Goal: Task Accomplishment & Management: Manage account settings

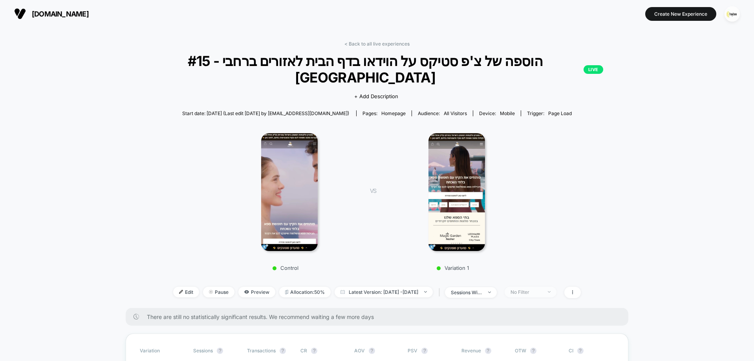
click at [546, 287] on span "No Filter" at bounding box center [531, 292] width 52 height 11
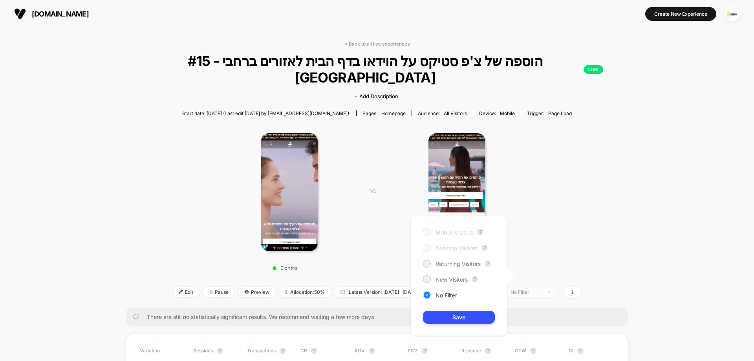
click at [546, 287] on span "No Filter" at bounding box center [531, 292] width 52 height 11
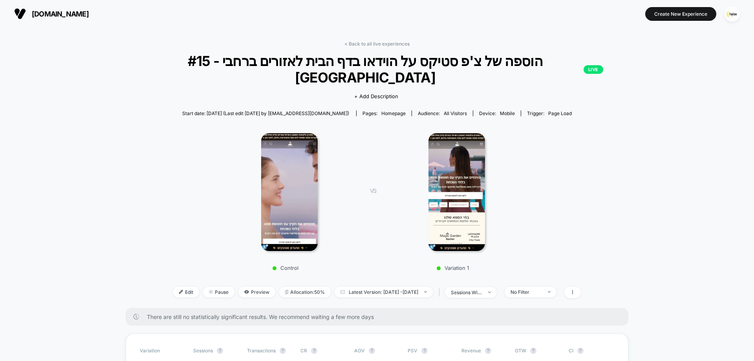
click at [279, 143] on img at bounding box center [289, 192] width 56 height 118
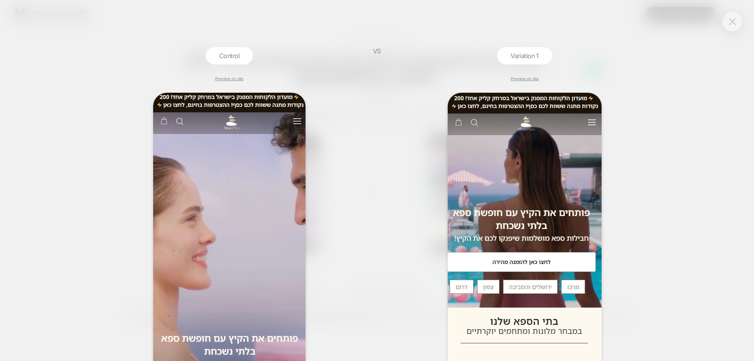
click at [731, 20] on img at bounding box center [732, 21] width 7 height 7
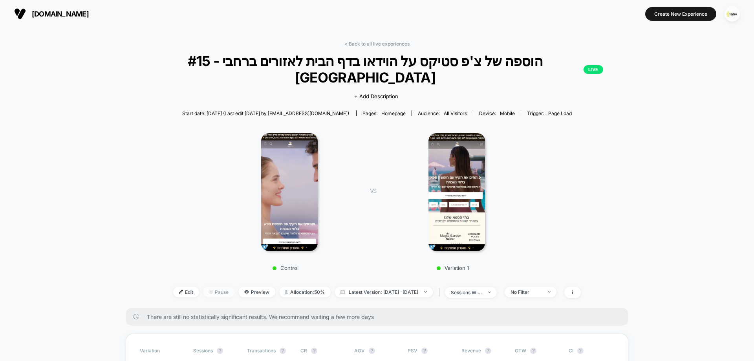
click at [203, 287] on span "Pause" at bounding box center [218, 292] width 31 height 11
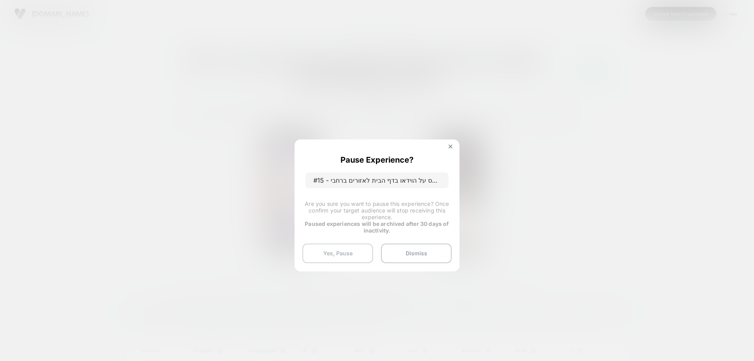
click at [342, 252] on button "Yes, Pause" at bounding box center [337, 253] width 71 height 20
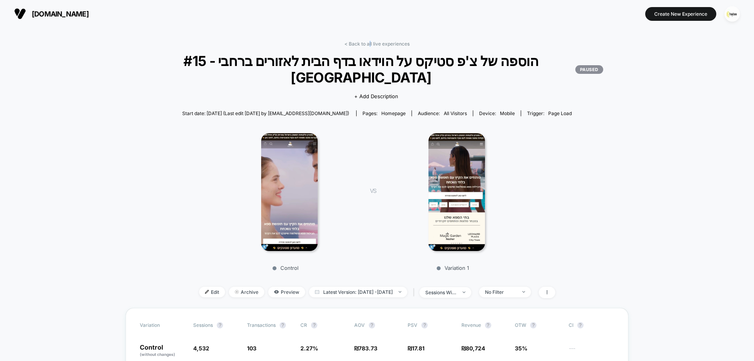
drag, startPoint x: 370, startPoint y: 45, endPoint x: 369, endPoint y: 57, distance: 12.6
click at [369, 42] on link "< Back to all live experiences" at bounding box center [376, 44] width 65 height 6
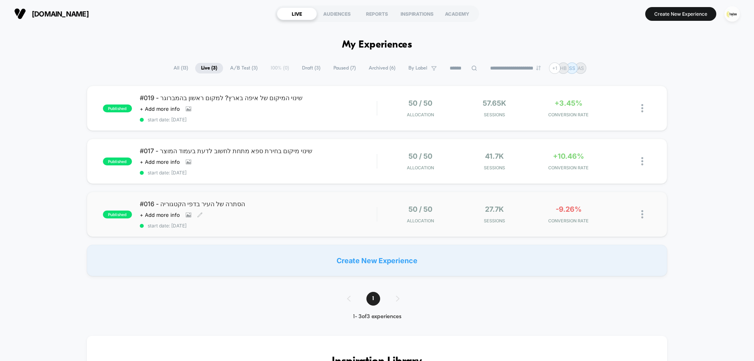
click at [299, 209] on div "#016 - הסתרה של העיר בדפי הקטגוריה Click to view images Click to edit experienc…" at bounding box center [258, 214] width 237 height 29
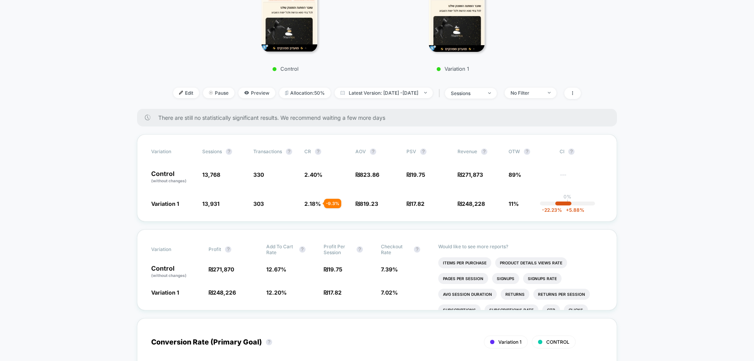
scroll to position [196, 0]
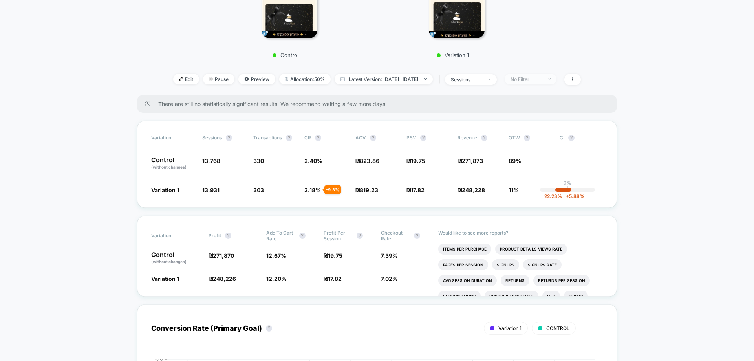
click at [533, 80] on div "No Filter" at bounding box center [525, 79] width 31 height 6
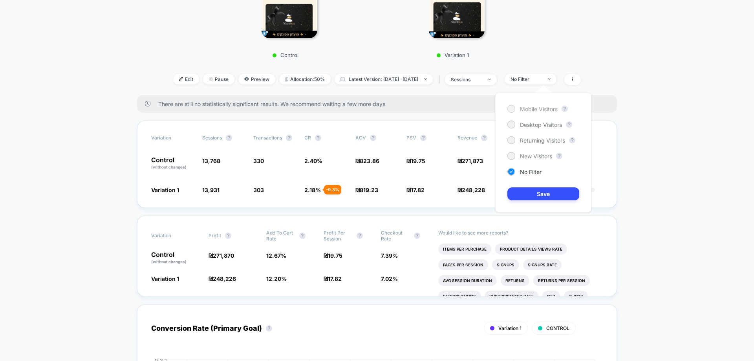
click at [539, 108] on span "Mobile Visitors" at bounding box center [539, 109] width 38 height 7
click at [547, 193] on button "Save" at bounding box center [543, 193] width 72 height 13
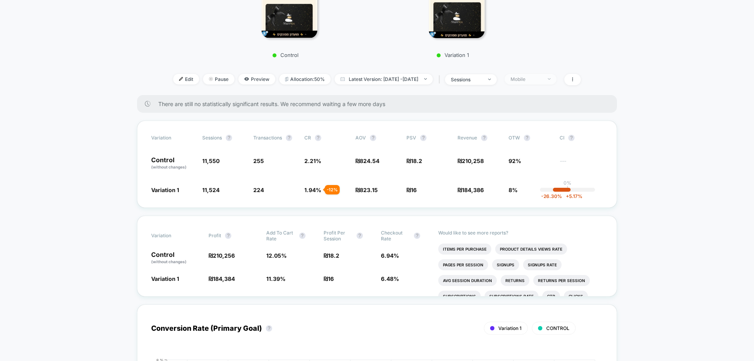
click at [536, 82] on span "Mobile" at bounding box center [531, 79] width 52 height 11
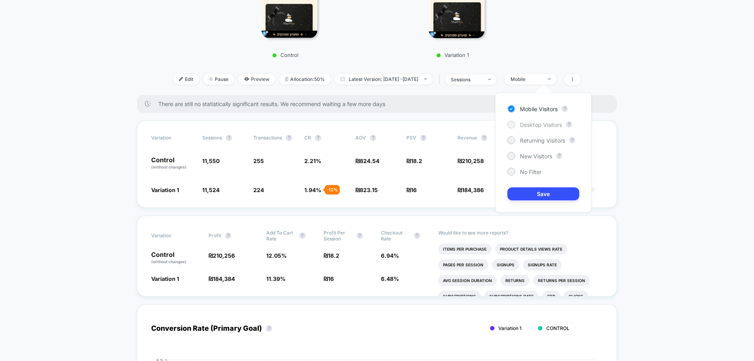
click at [529, 126] on span "Desktop Visitors" at bounding box center [541, 124] width 42 height 7
click at [547, 194] on button "Save" at bounding box center [543, 193] width 72 height 13
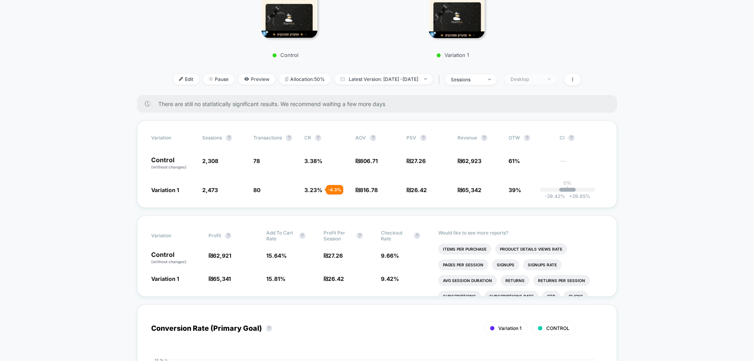
click at [542, 82] on div "Desktop" at bounding box center [525, 79] width 31 height 6
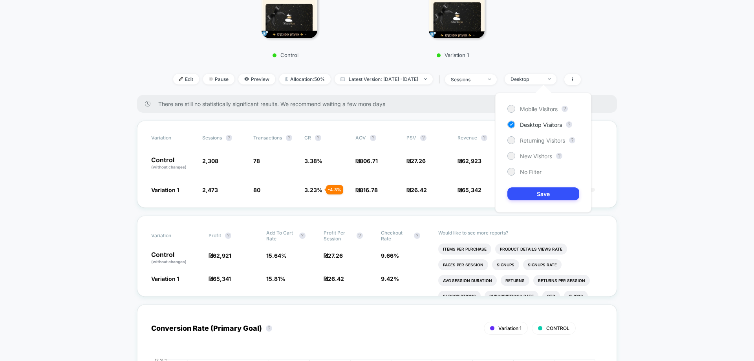
drag, startPoint x: 521, startPoint y: 137, endPoint x: 539, endPoint y: 162, distance: 30.6
click at [521, 138] on span "Returning Visitors" at bounding box center [542, 140] width 45 height 7
click at [541, 191] on button "Save" at bounding box center [543, 193] width 72 height 13
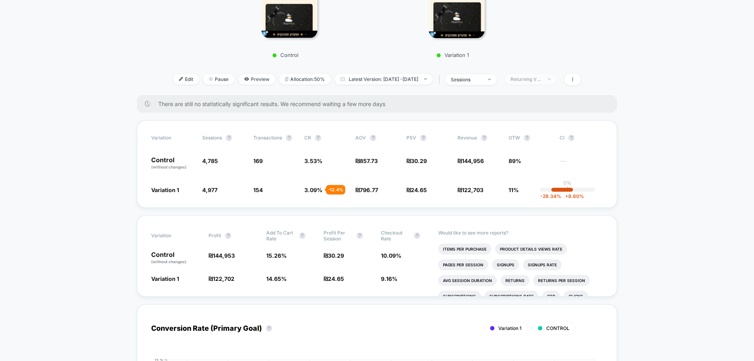
click at [539, 81] on div "Returning Visitors" at bounding box center [525, 79] width 31 height 6
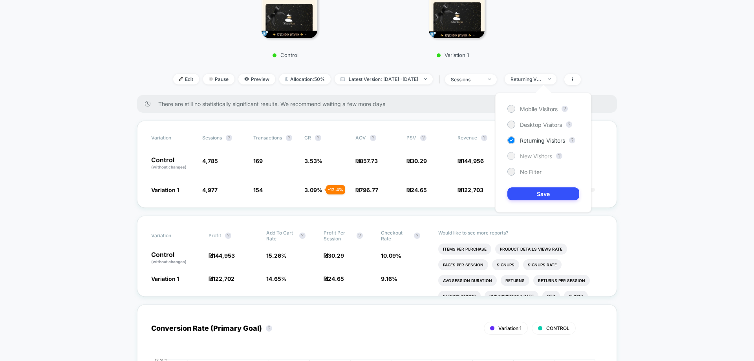
click at [520, 155] on span "New Visitors" at bounding box center [536, 156] width 32 height 7
click at [539, 192] on button "Save" at bounding box center [543, 193] width 72 height 13
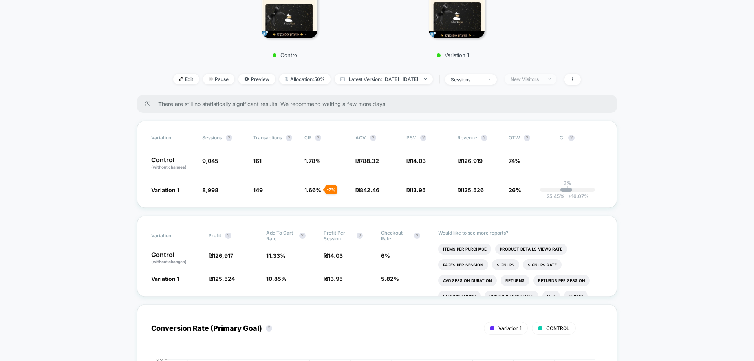
click at [542, 81] on div "New Visitors" at bounding box center [525, 79] width 31 height 6
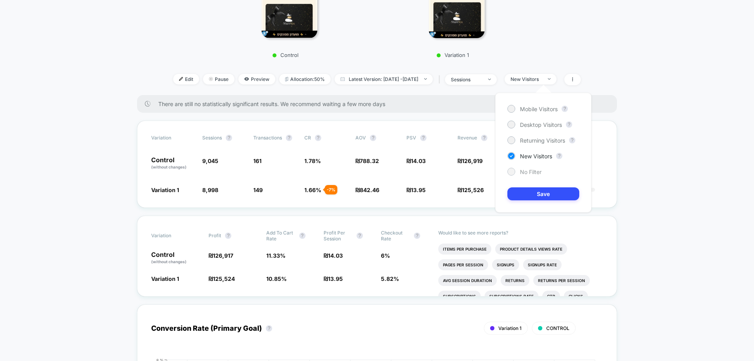
click at [532, 172] on span "No Filter" at bounding box center [531, 171] width 22 height 7
click at [541, 192] on button "Save" at bounding box center [543, 193] width 72 height 13
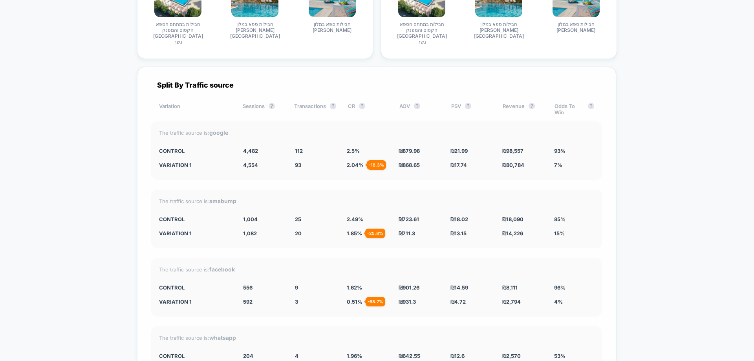
scroll to position [2552, 0]
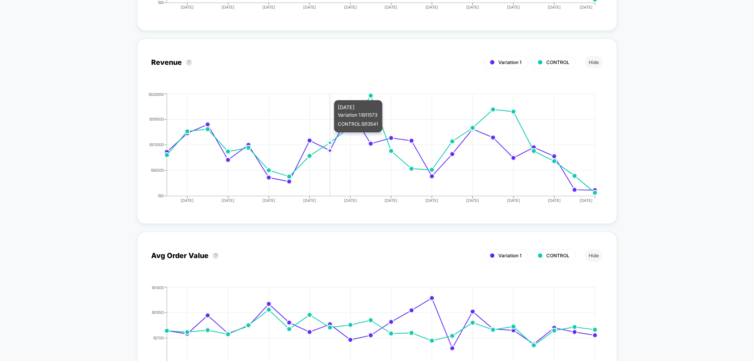
scroll to position [1176, 0]
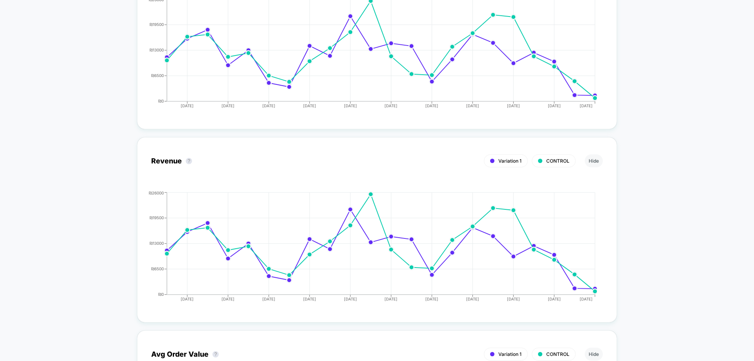
drag, startPoint x: 739, startPoint y: 174, endPoint x: 728, endPoint y: 81, distance: 94.0
click at [728, 81] on div "< Back to all live experiences #016 - הסתרה של העיר בדפי הקטגוריה LIVE Click to…" at bounding box center [377, 286] width 754 height 2869
click at [37, 72] on div "< Back to all live experiences #016 - הסתרה של העיר בדפי הקטגוריה LIVE Click to…" at bounding box center [377, 286] width 754 height 2869
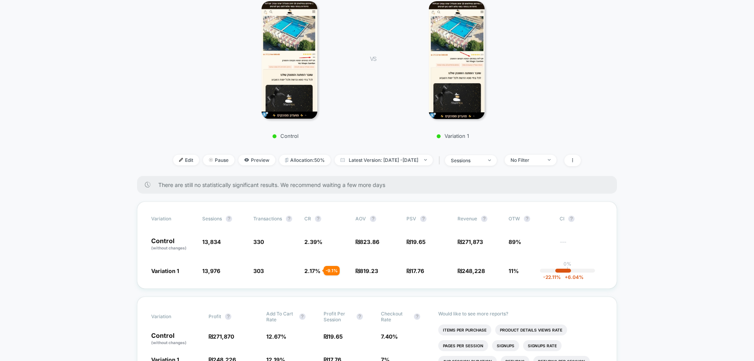
scroll to position [0, 0]
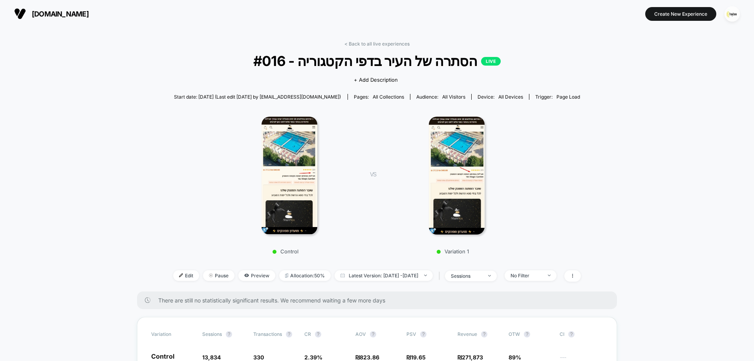
click at [271, 149] on img at bounding box center [290, 176] width 56 height 118
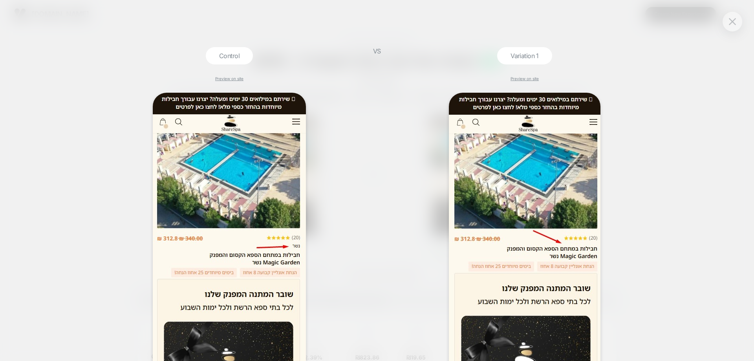
click at [748, 16] on div "Control Preview on site VS Variation 1 Preview on site" at bounding box center [377, 180] width 754 height 361
click at [737, 20] on button at bounding box center [732, 22] width 12 height 12
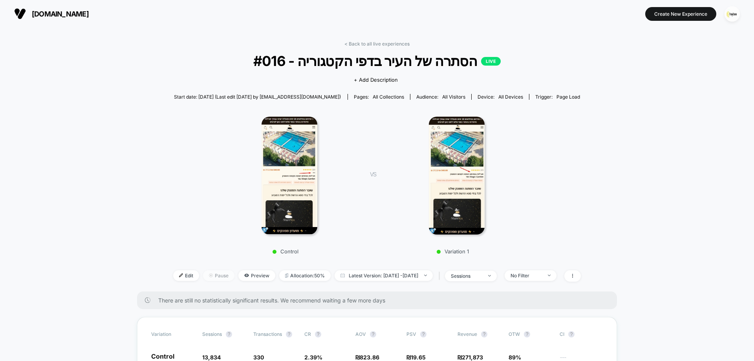
click at [211, 276] on span "Pause" at bounding box center [218, 275] width 31 height 11
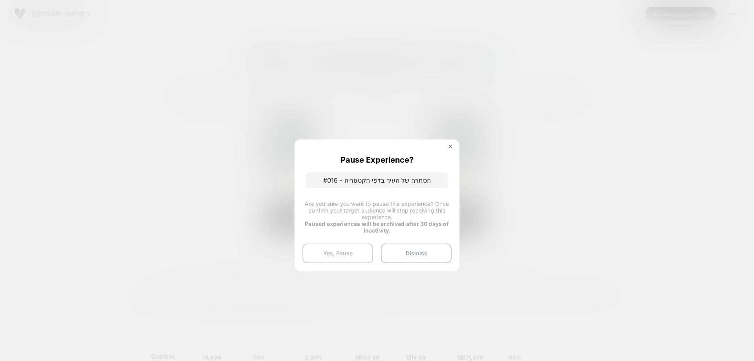
click at [341, 250] on button "Yes, Pause" at bounding box center [337, 253] width 71 height 20
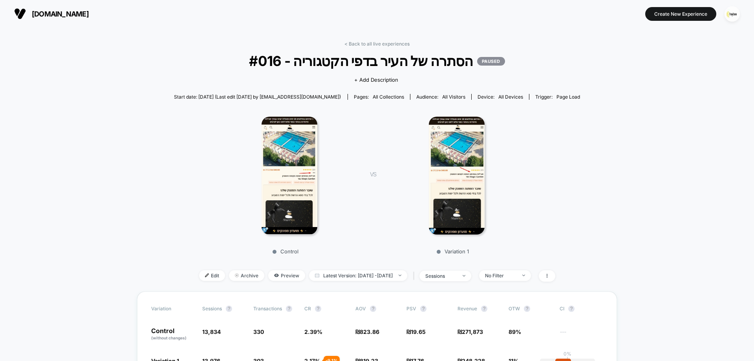
click at [375, 43] on link "< Back to all live experiences" at bounding box center [376, 44] width 65 height 6
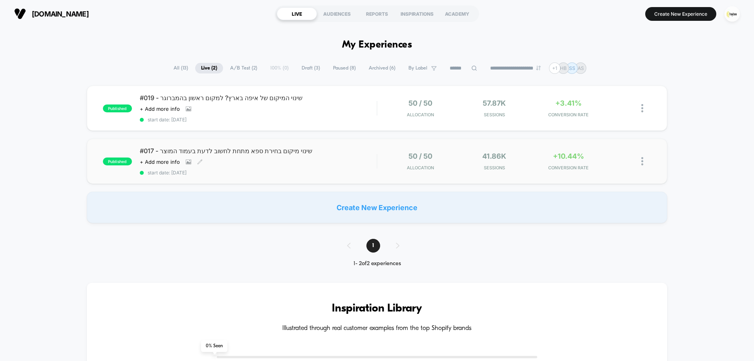
click at [252, 156] on div "#017 - שינוי מיקום בחירת ספא מתחת לחשוב לדעת בעמוד המוצר Click to view images C…" at bounding box center [258, 161] width 237 height 29
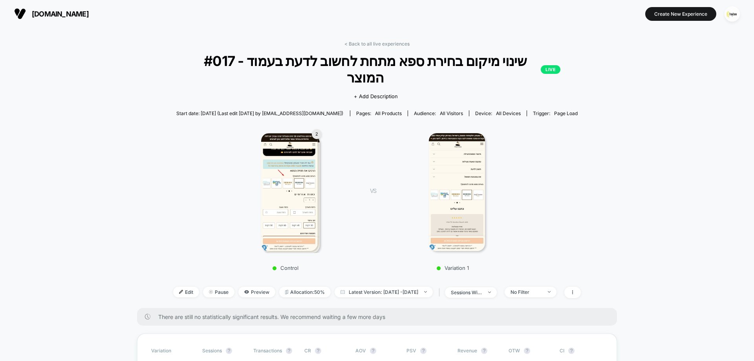
click at [306, 159] on img at bounding box center [289, 192] width 57 height 118
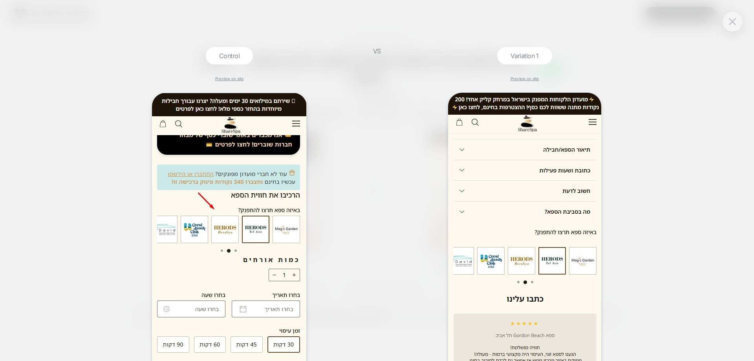
click at [388, 184] on div "Control Preview on site VS Variation 1 Preview on site" at bounding box center [377, 180] width 754 height 361
click at [722, 24] on div "Control Preview on site VS Variation 1 Preview on site" at bounding box center [377, 180] width 754 height 361
click at [739, 21] on div at bounding box center [733, 22] width 20 height 20
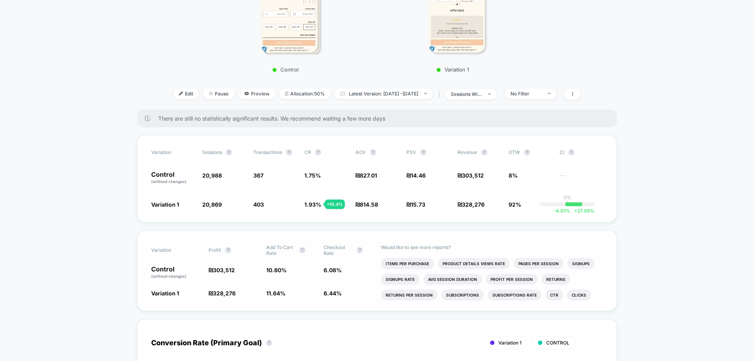
scroll to position [236, 0]
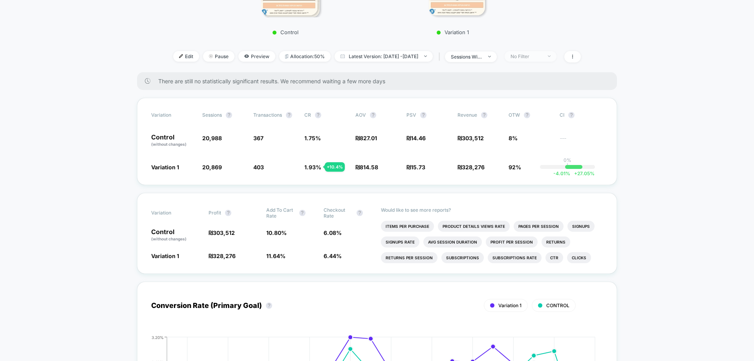
click at [552, 51] on span "No Filter" at bounding box center [531, 56] width 52 height 11
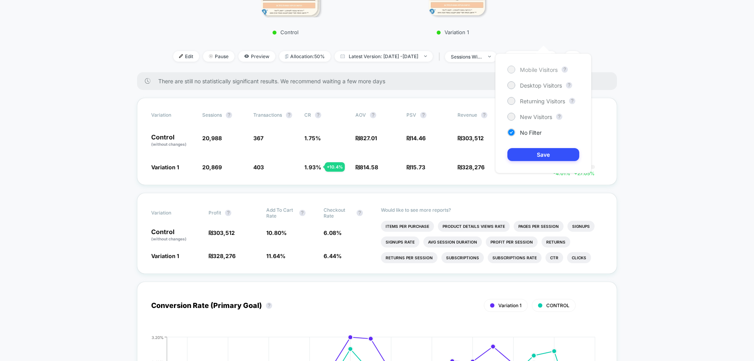
click at [539, 69] on span "Mobile Visitors" at bounding box center [539, 69] width 38 height 7
drag, startPoint x: 552, startPoint y: 159, endPoint x: 535, endPoint y: 156, distance: 17.1
click at [552, 157] on button "Save" at bounding box center [543, 154] width 72 height 13
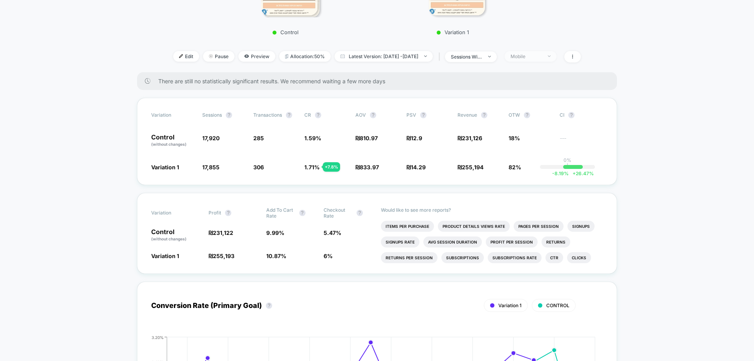
click at [542, 53] on div "Mobile" at bounding box center [525, 56] width 31 height 6
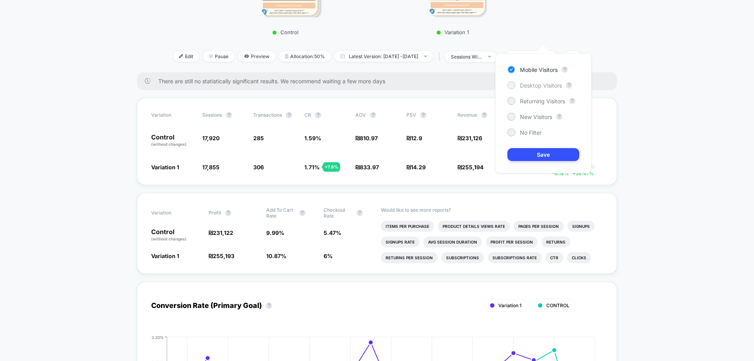
click at [541, 88] on span "Desktop Visitors" at bounding box center [541, 85] width 42 height 7
drag, startPoint x: 547, startPoint y: 159, endPoint x: 532, endPoint y: 157, distance: 14.8
click at [547, 159] on button "Save" at bounding box center [543, 154] width 72 height 13
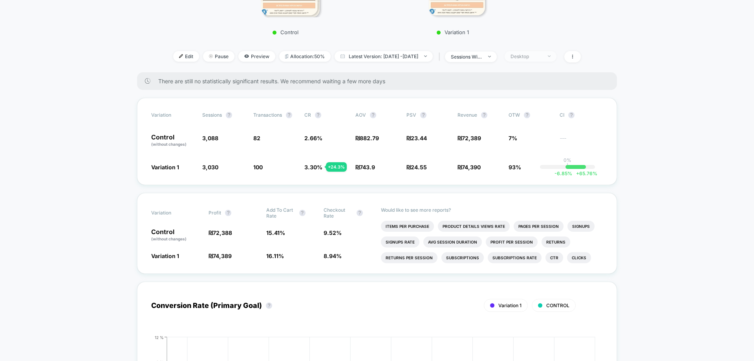
click at [542, 53] on div "Desktop" at bounding box center [525, 56] width 31 height 6
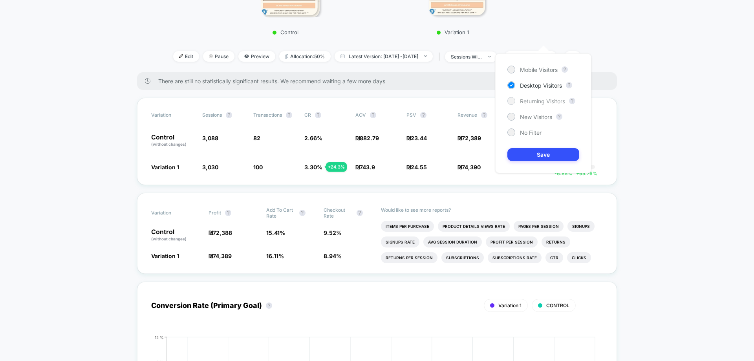
click at [538, 98] on span "Returning Visitors" at bounding box center [542, 101] width 45 height 7
click at [550, 154] on button "Save" at bounding box center [543, 154] width 72 height 13
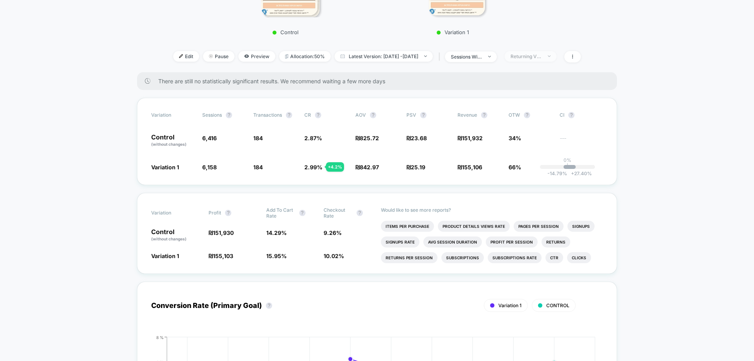
click at [535, 53] on div "Returning Visitors" at bounding box center [525, 56] width 31 height 6
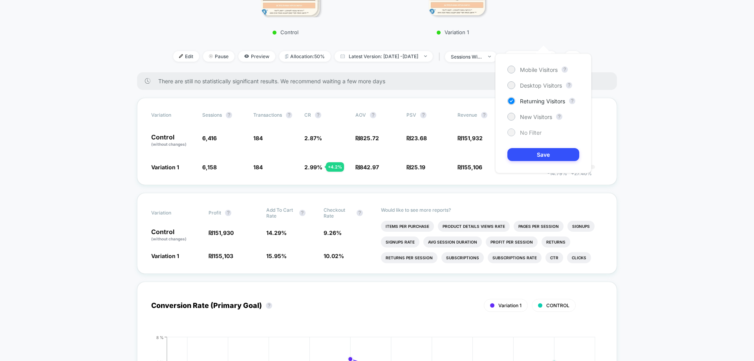
drag, startPoint x: 534, startPoint y: 116, endPoint x: 539, endPoint y: 132, distance: 16.9
click at [533, 116] on span "New Visitors" at bounding box center [536, 116] width 32 height 7
click at [543, 154] on button "Save" at bounding box center [543, 154] width 72 height 13
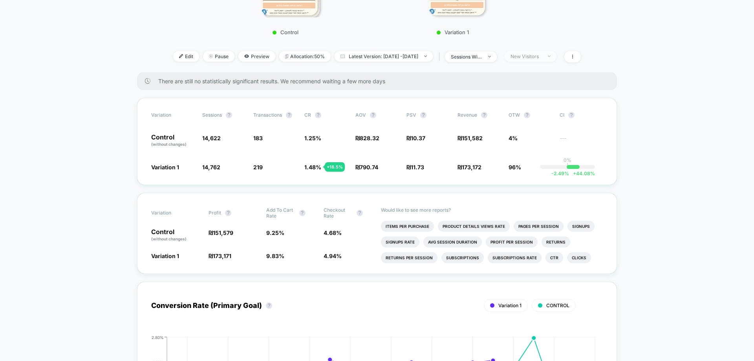
click at [556, 51] on span "New Visitors" at bounding box center [531, 56] width 52 height 11
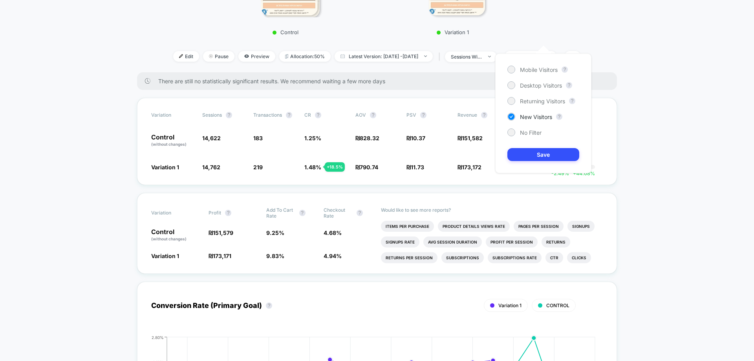
drag, startPoint x: 531, startPoint y: 129, endPoint x: 535, endPoint y: 143, distance: 14.7
click at [531, 130] on span "No Filter" at bounding box center [531, 132] width 22 height 7
drag, startPoint x: 535, startPoint y: 146, endPoint x: 536, endPoint y: 150, distance: 4.1
click at [536, 148] on div "Mobile Visitors ? Desktop Visitors ? Returning Visitors ? New Visitors ? No Fil…" at bounding box center [543, 113] width 96 height 120
click at [537, 152] on button "Save" at bounding box center [543, 154] width 72 height 13
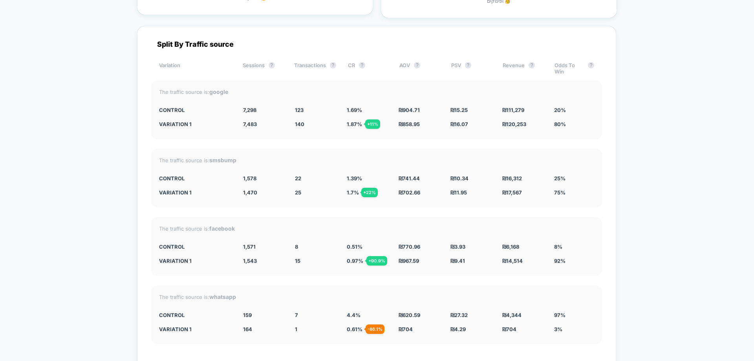
scroll to position [2552, 0]
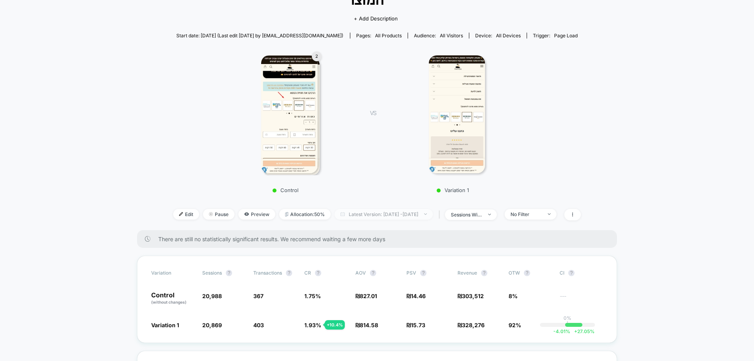
scroll to position [79, 0]
click at [291, 113] on img at bounding box center [289, 114] width 57 height 118
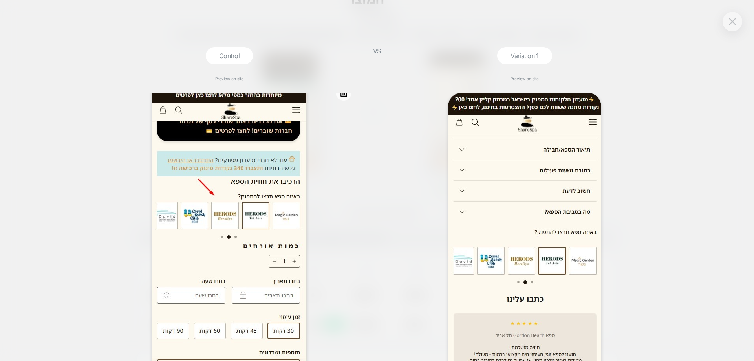
scroll to position [0, 0]
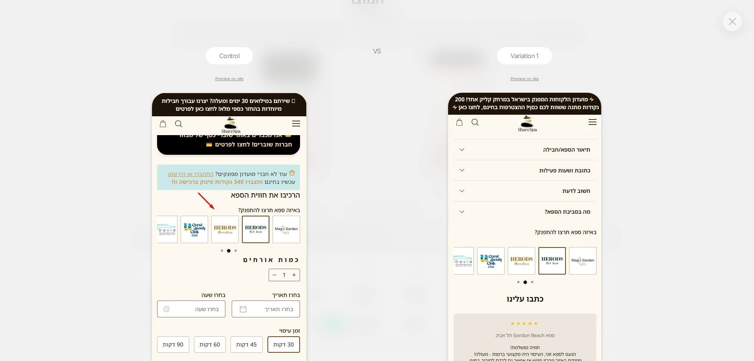
drag, startPoint x: 735, startPoint y: 22, endPoint x: 547, endPoint y: 126, distance: 215.1
click at [735, 23] on img at bounding box center [732, 21] width 7 height 7
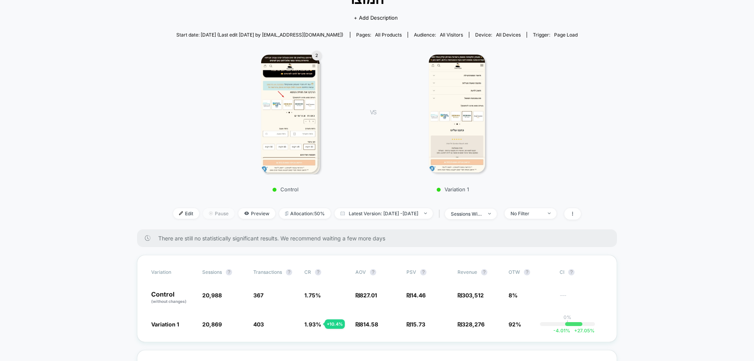
click at [203, 208] on span "Pause" at bounding box center [218, 213] width 31 height 11
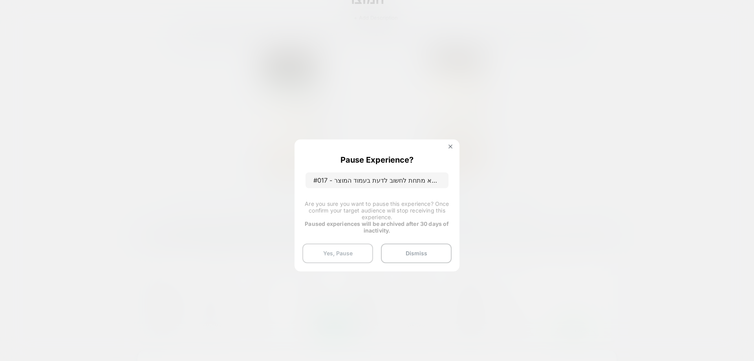
click at [340, 254] on button "Yes, Pause" at bounding box center [337, 253] width 71 height 20
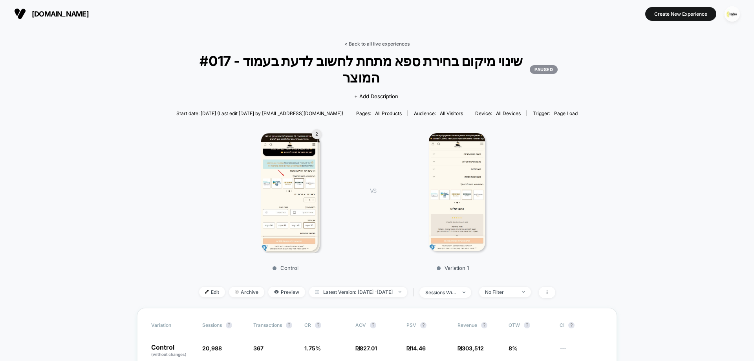
click at [373, 45] on link "< Back to all live experiences" at bounding box center [376, 44] width 65 height 6
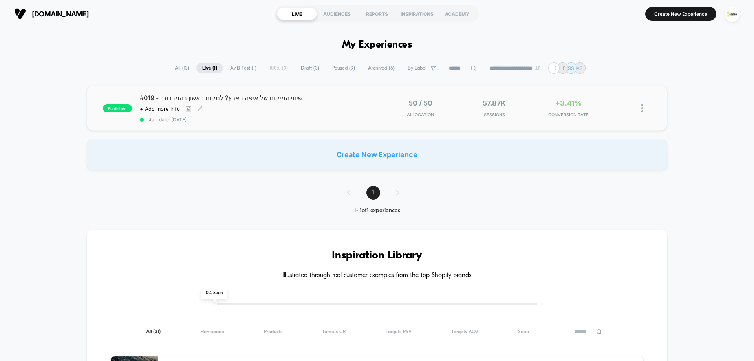
click at [316, 105] on div "#019 - שינוי המיקום של איפה בארץ? למקום ראשון בהמברוגר Click to view images Cli…" at bounding box center [258, 108] width 237 height 29
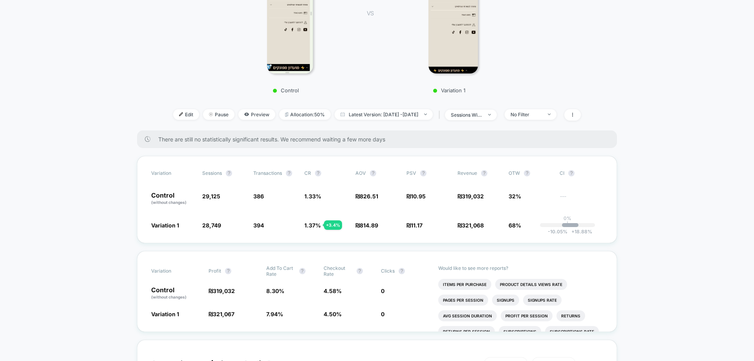
scroll to position [196, 0]
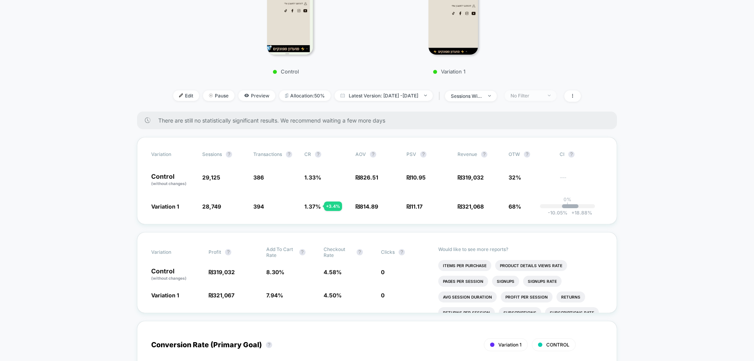
click at [542, 93] on div "No Filter" at bounding box center [525, 96] width 31 height 6
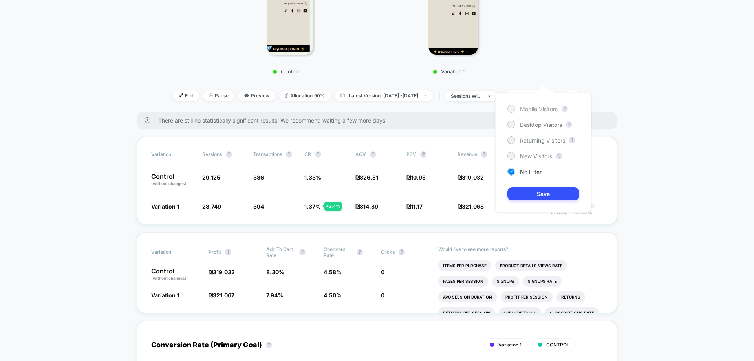
click at [544, 108] on span "Mobile Visitors" at bounding box center [539, 109] width 38 height 7
drag, startPoint x: 570, startPoint y: 198, endPoint x: 510, endPoint y: 198, distance: 59.3
click at [569, 198] on button "Save" at bounding box center [543, 193] width 72 height 13
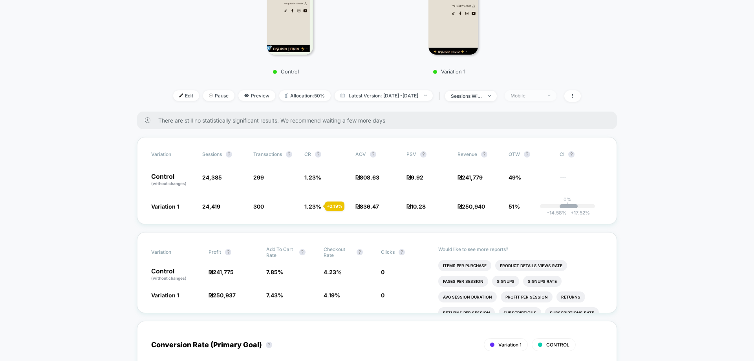
click at [542, 93] on div "Mobile" at bounding box center [525, 96] width 31 height 6
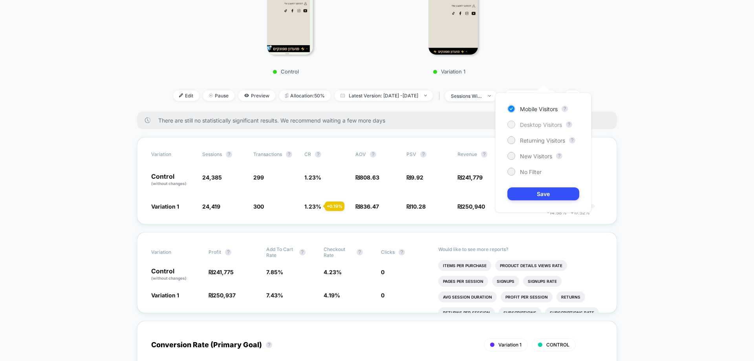
click at [535, 124] on span "Desktop Visitors" at bounding box center [541, 124] width 42 height 7
click at [537, 187] on div "Mobile Visitors ? Desktop Visitors ? Returning Visitors ? New Visitors ? No Fil…" at bounding box center [543, 153] width 96 height 120
click at [538, 195] on button "Save" at bounding box center [543, 193] width 72 height 13
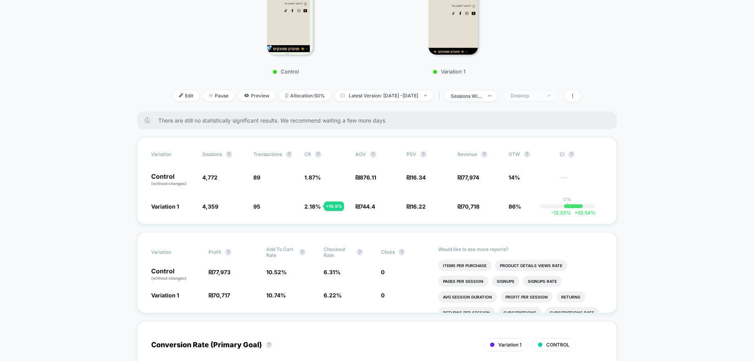
click at [534, 93] on div "Desktop" at bounding box center [525, 96] width 31 height 6
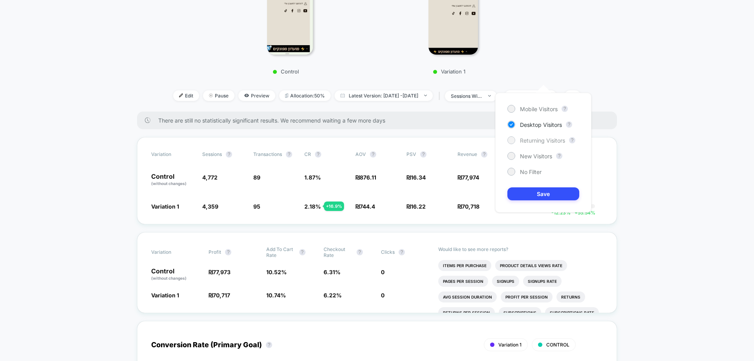
click at [538, 138] on span "Returning Visitors" at bounding box center [542, 140] width 45 height 7
click at [539, 193] on button "Save" at bounding box center [543, 193] width 72 height 13
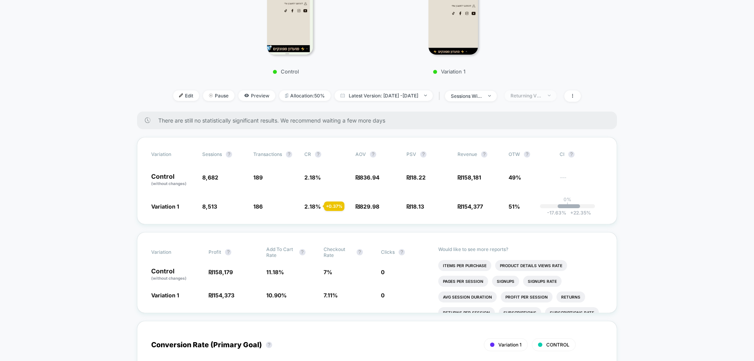
click at [542, 93] on div "Returning Visitors" at bounding box center [525, 96] width 31 height 6
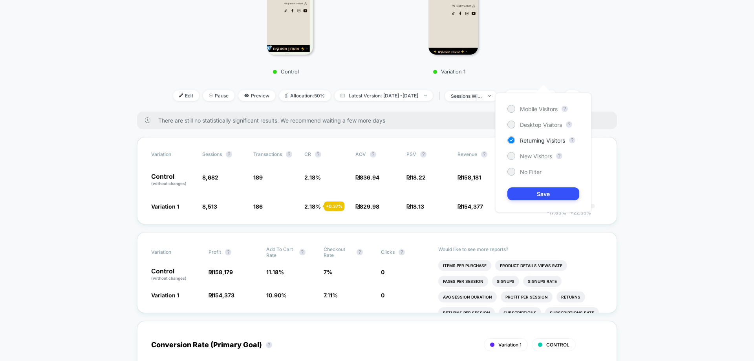
click at [547, 162] on div "Mobile Visitors ? Desktop Visitors ? Returning Visitors ? New Visitors ? No Fil…" at bounding box center [543, 153] width 96 height 120
click at [547, 159] on span "New Visitors" at bounding box center [536, 156] width 32 height 7
click at [554, 198] on button "Save" at bounding box center [543, 193] width 72 height 13
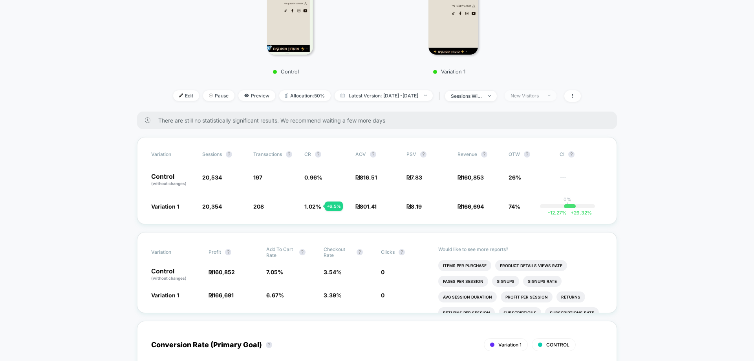
click at [538, 93] on div "New Visitors" at bounding box center [525, 96] width 31 height 6
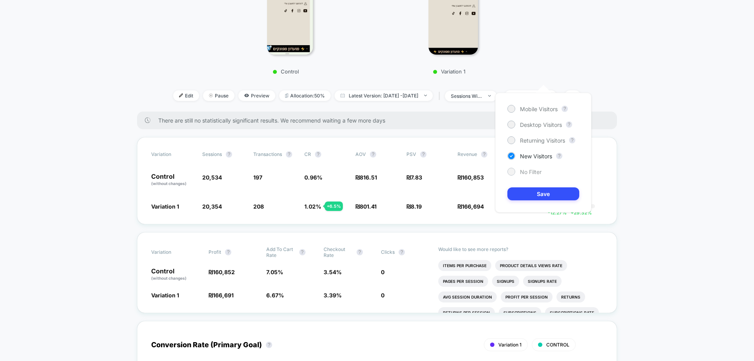
click at [533, 174] on span "No Filter" at bounding box center [531, 171] width 22 height 7
click at [538, 189] on button "Save" at bounding box center [543, 193] width 72 height 13
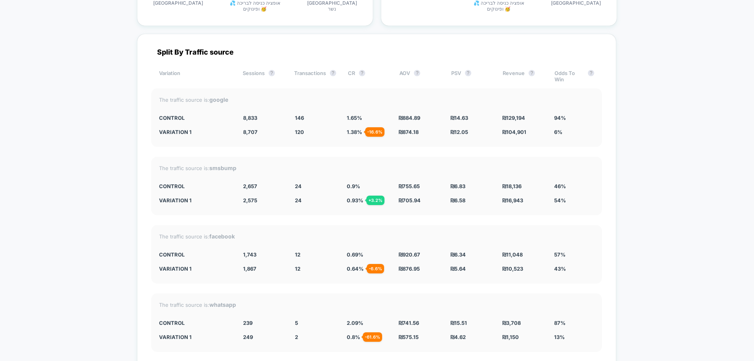
scroll to position [2749, 0]
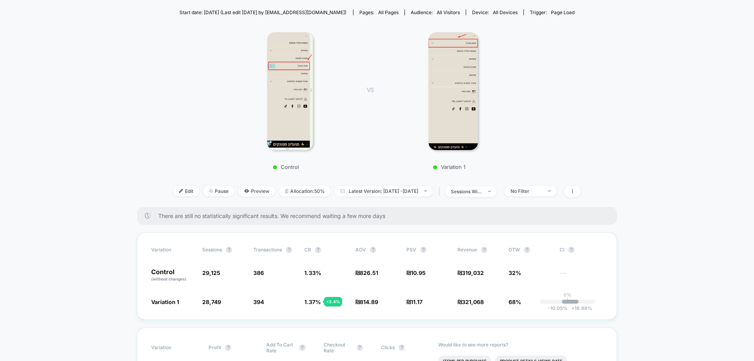
scroll to position [0, 0]
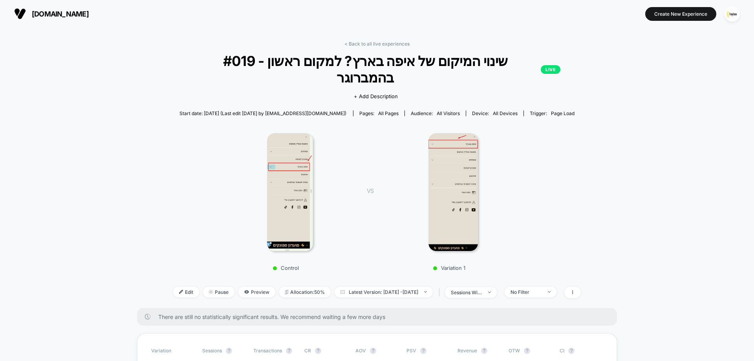
click at [293, 175] on img at bounding box center [290, 192] width 46 height 118
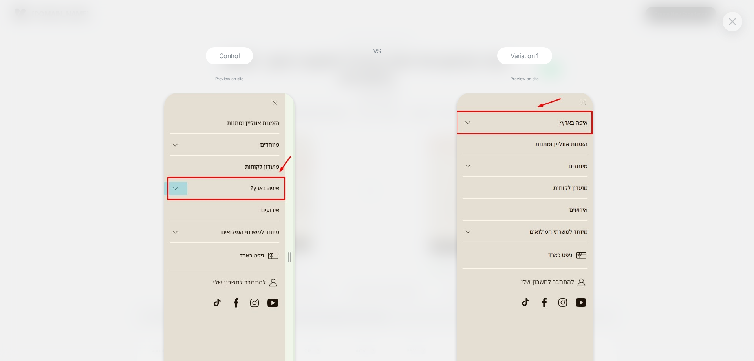
click at [376, 134] on div "VS" at bounding box center [377, 204] width 20 height 314
click at [737, 20] on button at bounding box center [732, 22] width 12 height 12
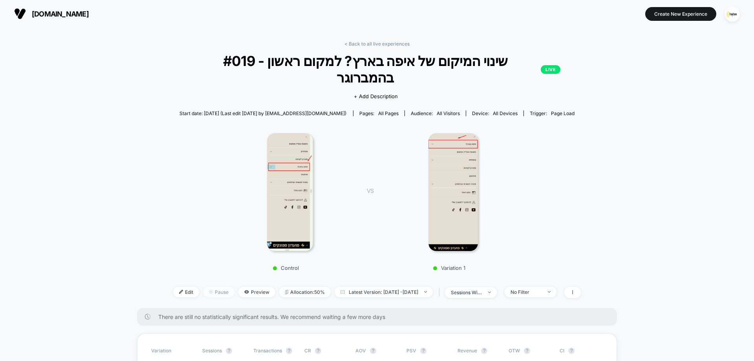
click at [205, 287] on span "Pause" at bounding box center [218, 292] width 31 height 11
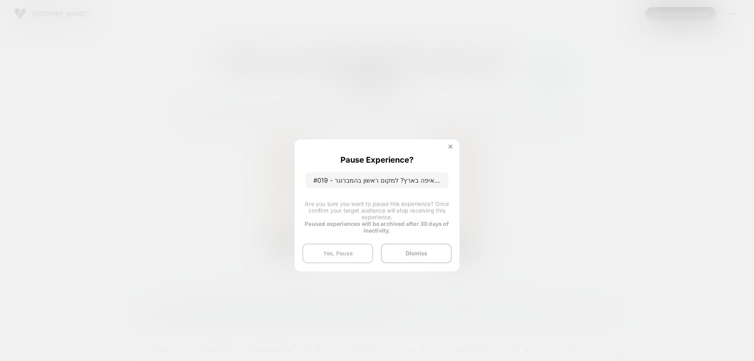
click at [335, 251] on button "Yes, Pause" at bounding box center [337, 253] width 71 height 20
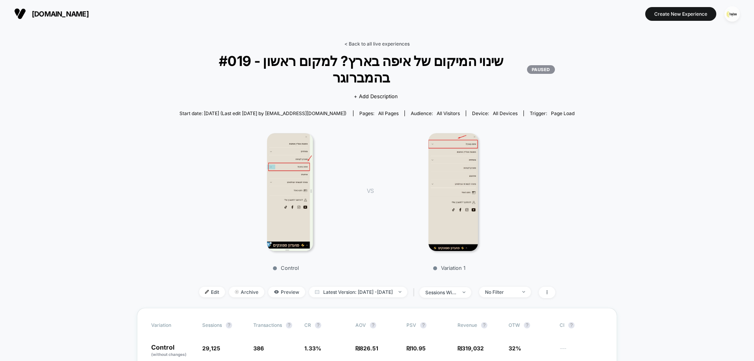
click at [389, 44] on link "< Back to all live experiences" at bounding box center [376, 44] width 65 height 6
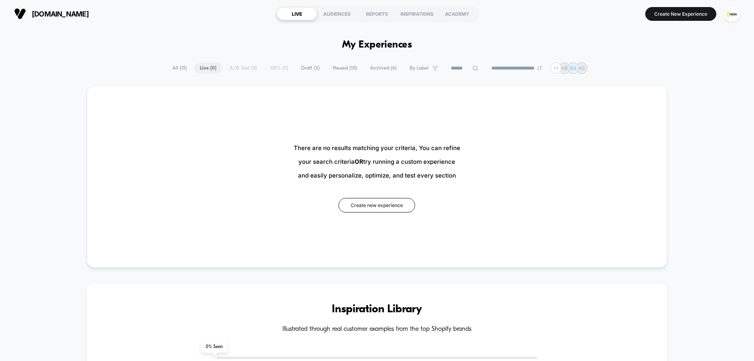
click at [334, 69] on span "Paused ( 10 )" at bounding box center [345, 68] width 36 height 11
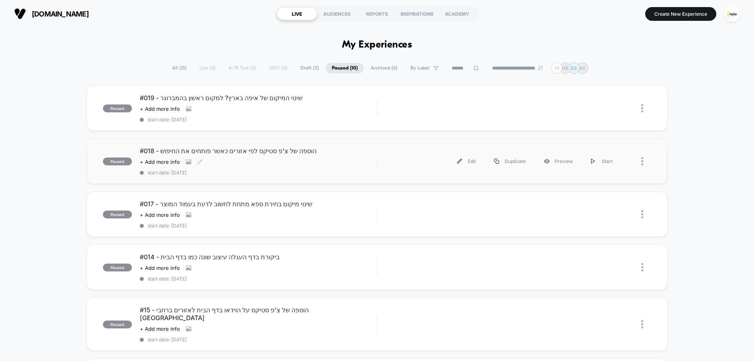
click at [269, 160] on div "Click to view images Click to edit experience details + Add more info" at bounding box center [223, 162] width 166 height 6
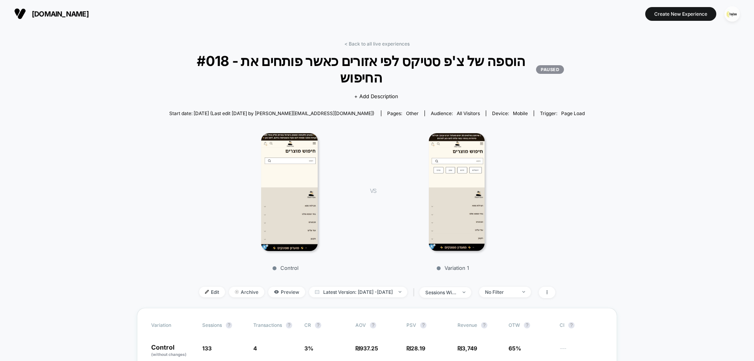
click at [390, 42] on link "< Back to all live experiences" at bounding box center [376, 44] width 65 height 6
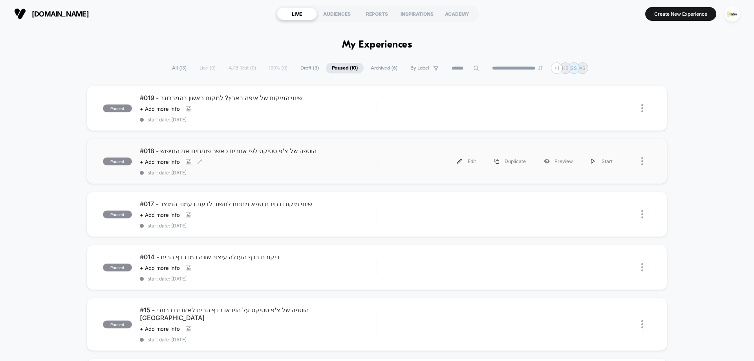
click at [222, 162] on div "Click to view images Click to edit experience details + Add more info" at bounding box center [223, 162] width 166 height 6
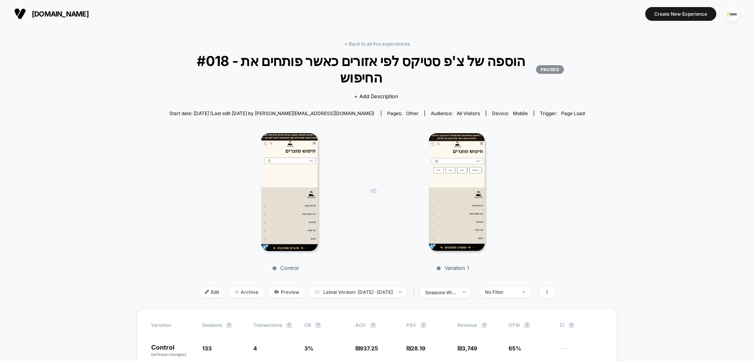
click at [382, 42] on link "< Back to all live experiences" at bounding box center [376, 44] width 65 height 6
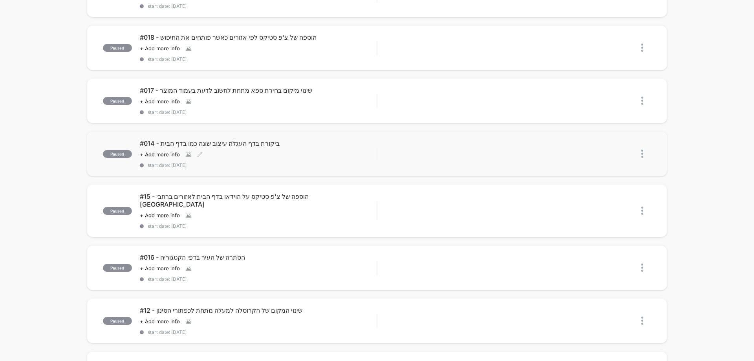
scroll to position [118, 0]
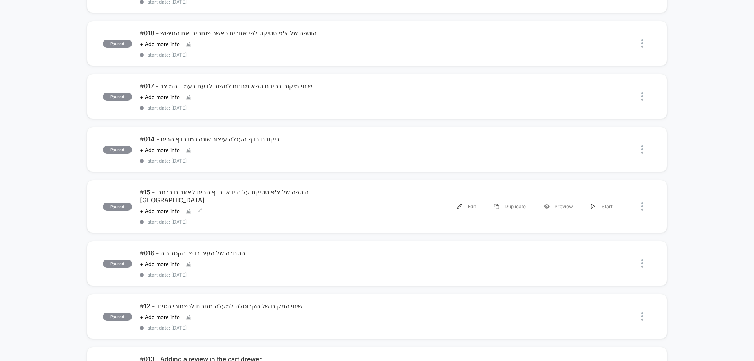
click at [263, 208] on div "Click to view images Click to edit experience details + Add more info" at bounding box center [223, 211] width 166 height 6
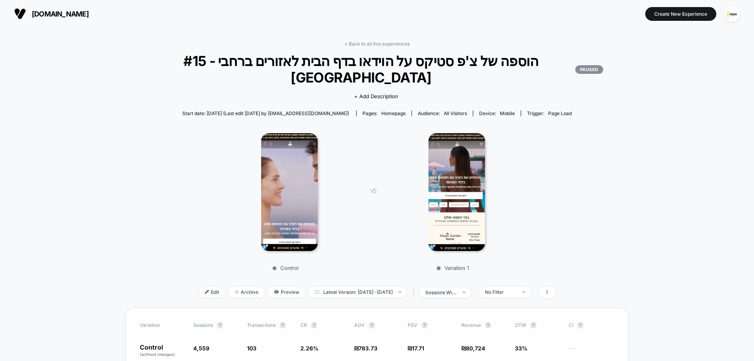
scroll to position [196, 0]
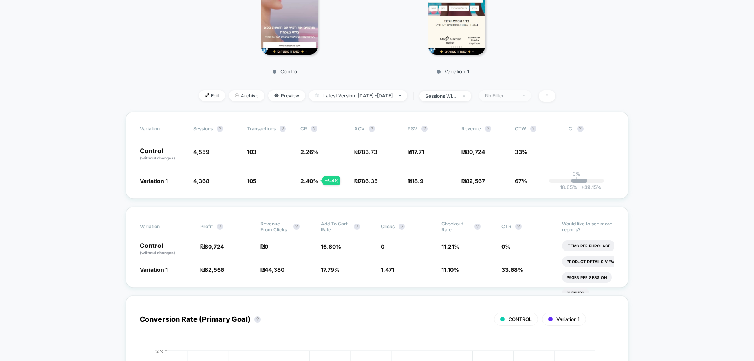
click at [512, 96] on div "No Filter" at bounding box center [500, 96] width 31 height 6
click at [517, 161] on div "Returning Visitors" at bounding box center [510, 157] width 58 height 8
click at [521, 216] on button "Save" at bounding box center [517, 210] width 72 height 13
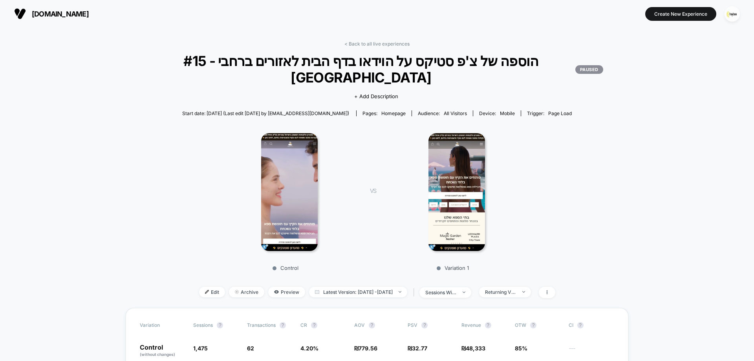
drag, startPoint x: 378, startPoint y: 40, endPoint x: 376, endPoint y: 47, distance: 7.1
click at [374, 41] on link "< Back to all live experiences" at bounding box center [376, 44] width 65 height 6
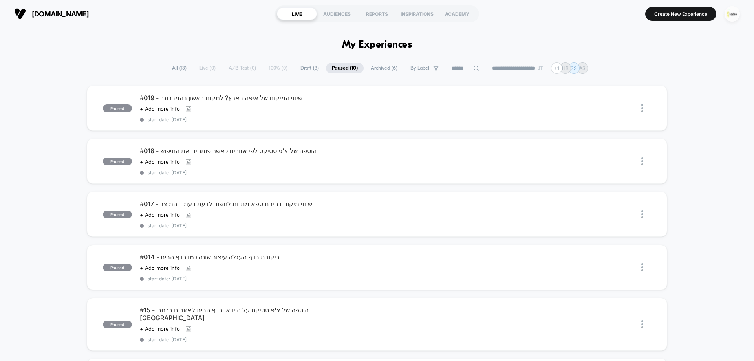
click at [726, 18] on img "button" at bounding box center [732, 13] width 15 height 15
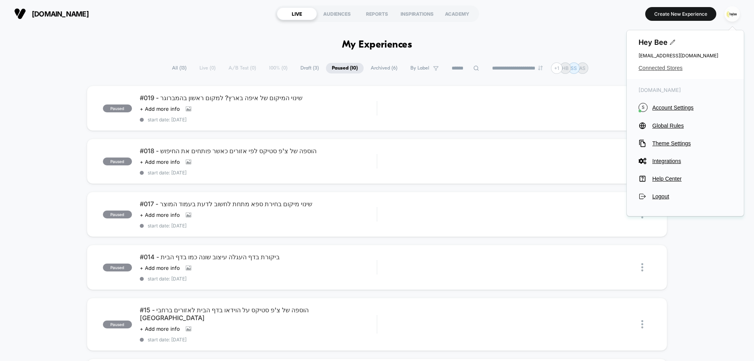
click at [646, 65] on span "Connected Stores" at bounding box center [685, 68] width 93 height 6
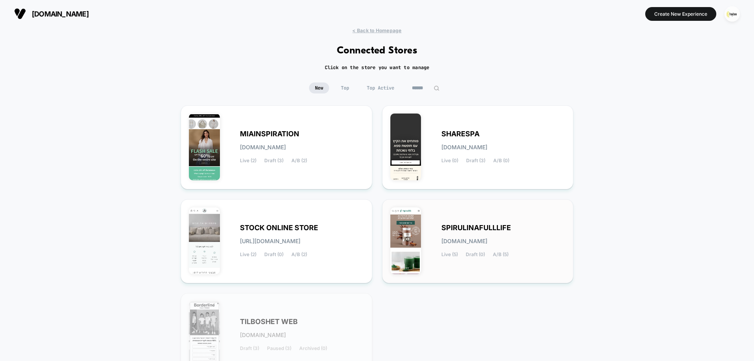
click at [470, 239] on span "[DOMAIN_NAME]" at bounding box center [464, 240] width 46 height 5
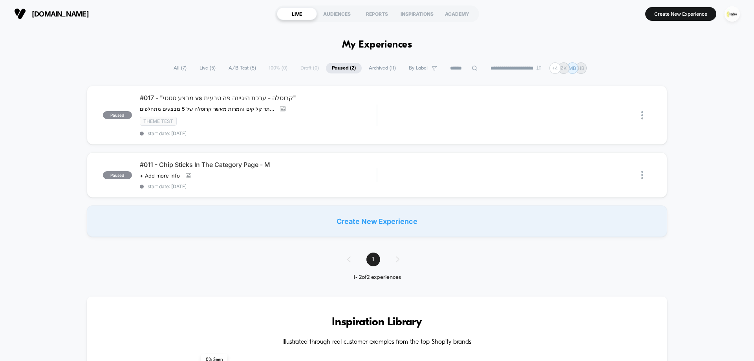
click at [176, 67] on span "All ( 7 )" at bounding box center [180, 68] width 25 height 11
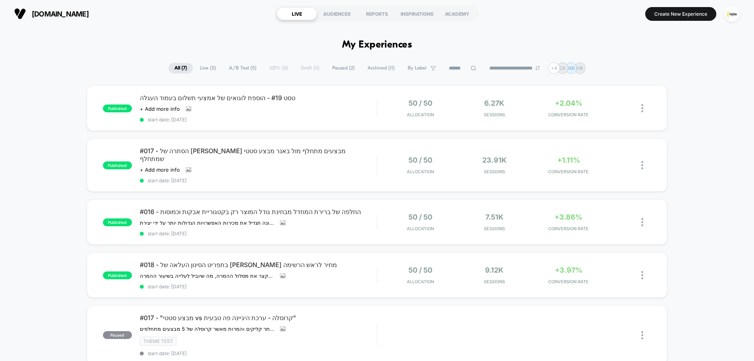
click at [200, 69] on span "Live ( 5 )" at bounding box center [208, 68] width 28 height 11
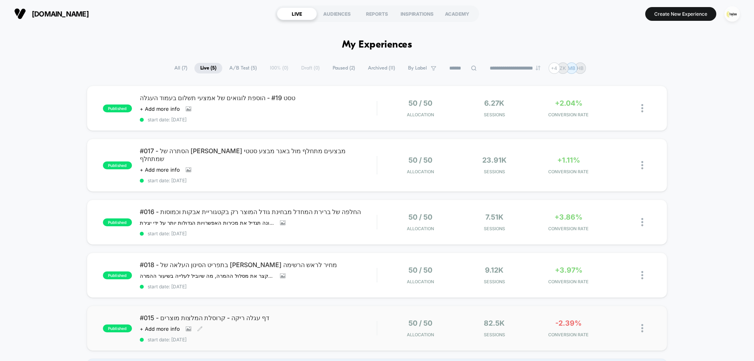
click at [327, 323] on div "#015 - דף עגלה ריקה - קרוסלת המלצות מוצרים Click to view images Click to edit e…" at bounding box center [258, 328] width 237 height 29
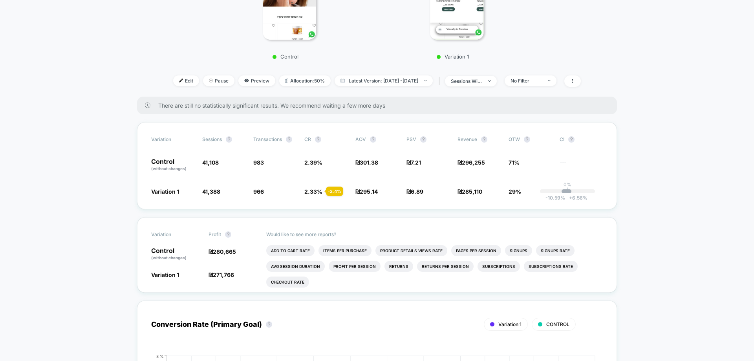
scroll to position [196, 0]
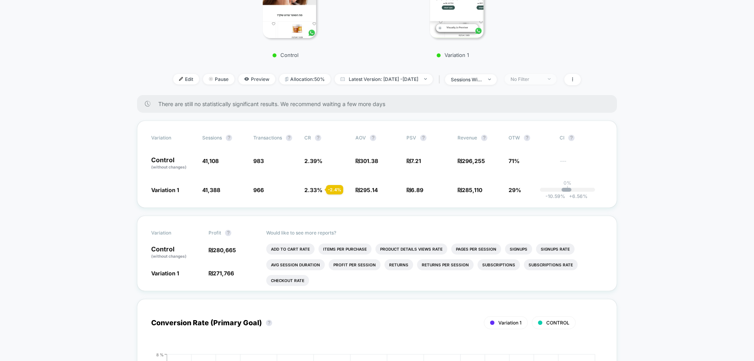
click at [542, 81] on div "No Filter" at bounding box center [525, 79] width 31 height 6
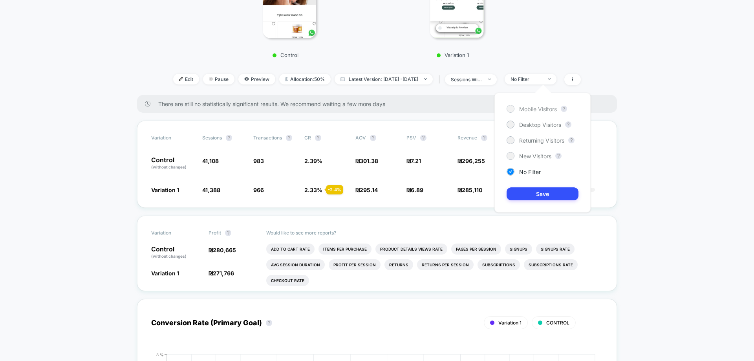
click at [538, 107] on span "Mobile Visitors" at bounding box center [538, 109] width 38 height 7
click at [555, 189] on button "Save" at bounding box center [543, 193] width 72 height 13
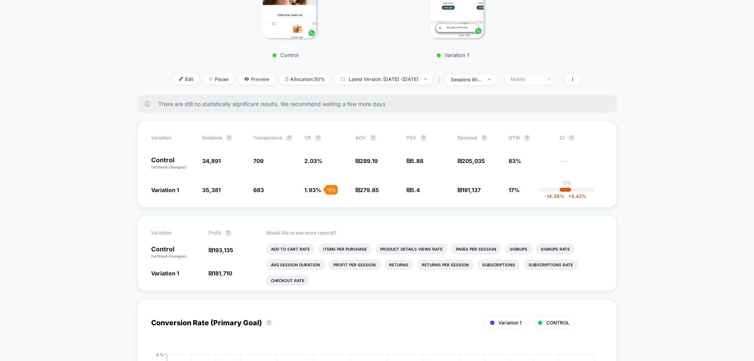
click at [542, 79] on div "Mobile" at bounding box center [525, 79] width 31 height 6
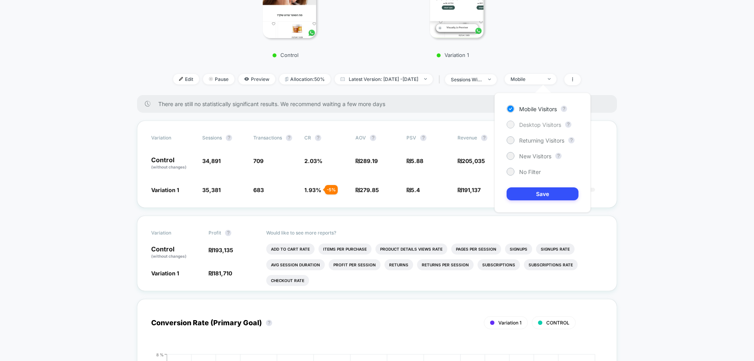
click at [537, 124] on span "Desktop Visitors" at bounding box center [540, 124] width 42 height 7
drag, startPoint x: 549, startPoint y: 199, endPoint x: 462, endPoint y: 194, distance: 87.3
click at [548, 198] on button "Save" at bounding box center [543, 193] width 72 height 13
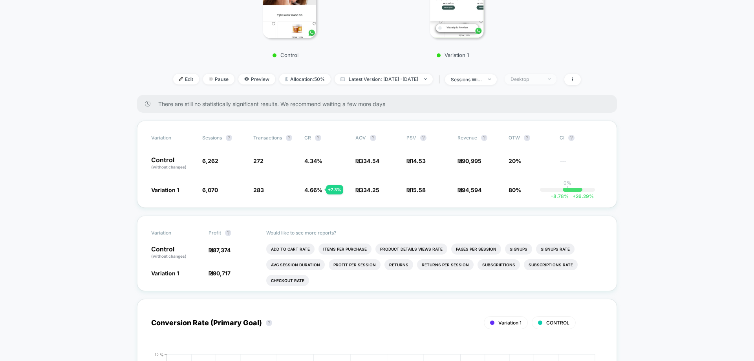
click at [540, 79] on div "Desktop" at bounding box center [525, 79] width 31 height 6
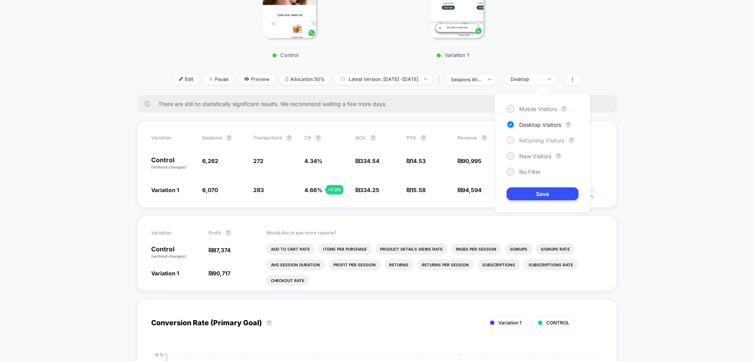
click at [543, 140] on span "Returning Visitors" at bounding box center [541, 140] width 45 height 7
drag, startPoint x: 540, startPoint y: 188, endPoint x: 406, endPoint y: 194, distance: 134.0
click at [540, 189] on button "Save" at bounding box center [543, 193] width 72 height 13
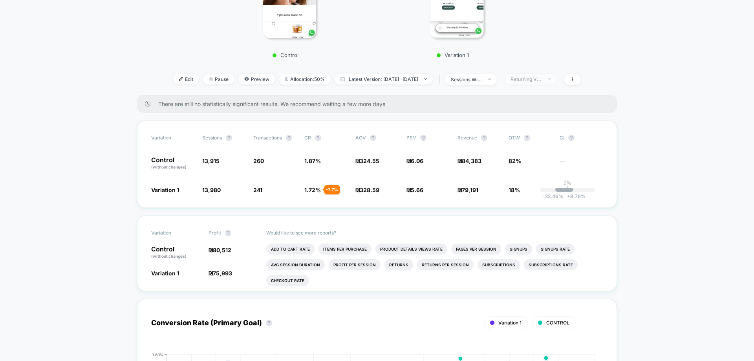
click at [542, 81] on div "Returning Visitors" at bounding box center [525, 79] width 31 height 6
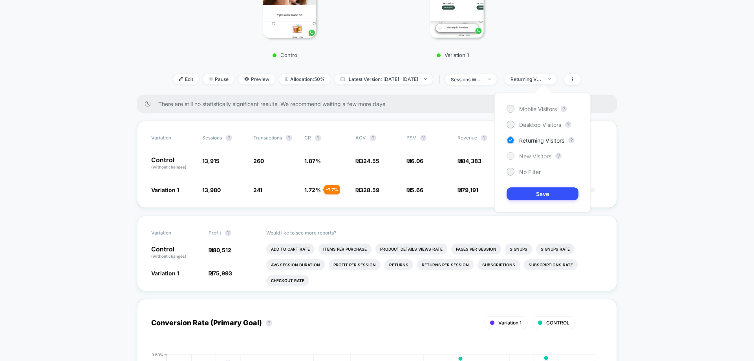
click at [538, 154] on span "New Visitors" at bounding box center [535, 156] width 32 height 7
click at [543, 188] on button "Save" at bounding box center [543, 193] width 72 height 13
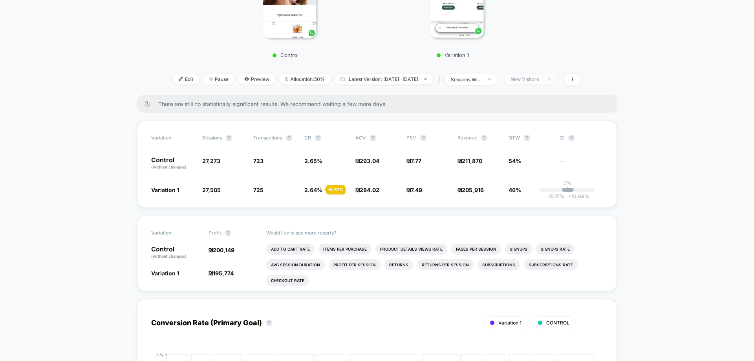
click at [542, 81] on div "New Visitors" at bounding box center [525, 79] width 31 height 6
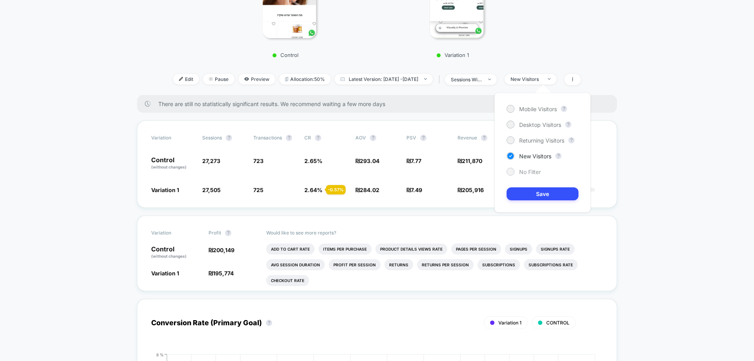
click at [529, 172] on span "No Filter" at bounding box center [530, 171] width 22 height 7
click at [551, 196] on button "Save" at bounding box center [543, 193] width 72 height 13
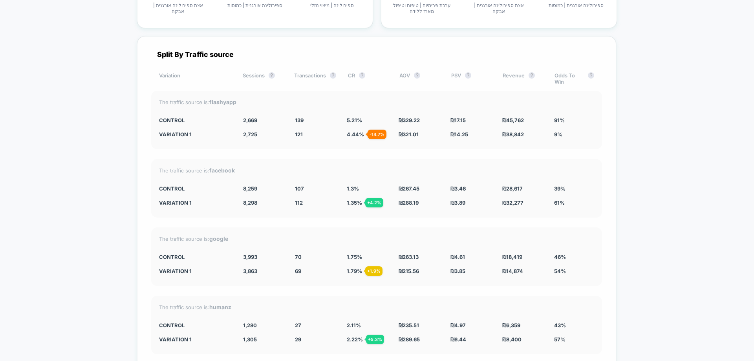
scroll to position [1550, 0]
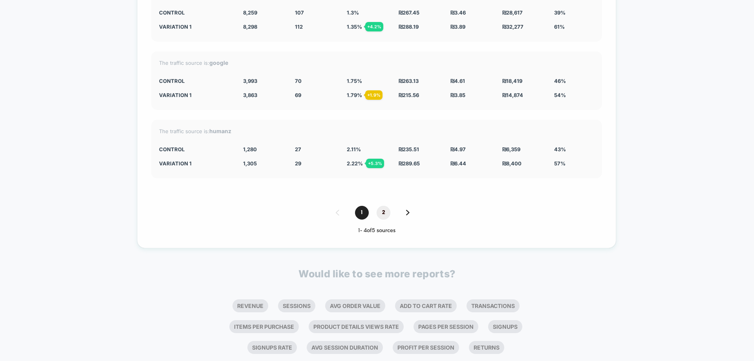
click at [378, 207] on span "2" at bounding box center [384, 213] width 14 height 14
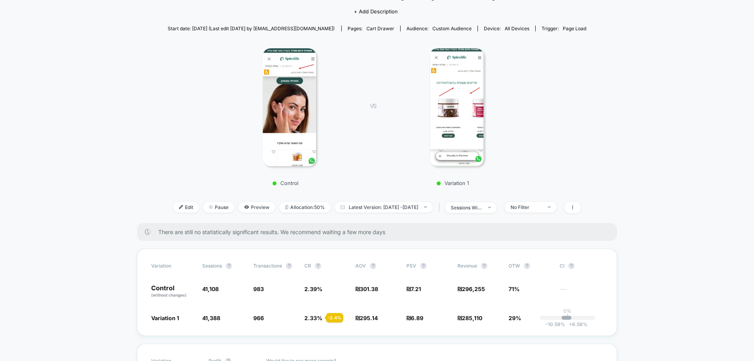
scroll to position [0, 0]
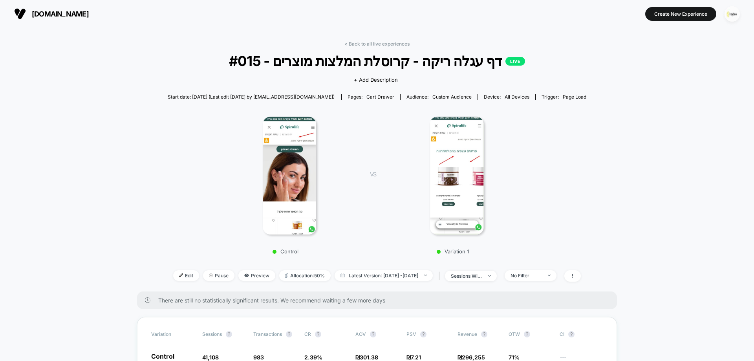
click at [731, 15] on img "button" at bounding box center [732, 13] width 15 height 15
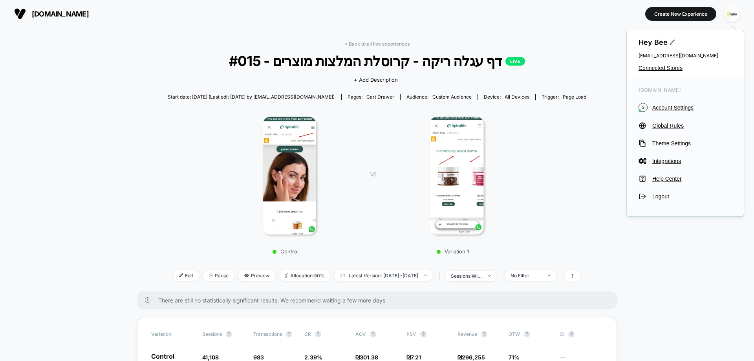
click at [655, 69] on span "Connected Stores" at bounding box center [685, 68] width 93 height 6
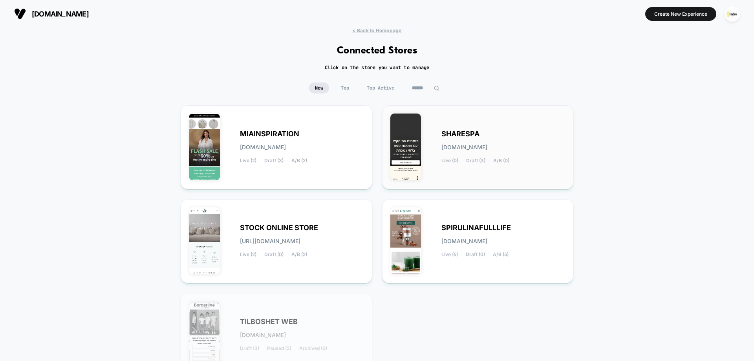
click at [463, 135] on span "SHARESPA" at bounding box center [460, 133] width 38 height 5
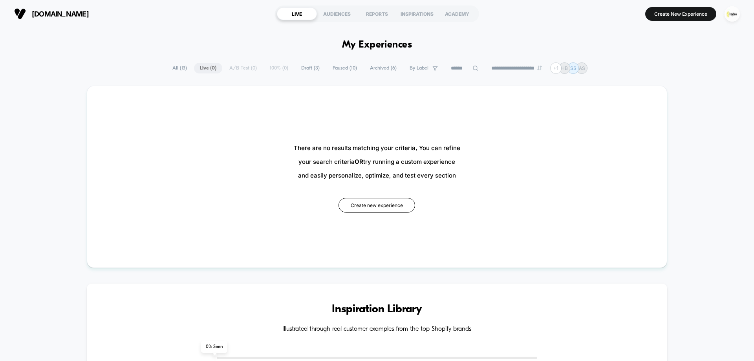
click at [176, 66] on span "All ( 13 )" at bounding box center [179, 68] width 26 height 11
click at [174, 64] on span "All ( 13 )" at bounding box center [179, 68] width 26 height 11
click at [174, 67] on span "All ( 13 )" at bounding box center [179, 68] width 26 height 11
click at [177, 68] on span "All ( 13 )" at bounding box center [179, 68] width 26 height 11
click at [340, 69] on span "Paused ( 10 )" at bounding box center [345, 68] width 36 height 11
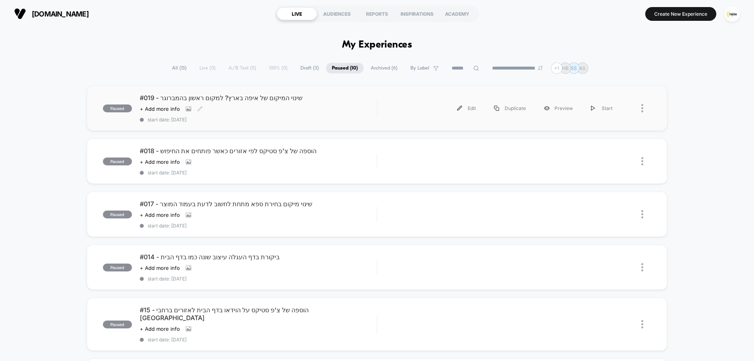
click at [297, 108] on div "Click to view images Click to edit experience details + Add more info" at bounding box center [223, 109] width 166 height 6
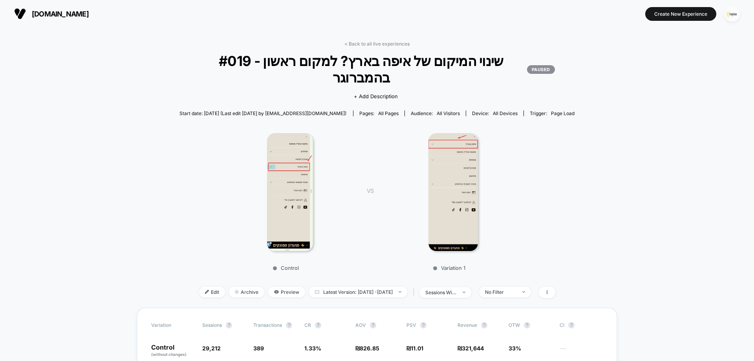
click at [732, 14] on img "button" at bounding box center [732, 13] width 15 height 15
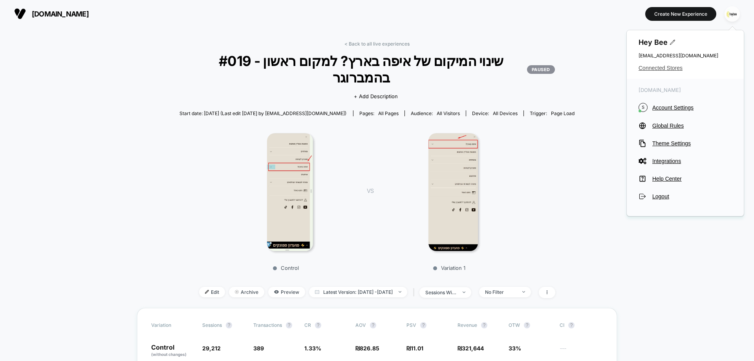
click at [665, 68] on span "Connected Stores" at bounding box center [685, 68] width 93 height 6
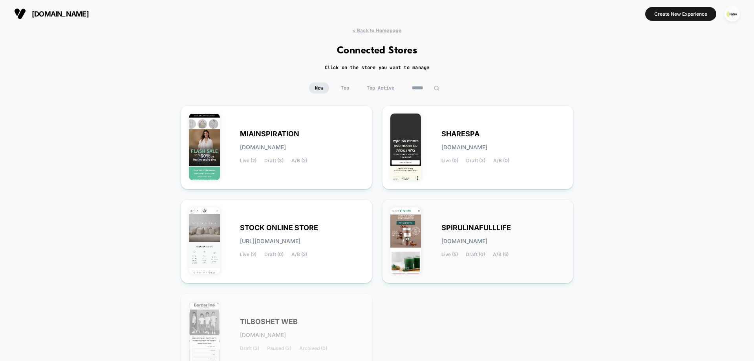
click at [459, 223] on div "SPIRULINAFULLLIFE [DOMAIN_NAME] Live (5) Draft (0) A/B (5)" at bounding box center [477, 241] width 175 height 68
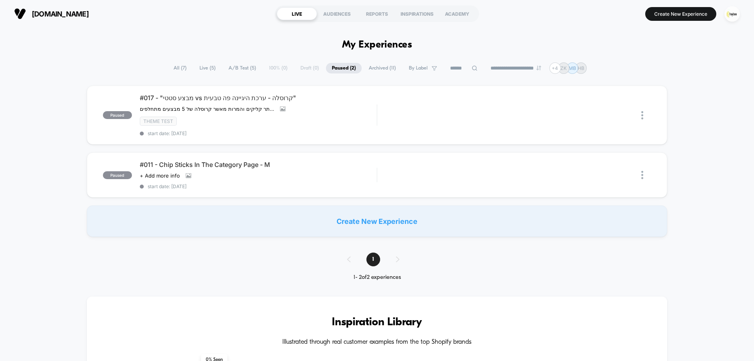
click at [205, 68] on span "Live ( 5 )" at bounding box center [208, 68] width 28 height 11
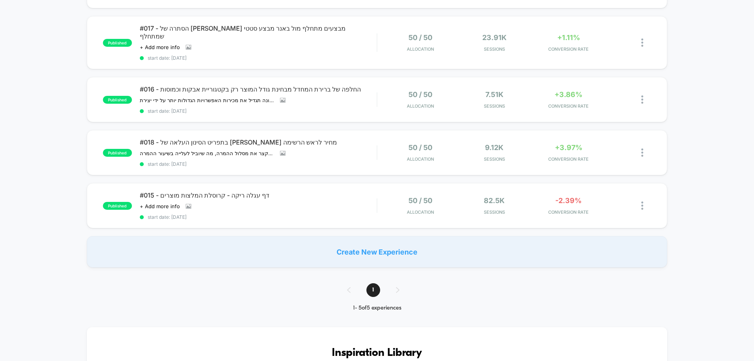
scroll to position [118, 0]
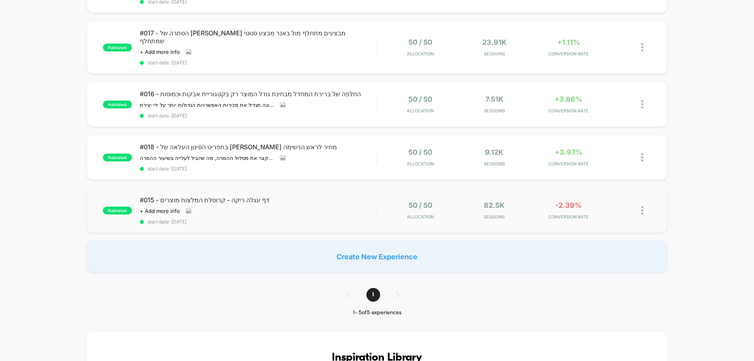
click at [276, 208] on div "Click to view images Click to edit experience details + Add more info" at bounding box center [223, 211] width 166 height 6
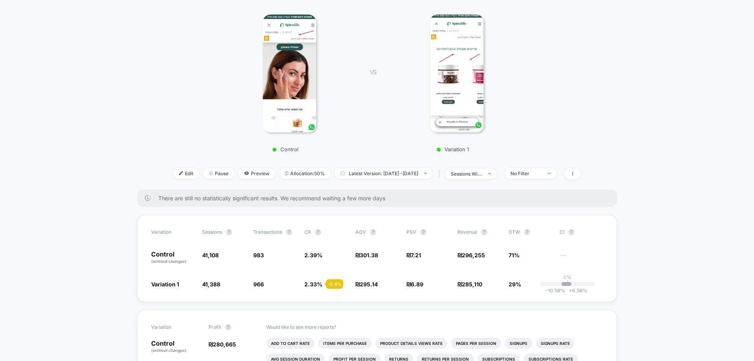
scroll to position [118, 0]
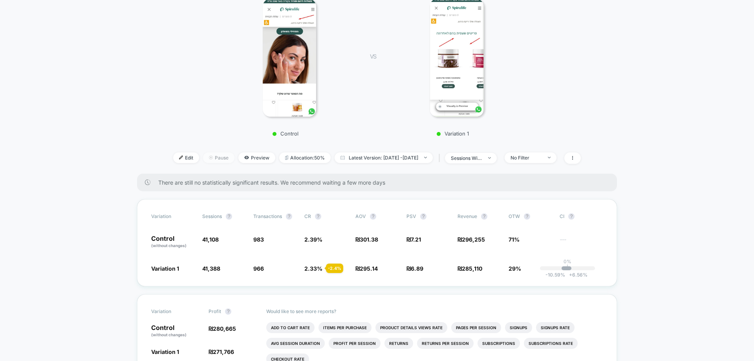
click at [214, 160] on span "Pause" at bounding box center [218, 157] width 31 height 11
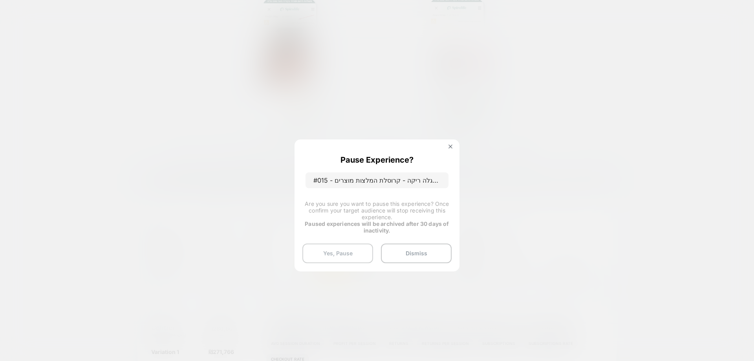
click at [329, 247] on button "Yes, Pause" at bounding box center [337, 253] width 71 height 20
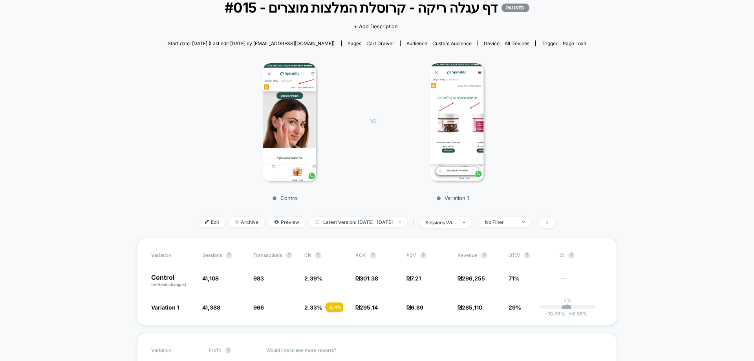
scroll to position [0, 0]
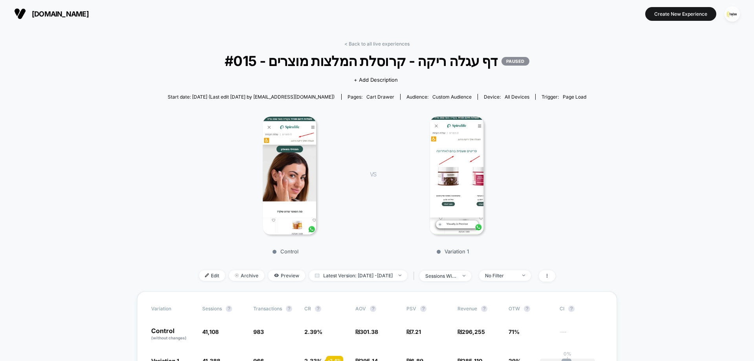
click at [281, 167] on img at bounding box center [289, 176] width 53 height 118
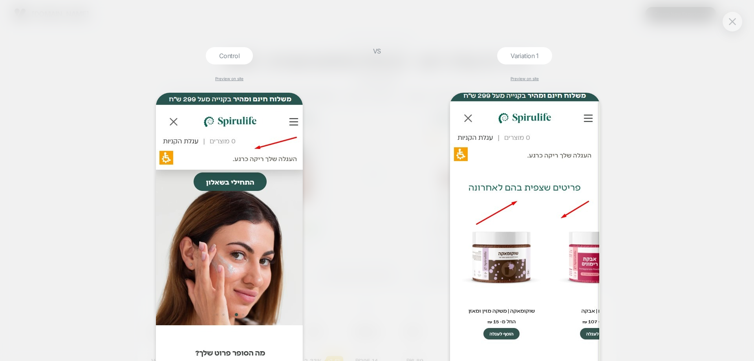
drag, startPoint x: 360, startPoint y: 121, endPoint x: 367, endPoint y: 121, distance: 6.3
click at [361, 121] on div at bounding box center [229, 227] width 264 height 268
click at [737, 16] on button at bounding box center [732, 22] width 12 height 12
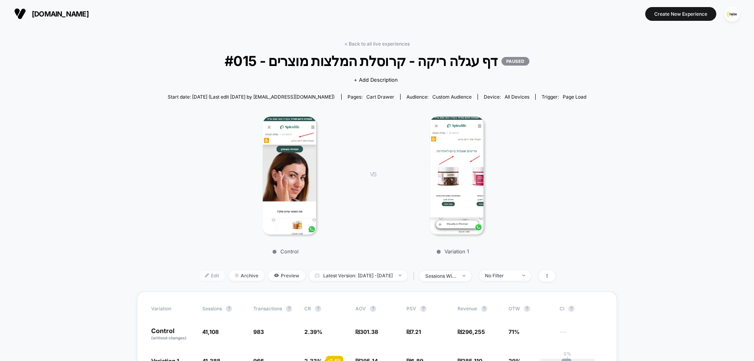
click at [199, 276] on span "Edit" at bounding box center [212, 275] width 26 height 11
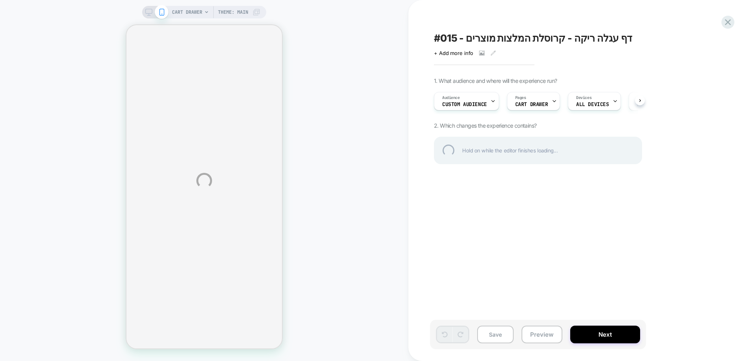
click at [471, 104] on div "CART DRAWER Theme: MAIN #015 - דף עגלה ריקה - קרוסלת המלצות מוצרים Click to vie…" at bounding box center [377, 180] width 754 height 361
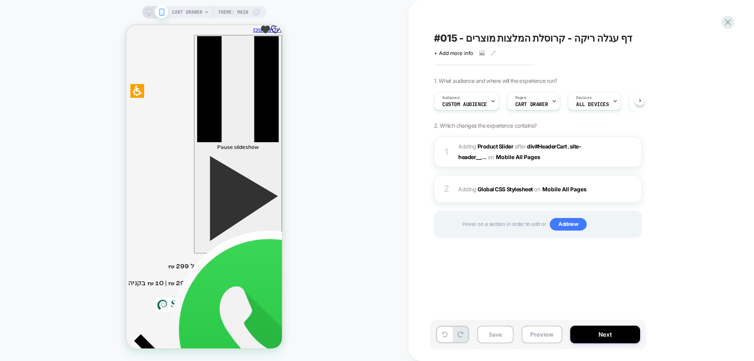
scroll to position [0, 0]
click at [485, 99] on div "Audience Custom Audience" at bounding box center [464, 101] width 60 height 18
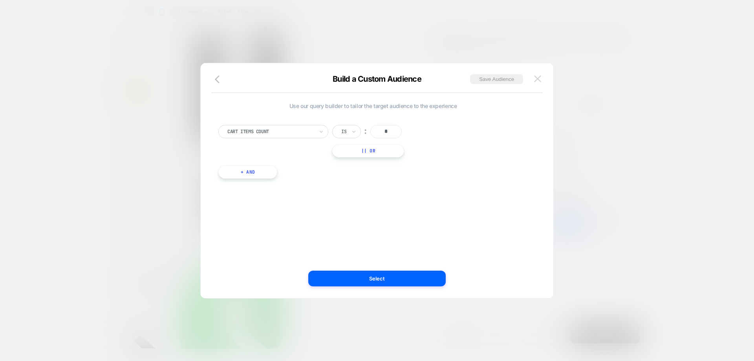
click at [538, 77] on img at bounding box center [537, 78] width 7 height 7
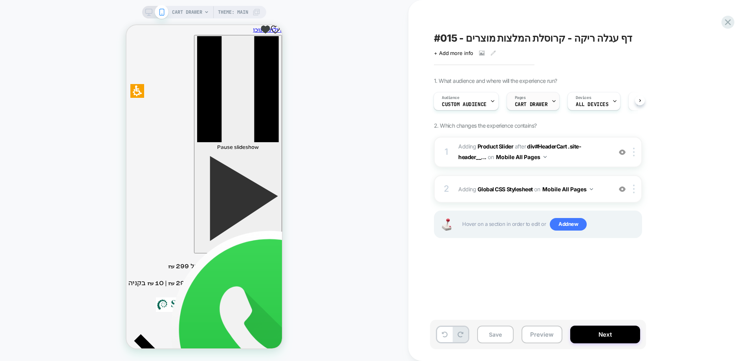
click at [534, 100] on div "Pages CART DRAWER" at bounding box center [531, 101] width 48 height 18
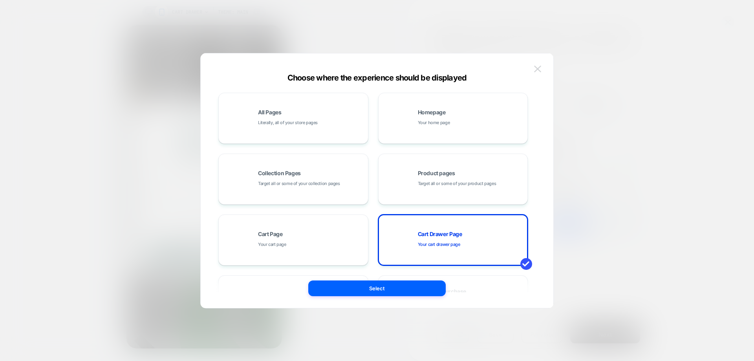
click at [538, 70] on img at bounding box center [537, 69] width 7 height 7
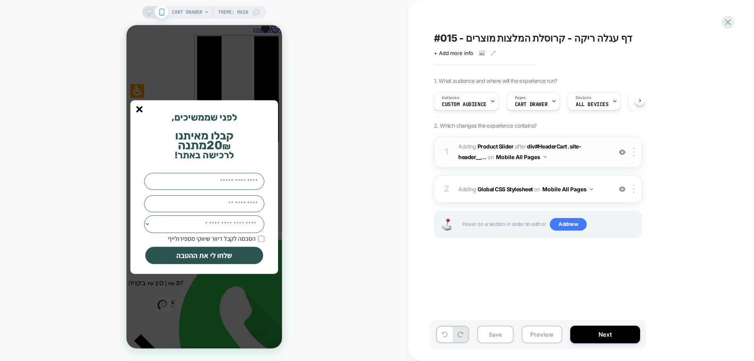
click at [520, 159] on button "Mobile All Pages" at bounding box center [521, 156] width 51 height 11
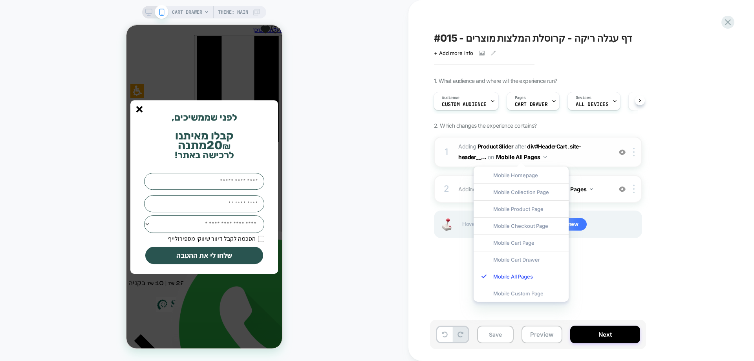
click at [520, 157] on button "Mobile All Pages" at bounding box center [521, 156] width 51 height 11
click at [344, 134] on div "CART DRAWER Theme: MAIN" at bounding box center [204, 180] width 408 height 345
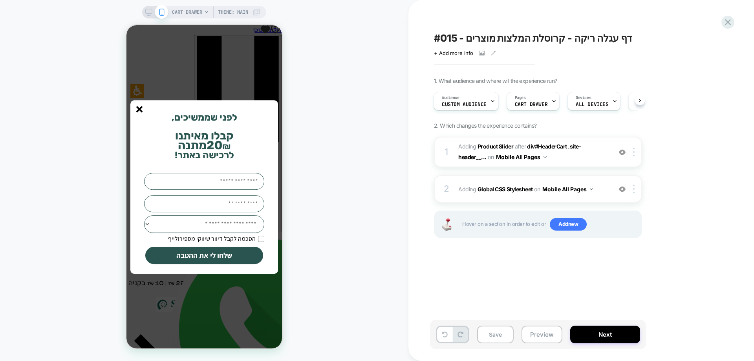
click at [141, 110] on line "סגור" at bounding box center [139, 108] width 5 height 5
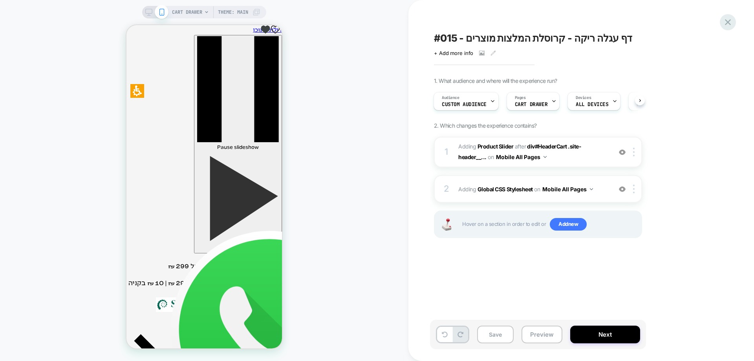
click at [729, 20] on icon at bounding box center [728, 22] width 11 height 11
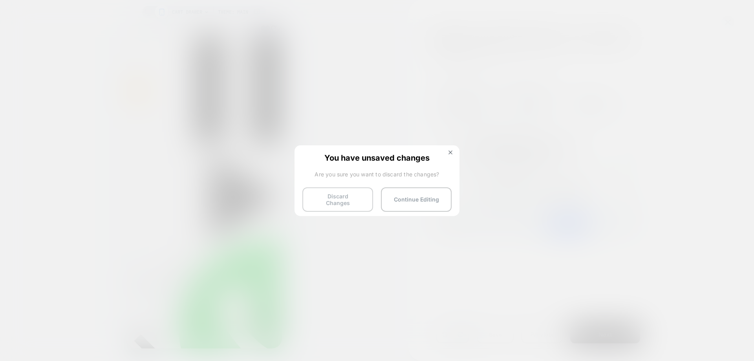
click at [345, 194] on button "Discard Changes" at bounding box center [337, 199] width 71 height 24
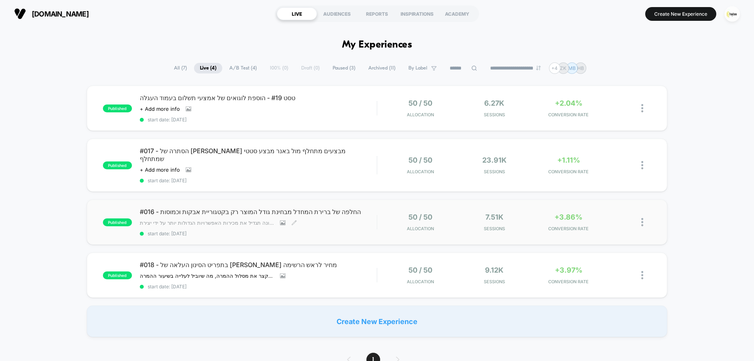
click at [207, 220] on span "﻿ההשערה שלנו: שינוי סדר הצגת אפשרויות המחיר כך שהאופציה השנייה תהיה הראשונה תגד…" at bounding box center [207, 223] width 134 height 6
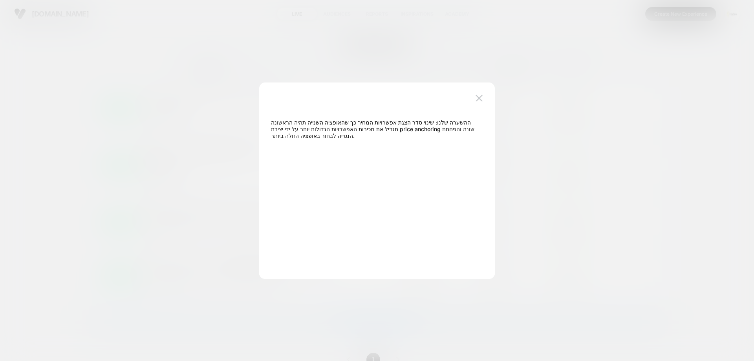
click at [569, 182] on div at bounding box center [377, 180] width 754 height 361
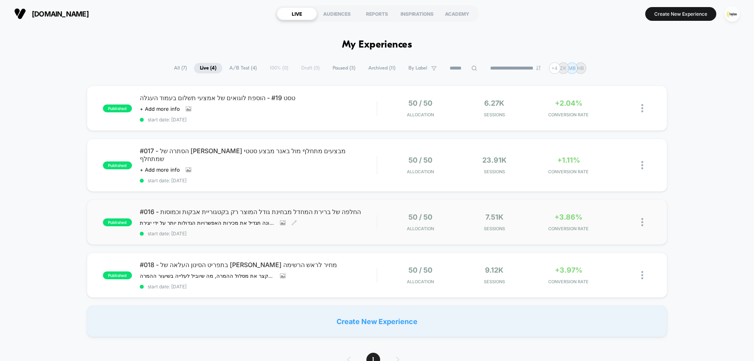
click at [361, 211] on div "#016 - החלפה של ברירת המחדל מבחינת גודל המוצר רק בקטגוריית אבקות וכמוסות ﻿ההשער…" at bounding box center [258, 222] width 237 height 29
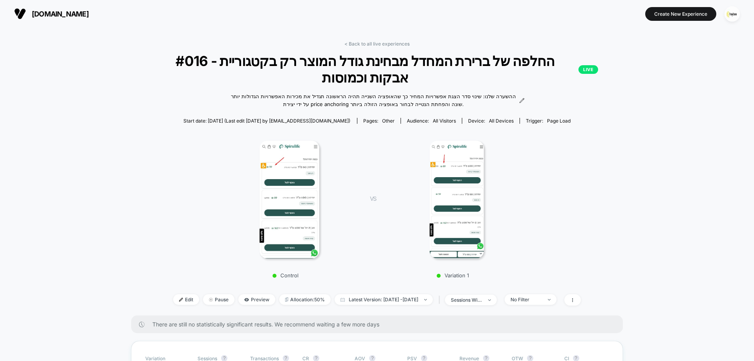
click at [280, 189] on img at bounding box center [290, 200] width 60 height 118
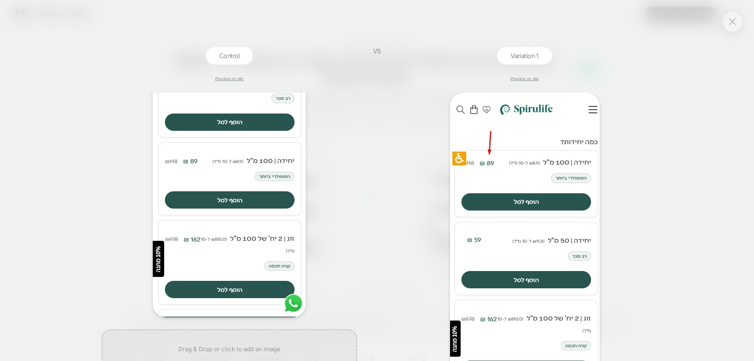
scroll to position [79, 0]
click at [734, 25] on img at bounding box center [732, 21] width 7 height 7
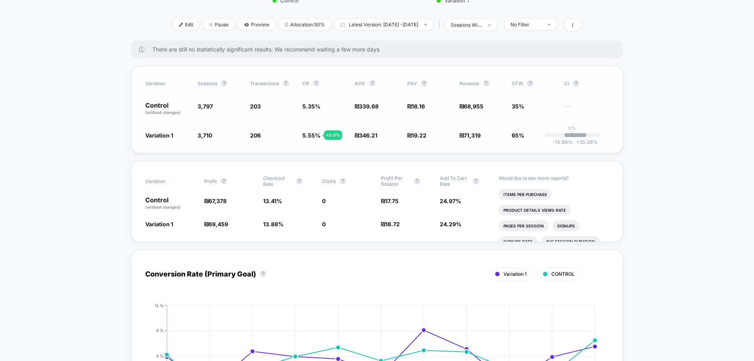
scroll to position [157, 0]
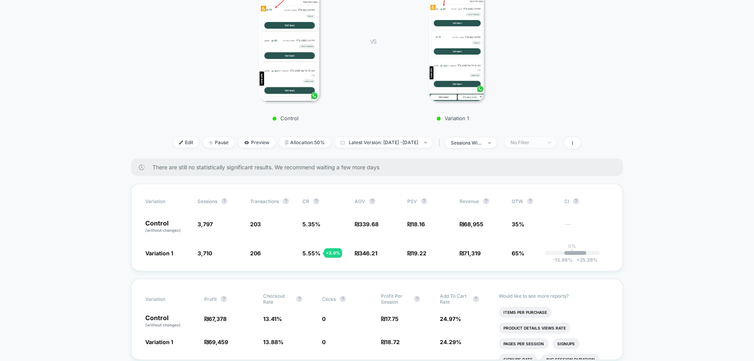
click at [542, 142] on div "No Filter" at bounding box center [525, 142] width 31 height 6
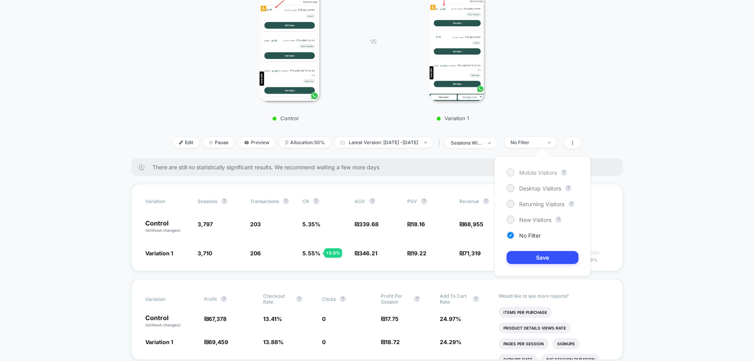
click at [543, 172] on span "Mobile Visitors" at bounding box center [538, 172] width 38 height 7
click at [570, 262] on button "Save" at bounding box center [543, 257] width 72 height 13
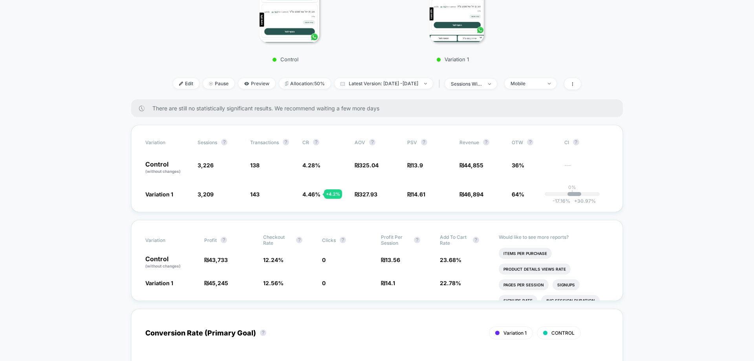
scroll to position [118, 0]
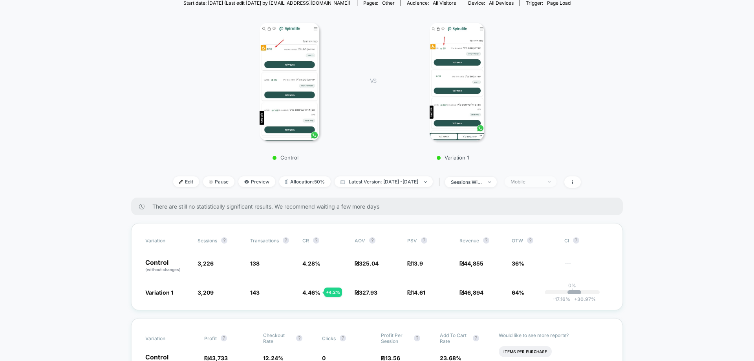
click at [539, 181] on div "Mobile" at bounding box center [525, 182] width 31 height 6
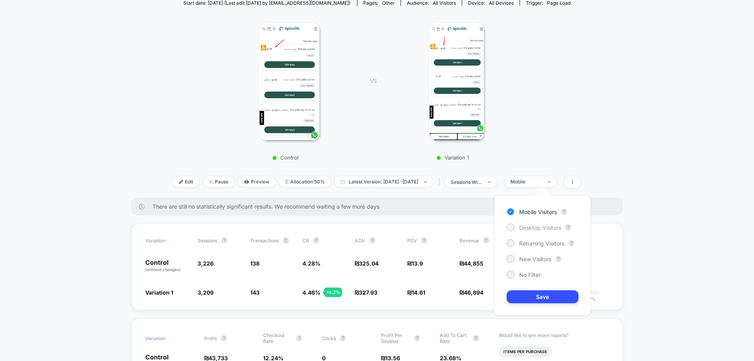
click at [542, 226] on span "Desktop Visitors" at bounding box center [540, 227] width 42 height 7
click at [560, 290] on div "Mobile Visitors ? Desktop Visitors ? Returning Visitors ? New Visitors ? No Fil…" at bounding box center [542, 256] width 96 height 120
click at [561, 292] on button "Save" at bounding box center [543, 296] width 72 height 13
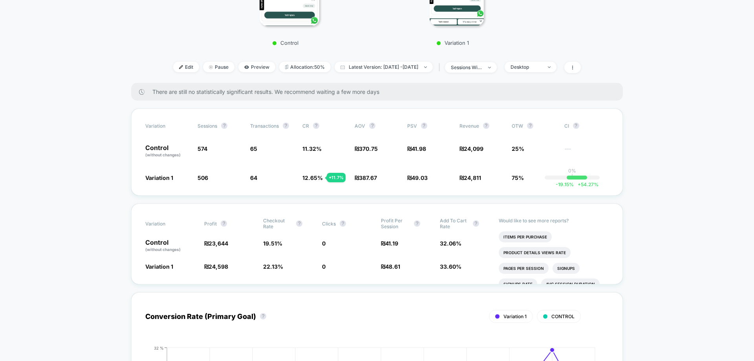
scroll to position [236, 0]
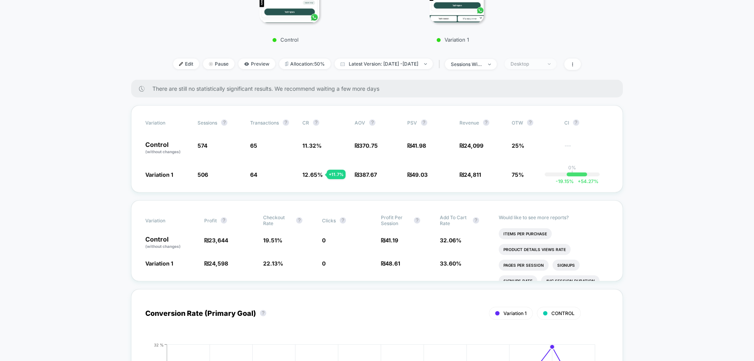
click at [542, 66] on div "Desktop" at bounding box center [525, 64] width 31 height 6
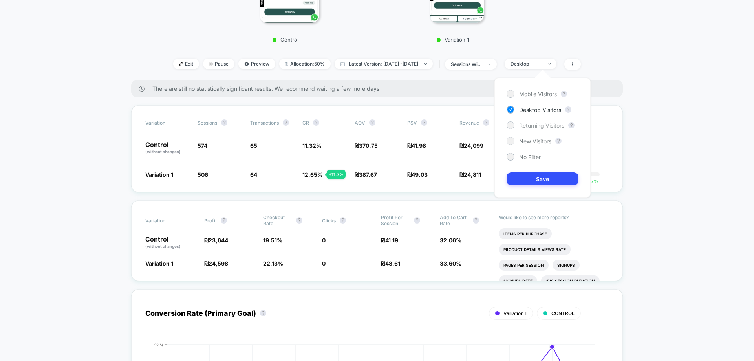
click at [533, 126] on span "Returning Visitors" at bounding box center [541, 125] width 45 height 7
click at [540, 172] on div "Mobile Visitors ? Desktop Visitors ? Returning Visitors ? New Visitors ? No Fil…" at bounding box center [542, 138] width 96 height 120
click at [532, 181] on button "Save" at bounding box center [543, 178] width 72 height 13
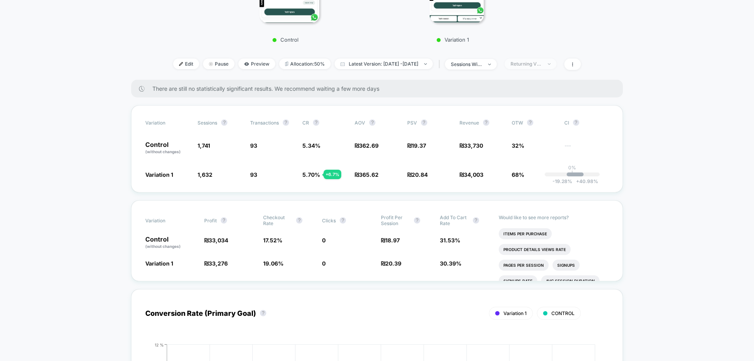
click at [540, 68] on span "Returning Visitors" at bounding box center [531, 64] width 52 height 11
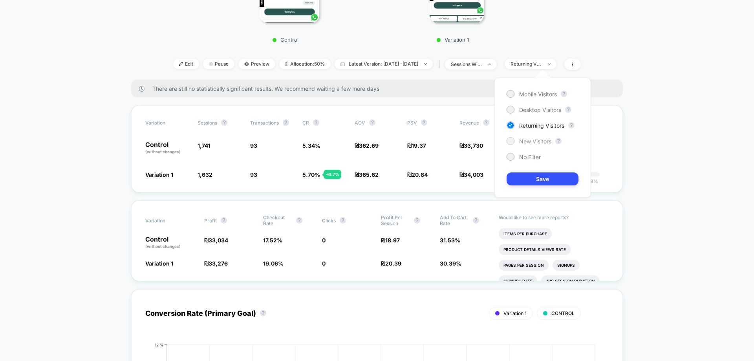
click at [534, 141] on span "New Visitors" at bounding box center [535, 141] width 32 height 7
click at [543, 180] on button "Save" at bounding box center [543, 178] width 72 height 13
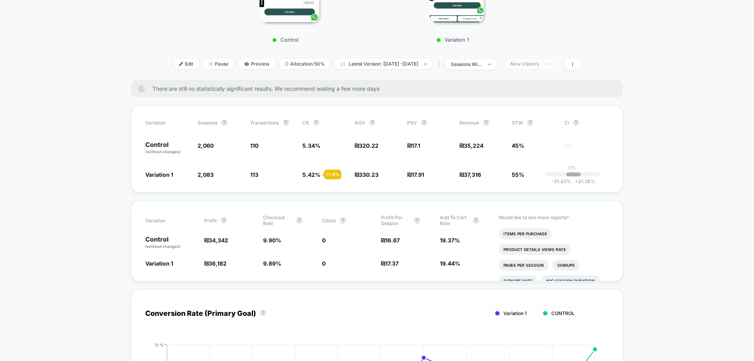
drag, startPoint x: 539, startPoint y: 62, endPoint x: 539, endPoint y: 68, distance: 5.1
click at [539, 62] on div "New Visitors" at bounding box center [525, 64] width 31 height 6
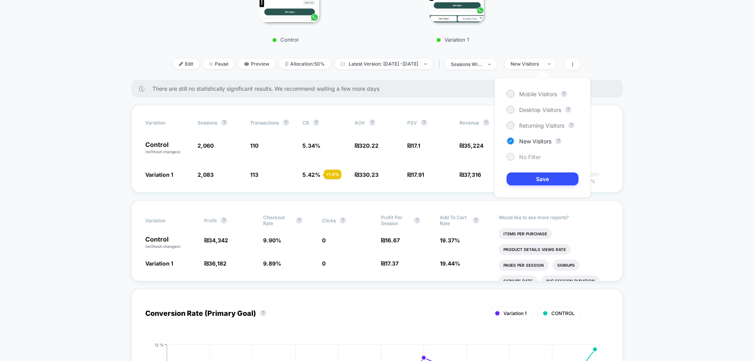
click at [532, 159] on span "No Filter" at bounding box center [530, 157] width 22 height 7
click at [532, 177] on button "Save" at bounding box center [543, 178] width 72 height 13
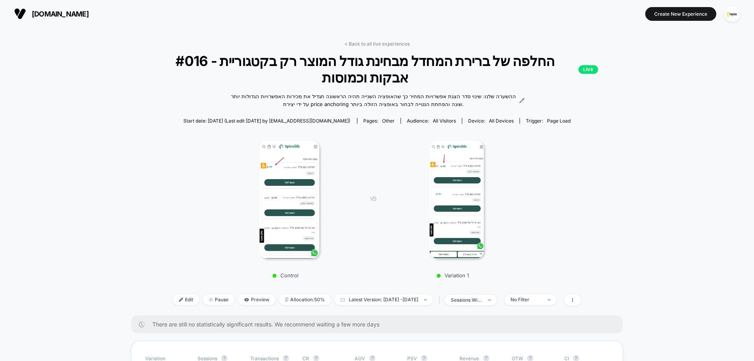
click at [271, 166] on img at bounding box center [290, 200] width 60 height 118
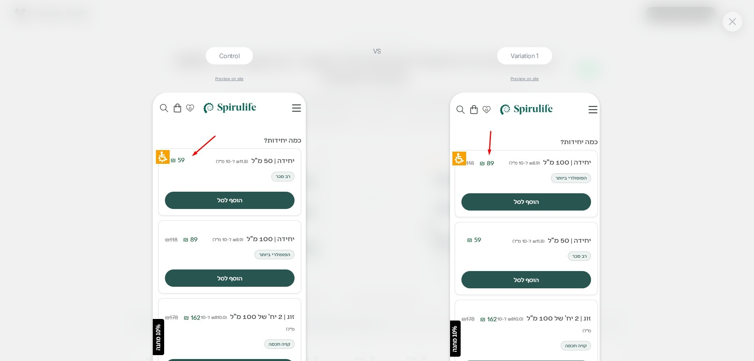
click at [735, 23] on img at bounding box center [732, 21] width 7 height 7
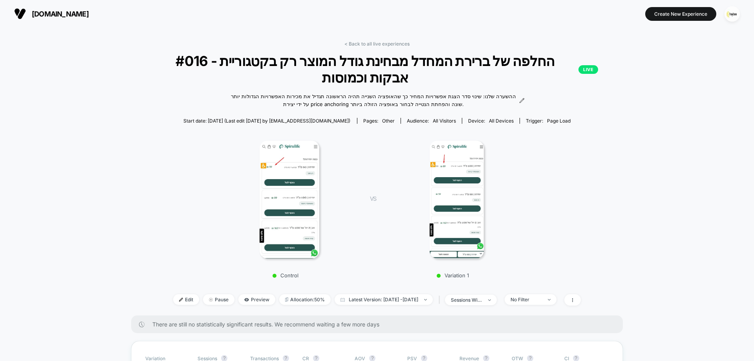
click at [377, 60] on span "#016 - החלפה של ברירת המחדל מבחינת גודל המוצר רק בקטגוריית אבקות וכמוסות LIVE" at bounding box center [377, 69] width 443 height 33
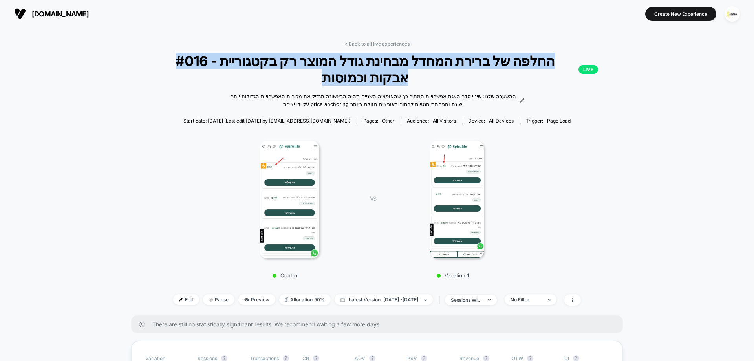
click at [377, 60] on span "#016 - החלפה של ברירת המחדל מבחינת גודל המוצר רק בקטגוריית אבקות וכמוסות LIVE" at bounding box center [377, 69] width 443 height 33
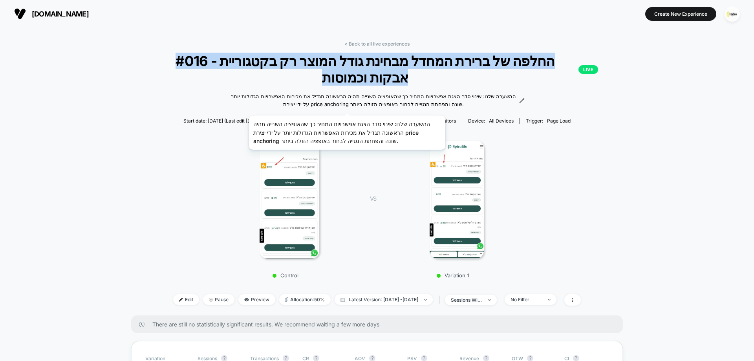
copy span "#016 - החלפה של ברירת המחדל מבחינת גודל המוצר רק בקטגוריית אבקות וכמוסות"
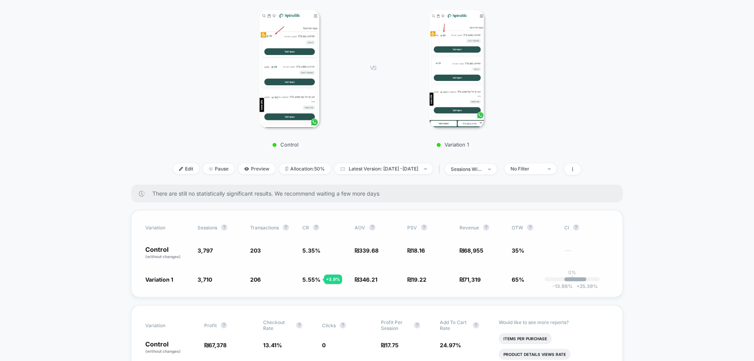
scroll to position [157, 0]
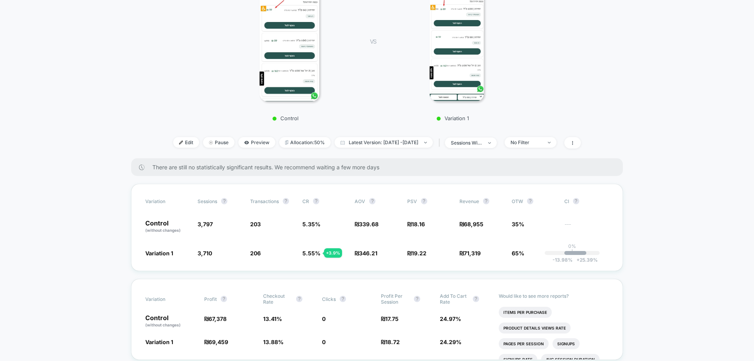
click at [578, 71] on div "Control VS Variation 1" at bounding box center [373, 49] width 492 height 151
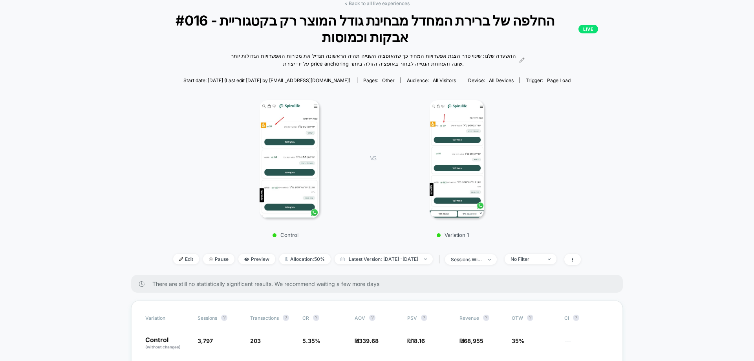
scroll to position [0, 0]
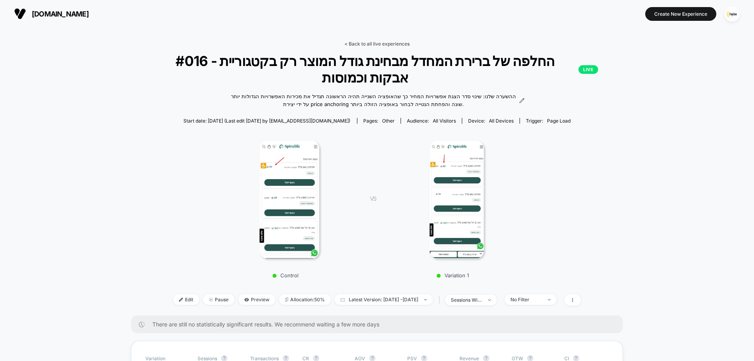
click at [386, 45] on link "< Back to all live experiences" at bounding box center [376, 44] width 65 height 6
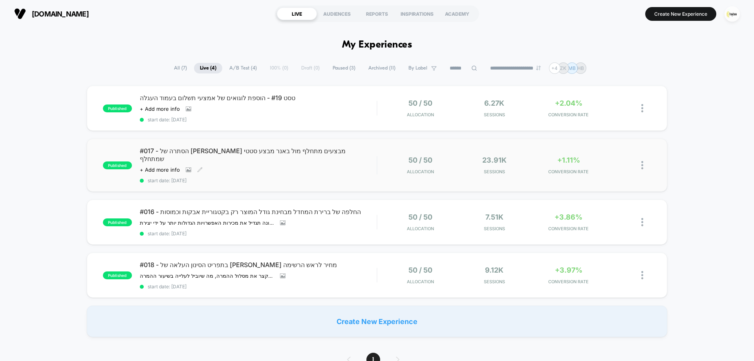
click at [236, 166] on div "Click to view images Click to edit experience details + Add more info" at bounding box center [223, 169] width 166 height 6
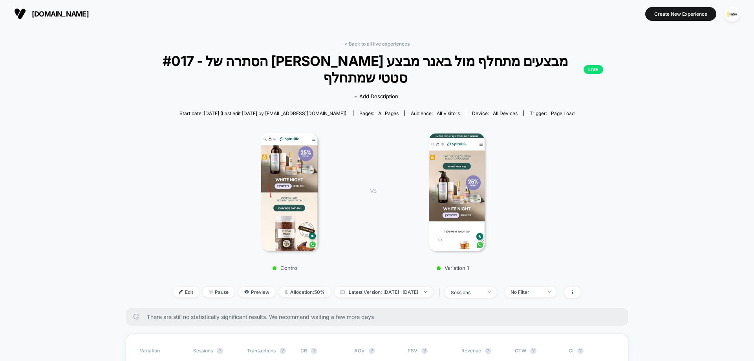
drag, startPoint x: 377, startPoint y: 46, endPoint x: 366, endPoint y: 57, distance: 15.3
click at [376, 45] on link "< Back to all live experiences" at bounding box center [376, 44] width 65 height 6
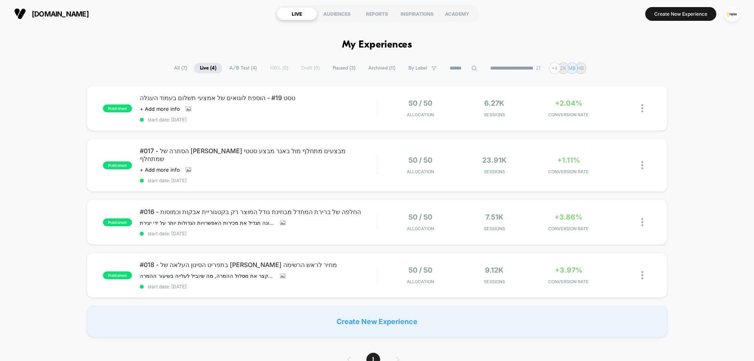
click at [351, 69] on span "Paused ( 3 )" at bounding box center [344, 68] width 35 height 11
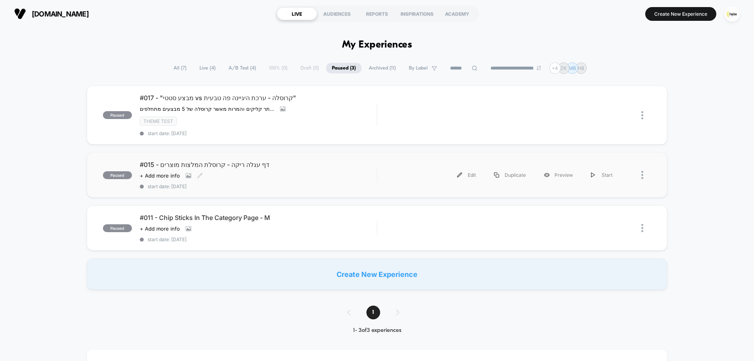
click at [289, 169] on div "#015 - דף עגלה ריקה - קרוסלת המלצות מוצרים Click to view images Click to edit e…" at bounding box center [258, 175] width 237 height 29
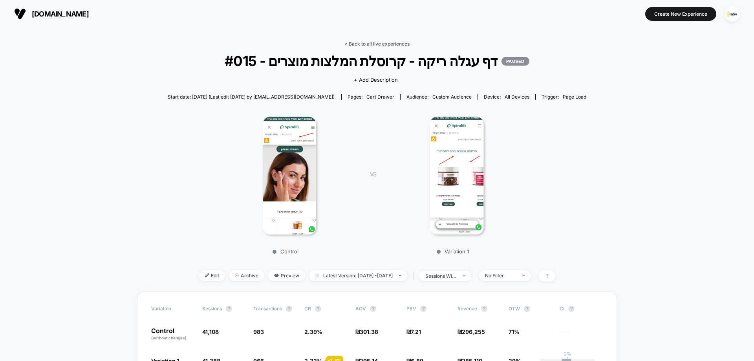
click at [371, 42] on link "< Back to all live experiences" at bounding box center [376, 44] width 65 height 6
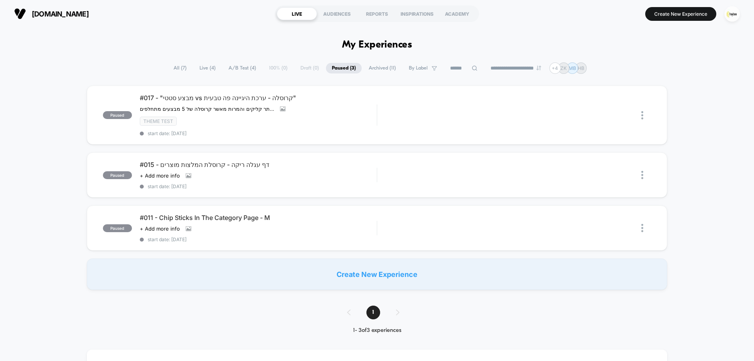
click at [202, 68] on span "Live ( 4 )" at bounding box center [208, 68] width 28 height 11
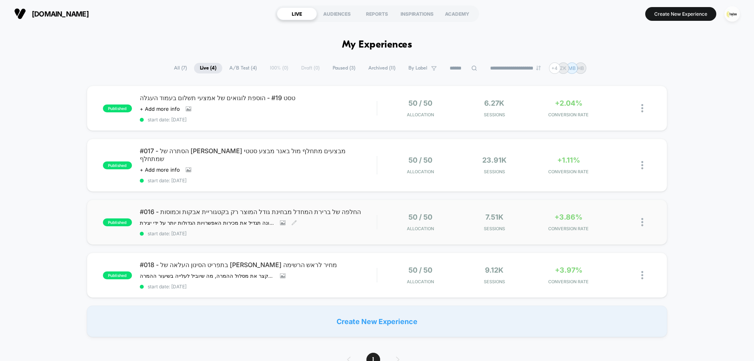
click at [237, 210] on div "#016 - החלפה של ברירת המחדל מבחינת גודל המוצר רק בקטגוריית אבקות וכמוסות ﻿ההשער…" at bounding box center [258, 222] width 237 height 29
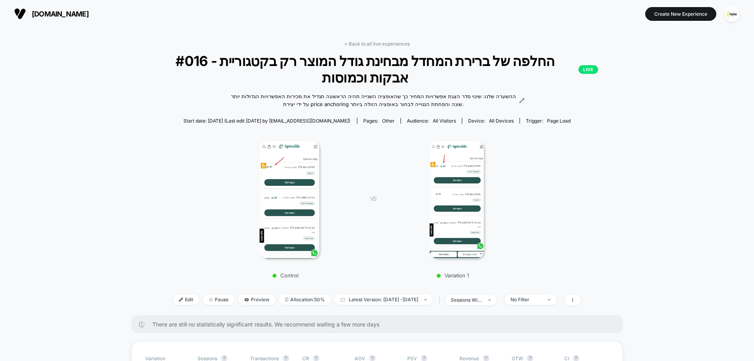
drag, startPoint x: 375, startPoint y: 42, endPoint x: 373, endPoint y: 46, distance: 4.2
click at [375, 42] on link "< Back to all live experiences" at bounding box center [376, 44] width 65 height 6
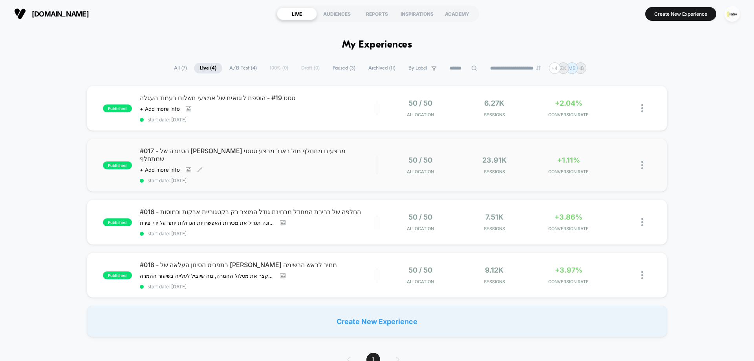
click at [337, 158] on div "#017 - הסתרה של [PERSON_NAME] מבצעים מתחלף מול באנר מבצע סטטי שמתחלף Click to v…" at bounding box center [258, 165] width 237 height 37
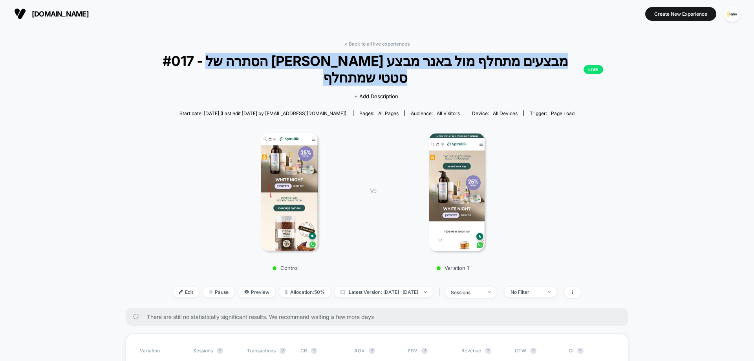
drag, startPoint x: 236, startPoint y: 65, endPoint x: 537, endPoint y: 61, distance: 300.4
click at [537, 61] on span "#017 - הסתרה של [PERSON_NAME] מבצעים מתחלף מול באנר מבצע סטטי שמתחלף LIVE" at bounding box center [377, 69] width 452 height 33
copy span "הסתרה של באנר מבצעים מתחלף מול באנר מבצע סטטי שמתחלף"
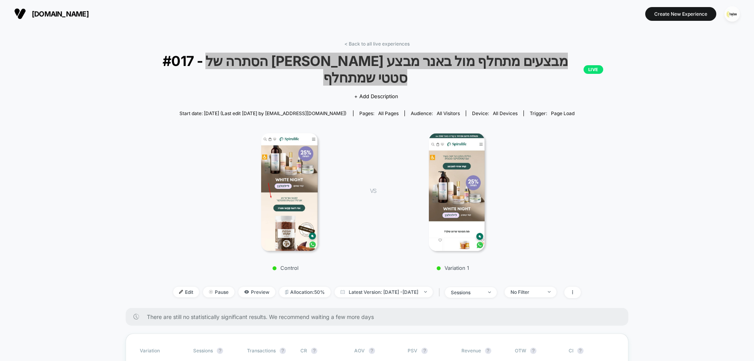
click at [420, 61] on span "#017 - הסתרה של [PERSON_NAME] מבצעים מתחלף מול באנר מבצע סטטי שמתחלף LIVE" at bounding box center [377, 69] width 452 height 33
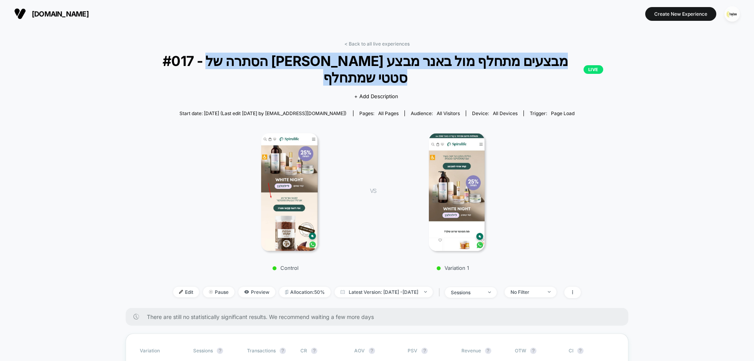
drag, startPoint x: 237, startPoint y: 60, endPoint x: 539, endPoint y: 62, distance: 302.0
click at [539, 62] on span "#017 - הסתרה של [PERSON_NAME] מבצעים מתחלף מול באנר מבצע סטטי שמתחלף LIVE" at bounding box center [377, 69] width 452 height 33
copy span "הסתרה של באנר מבצעים מתחלף מול באנר מבצע סטטי שמתחלף"
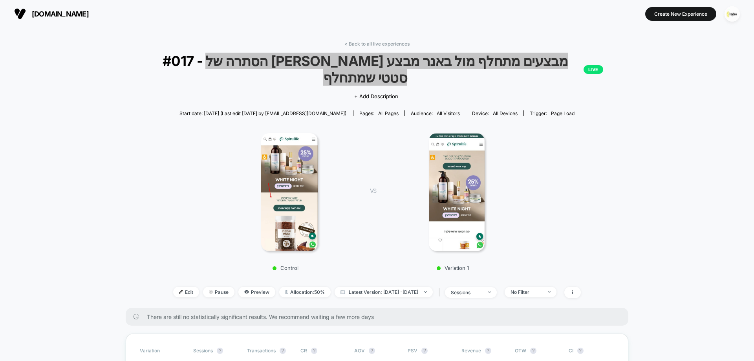
scroll to position [196, 0]
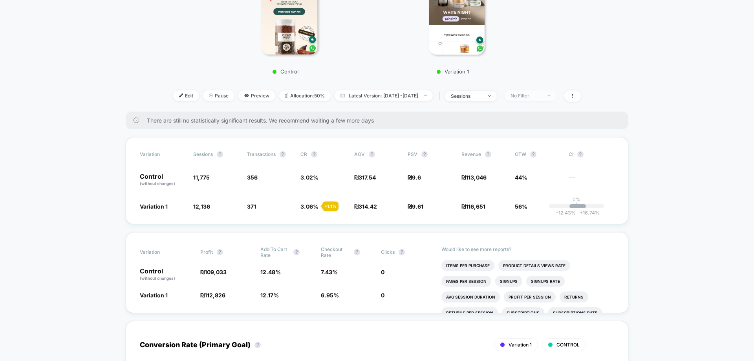
click at [533, 93] on div "No Filter" at bounding box center [525, 96] width 31 height 6
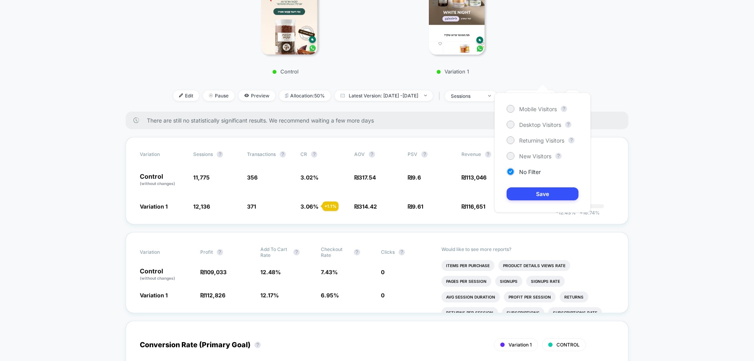
drag, startPoint x: 532, startPoint y: 111, endPoint x: 532, endPoint y: 115, distance: 4.0
click at [531, 111] on span "Mobile Visitors" at bounding box center [538, 109] width 38 height 7
click at [550, 190] on button "Save" at bounding box center [543, 193] width 72 height 13
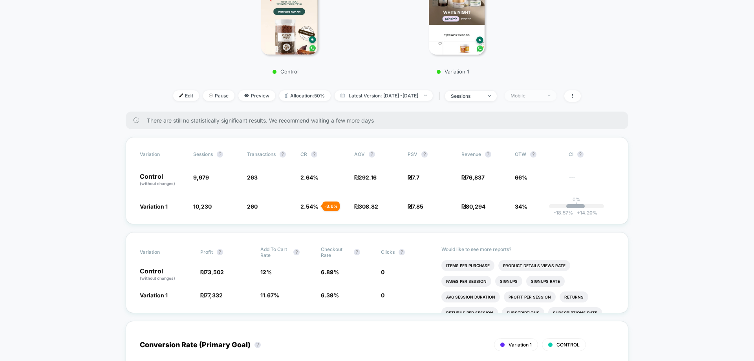
click at [528, 93] on div "Mobile" at bounding box center [525, 96] width 31 height 6
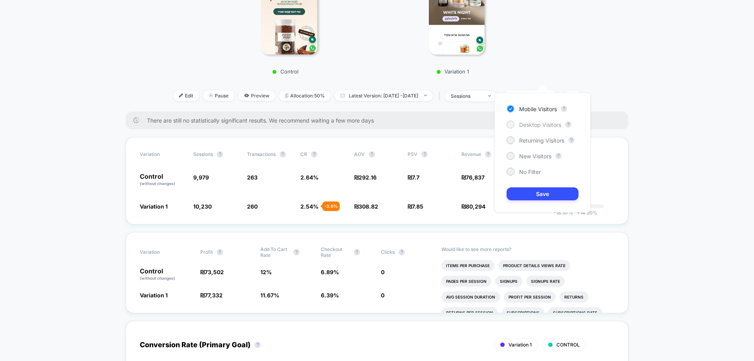
click at [540, 123] on span "Desktop Visitors" at bounding box center [540, 124] width 42 height 7
click at [557, 193] on button "Save" at bounding box center [543, 193] width 72 height 13
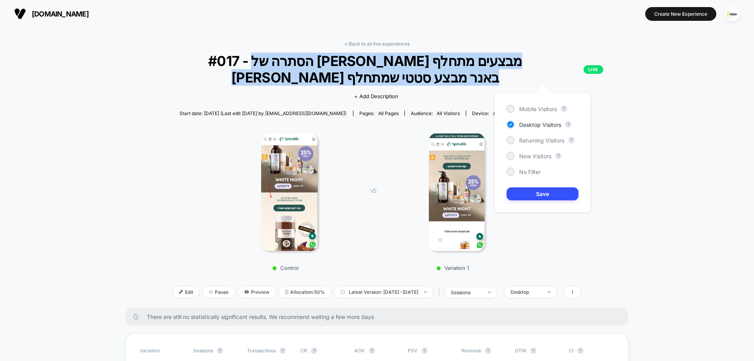
scroll to position [196, 0]
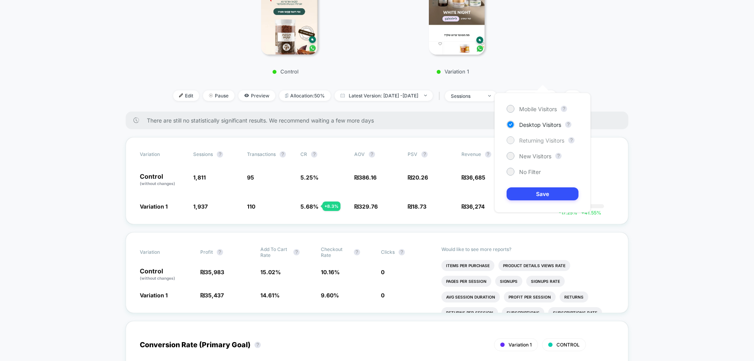
click at [542, 141] on span "Returning Visitors" at bounding box center [541, 140] width 45 height 7
click at [551, 191] on button "Save" at bounding box center [543, 193] width 72 height 13
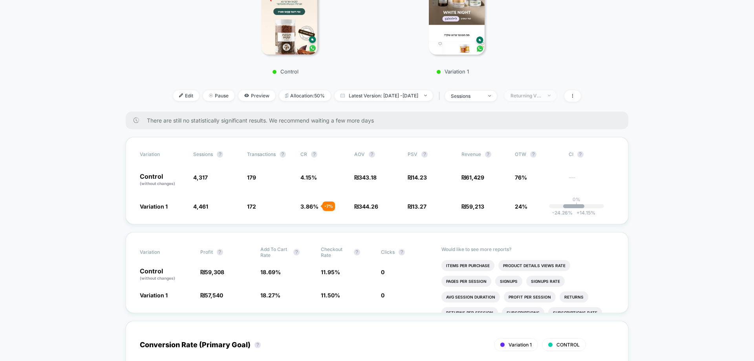
click at [542, 93] on div "Returning Visitors" at bounding box center [525, 96] width 31 height 6
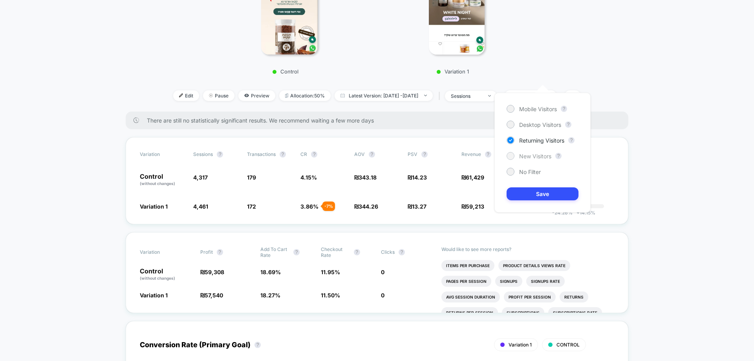
click at [542, 156] on span "New Visitors" at bounding box center [535, 156] width 32 height 7
click at [545, 188] on button "Save" at bounding box center [543, 193] width 72 height 13
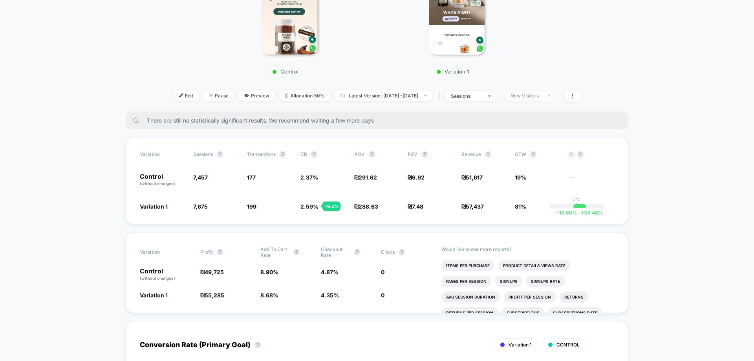
click at [540, 93] on div "New Visitors" at bounding box center [525, 96] width 31 height 6
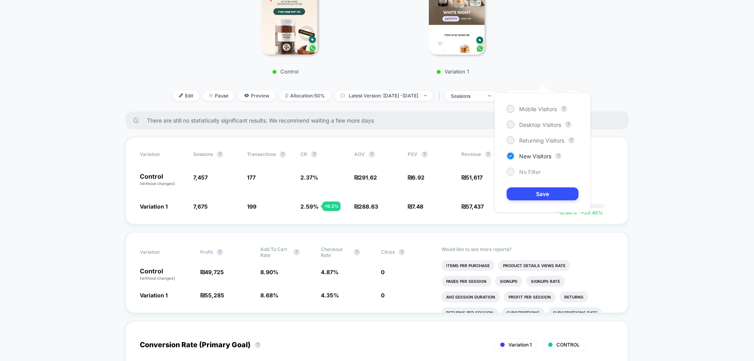
click at [534, 172] on span "No Filter" at bounding box center [530, 171] width 22 height 7
click at [545, 193] on button "Save" at bounding box center [543, 193] width 72 height 13
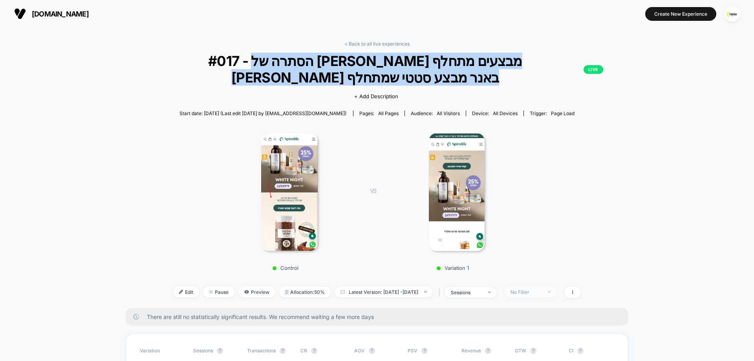
click at [542, 289] on div "No Filter" at bounding box center [525, 292] width 31 height 6
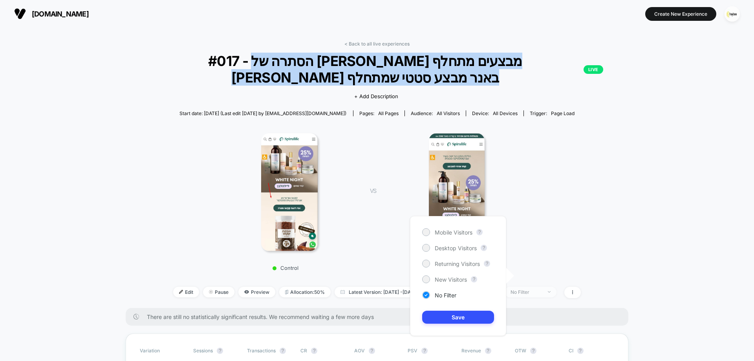
click at [542, 289] on div "No Filter" at bounding box center [525, 292] width 31 height 6
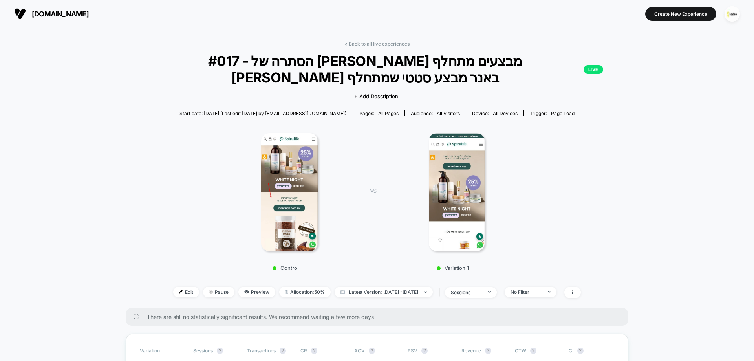
click at [585, 226] on div "Control VS Variation 1" at bounding box center [373, 199] width 503 height 151
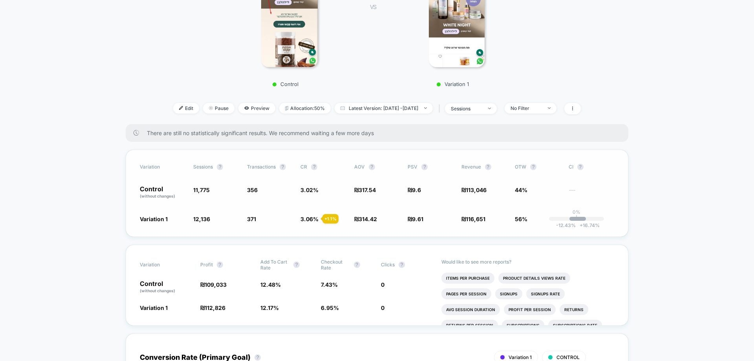
scroll to position [236, 0]
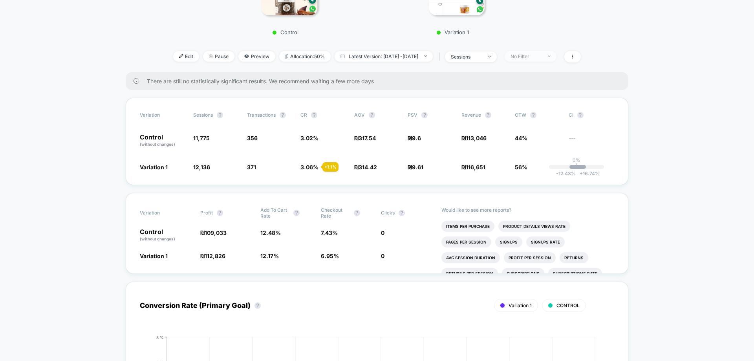
click at [537, 53] on div "No Filter" at bounding box center [525, 56] width 31 height 6
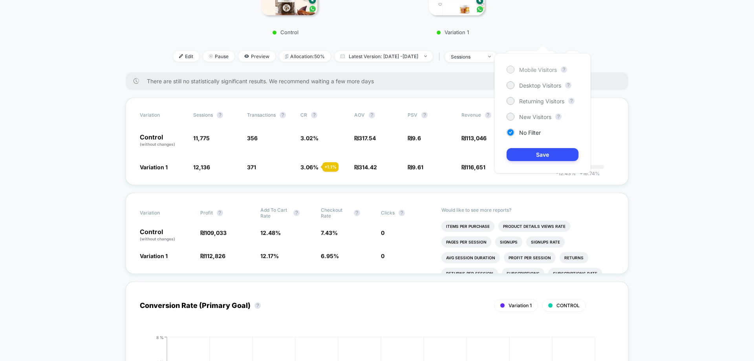
click at [540, 68] on span "Mobile Visitors" at bounding box center [538, 69] width 38 height 7
click at [555, 151] on button "Save" at bounding box center [543, 154] width 72 height 13
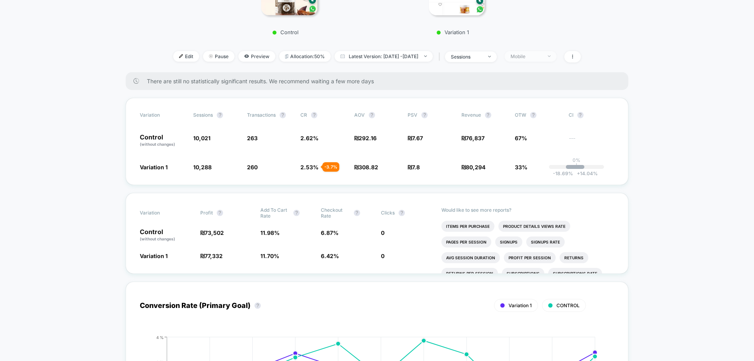
click at [546, 51] on span "Mobile" at bounding box center [531, 56] width 52 height 11
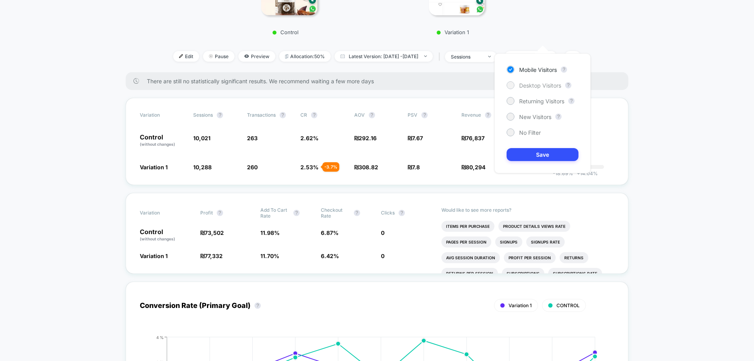
click at [542, 85] on span "Desktop Visitors" at bounding box center [540, 85] width 42 height 7
click at [554, 151] on button "Save" at bounding box center [543, 154] width 72 height 13
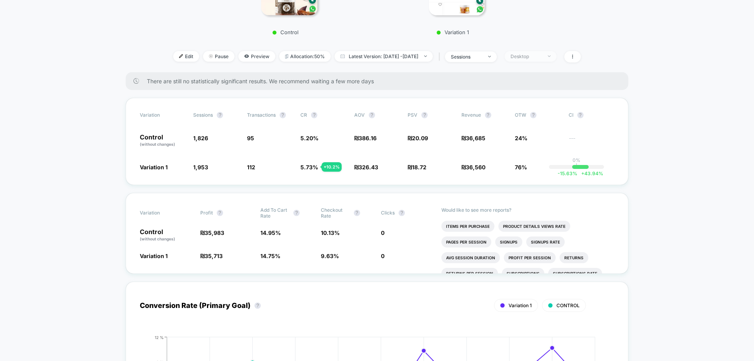
click at [531, 53] on div "Desktop" at bounding box center [525, 56] width 31 height 6
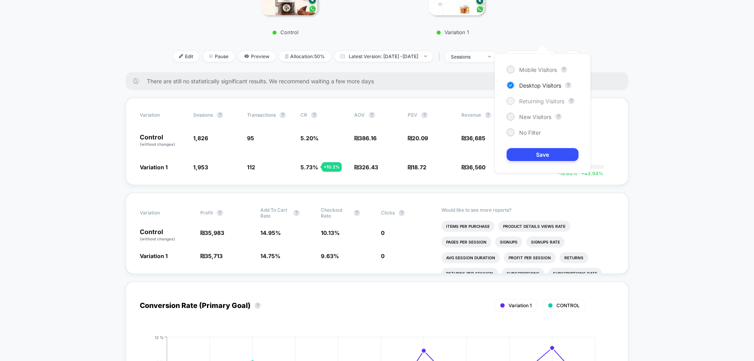
click at [542, 99] on span "Returning Visitors" at bounding box center [541, 101] width 45 height 7
click at [557, 157] on button "Save" at bounding box center [543, 154] width 72 height 13
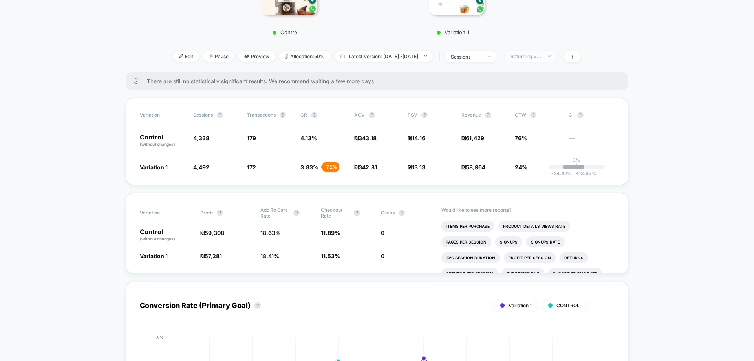
click at [542, 53] on div "Returning Visitors" at bounding box center [525, 56] width 31 height 6
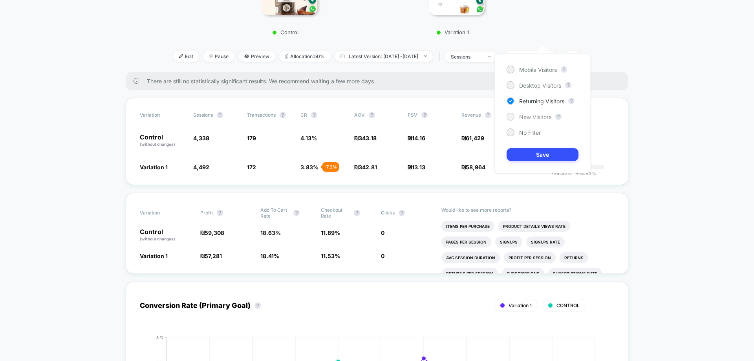
drag, startPoint x: 536, startPoint y: 112, endPoint x: 536, endPoint y: 117, distance: 5.2
click at [536, 113] on div "Mobile Visitors ? Desktop Visitors ? Returning Visitors ? New Visitors ? No Fil…" at bounding box center [542, 113] width 96 height 120
click at [537, 117] on span "New Visitors" at bounding box center [535, 116] width 32 height 7
click at [551, 154] on button "Save" at bounding box center [543, 154] width 72 height 13
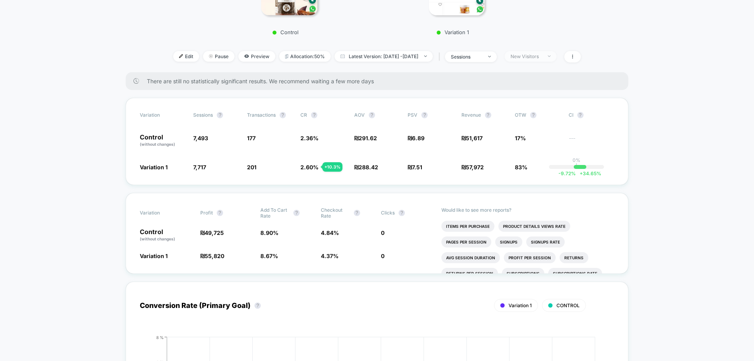
click at [542, 53] on div "New Visitors" at bounding box center [525, 56] width 31 height 6
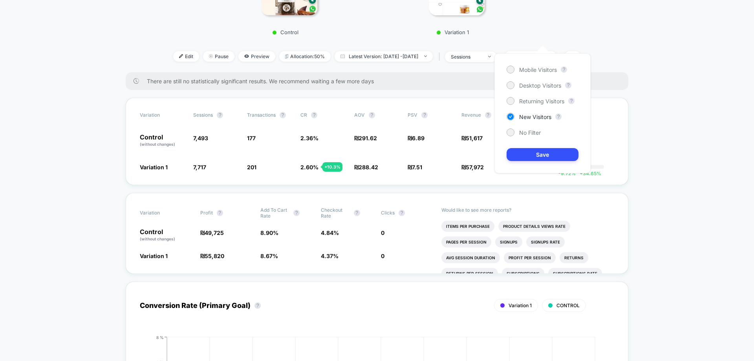
click at [532, 132] on span "No Filter" at bounding box center [530, 132] width 22 height 7
click at [553, 154] on button "Save" at bounding box center [543, 154] width 72 height 13
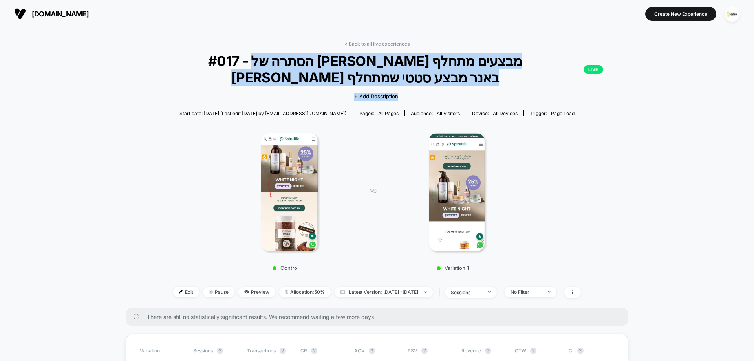
drag, startPoint x: 240, startPoint y: 61, endPoint x: 419, endPoint y: 72, distance: 180.2
click at [419, 72] on div "< Back to all live experiences #017 - הסתרה של באנר מבצעים מתחלף מול באנר מבצע …" at bounding box center [377, 174] width 503 height 267
click at [420, 86] on div "Click to view images Click to edit experience details + Add Description" at bounding box center [377, 96] width 302 height 21
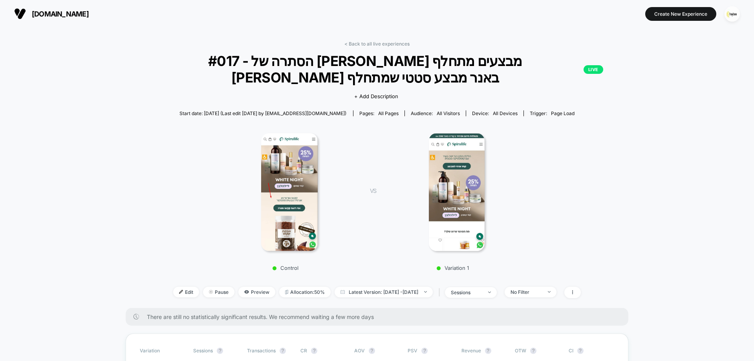
click at [284, 166] on img at bounding box center [289, 192] width 56 height 118
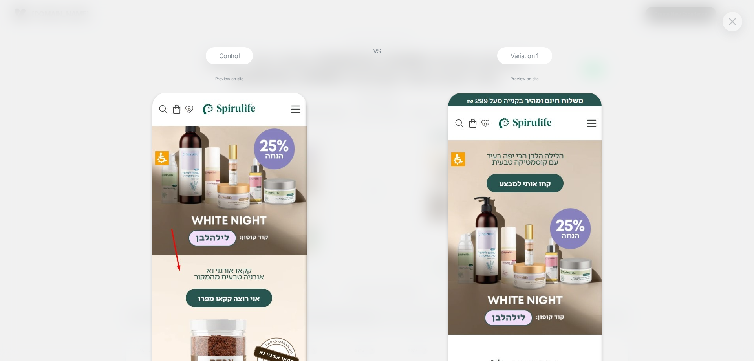
click at [721, 22] on div "Control Preview on site VS Variation 1 Preview on site" at bounding box center [377, 180] width 754 height 361
click at [733, 21] on img at bounding box center [732, 21] width 7 height 7
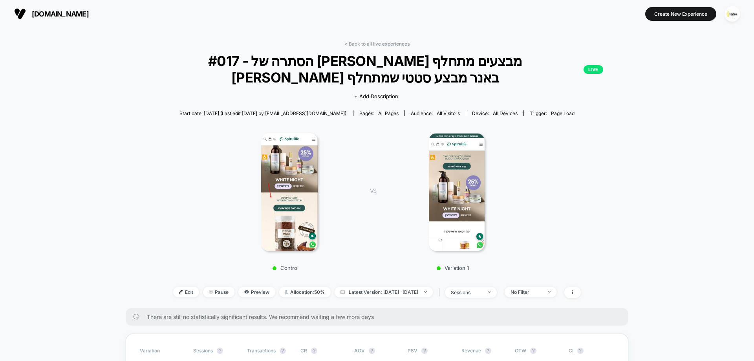
click at [390, 42] on link "< Back to all live experiences" at bounding box center [376, 44] width 65 height 6
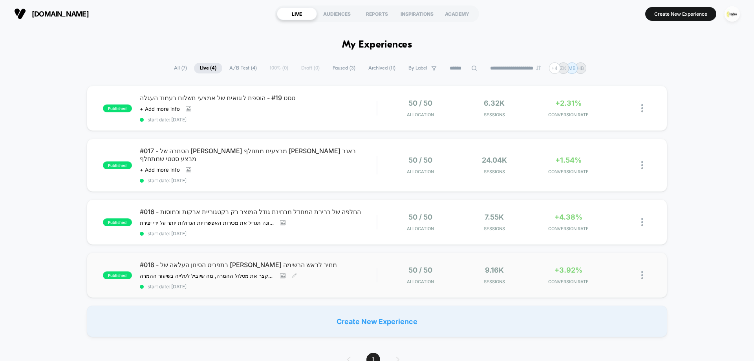
click at [337, 261] on div "#018 - בתפריט הסינון העלאה של סינון מחיר לראש הרשימה ההשערה שלנו: אנו משערים כי…" at bounding box center [258, 275] width 237 height 29
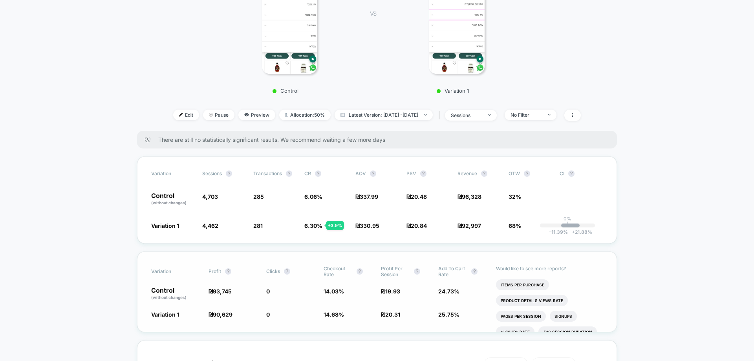
scroll to position [196, 0]
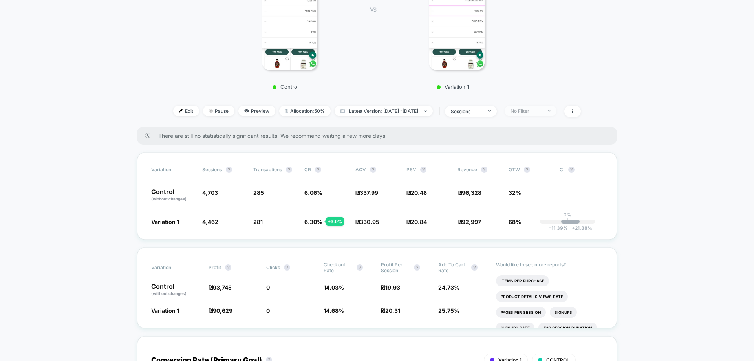
click at [542, 108] on div "No Filter" at bounding box center [525, 111] width 31 height 6
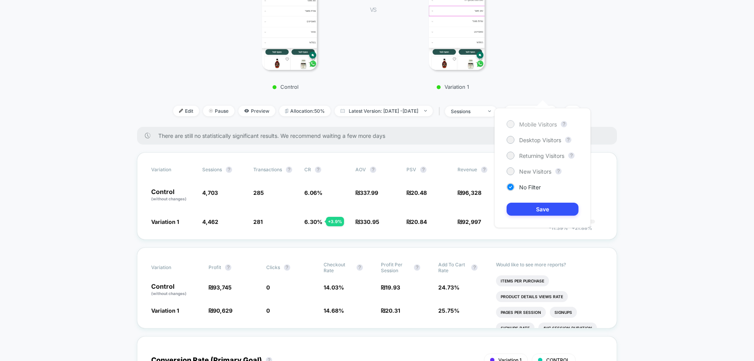
click at [540, 124] on span "Mobile Visitors" at bounding box center [538, 124] width 38 height 7
click at [559, 208] on button "Save" at bounding box center [543, 209] width 72 height 13
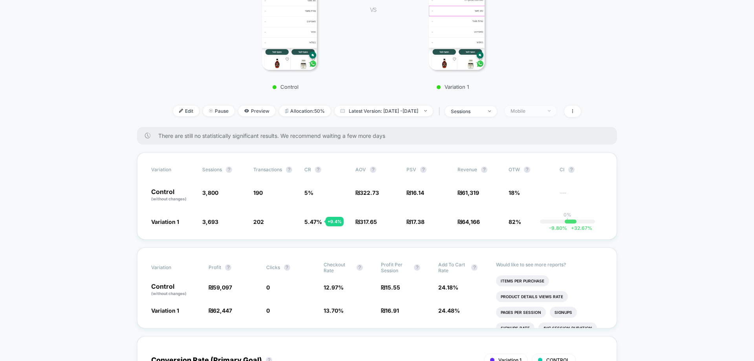
click at [534, 108] on div "Mobile" at bounding box center [525, 111] width 31 height 6
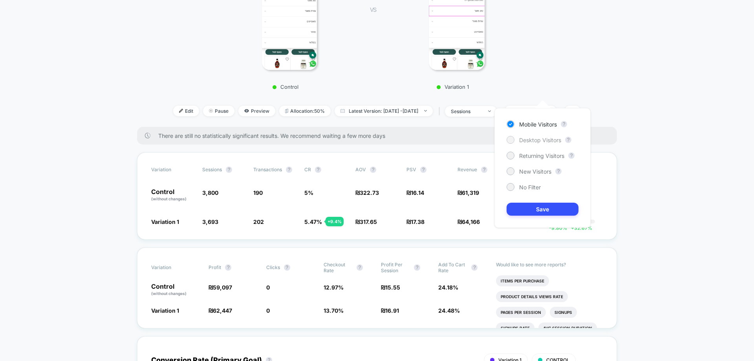
click at [533, 139] on span "Desktop Visitors" at bounding box center [540, 140] width 42 height 7
click at [560, 221] on div "Mobile Visitors ? Desktop Visitors ? Returning Visitors ? New Visitors ? No Fil…" at bounding box center [542, 168] width 96 height 120
drag, startPoint x: 557, startPoint y: 212, endPoint x: 532, endPoint y: 208, distance: 24.7
click at [556, 212] on button "Save" at bounding box center [543, 209] width 72 height 13
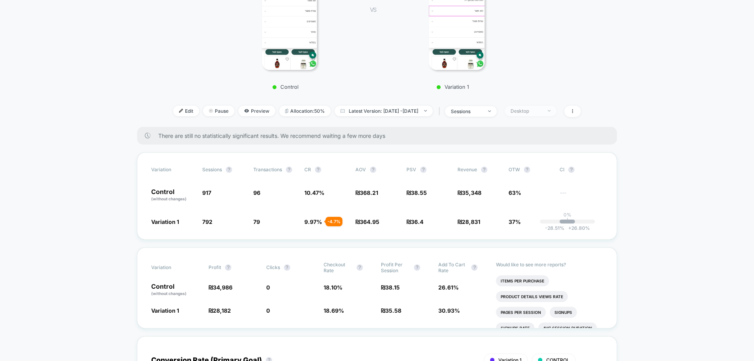
click at [542, 108] on div "Desktop" at bounding box center [525, 111] width 31 height 6
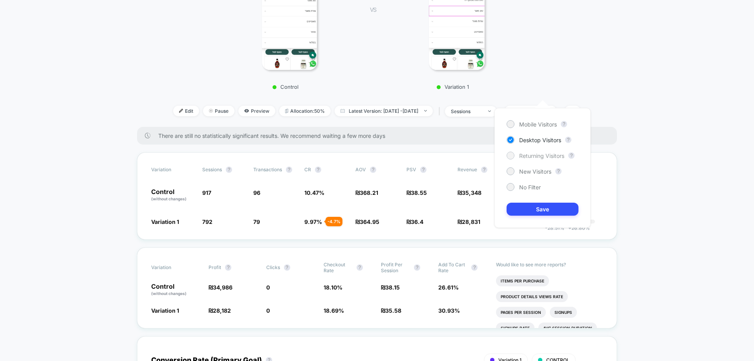
click at [538, 156] on span "Returning Visitors" at bounding box center [541, 155] width 45 height 7
click at [551, 206] on button "Save" at bounding box center [543, 209] width 72 height 13
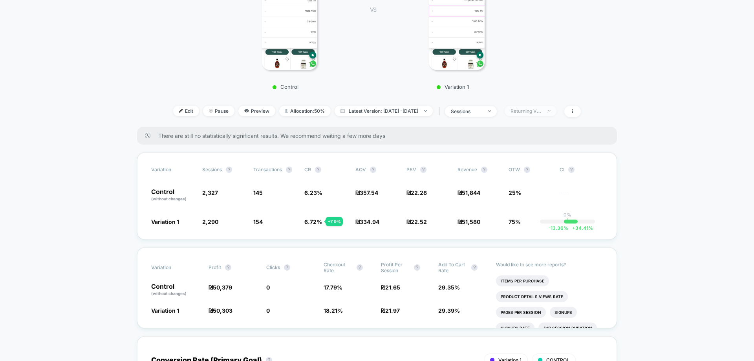
click at [539, 108] on div "Returning Visitors" at bounding box center [525, 111] width 31 height 6
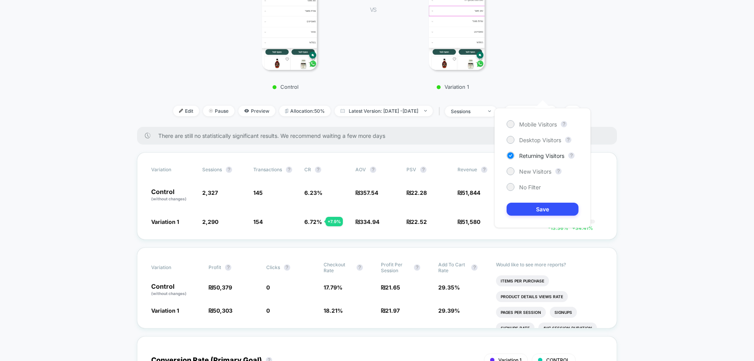
drag, startPoint x: 538, startPoint y: 171, endPoint x: 541, endPoint y: 177, distance: 7.0
click at [538, 172] on span "New Visitors" at bounding box center [535, 171] width 32 height 7
click at [552, 215] on button "Save" at bounding box center [543, 209] width 72 height 13
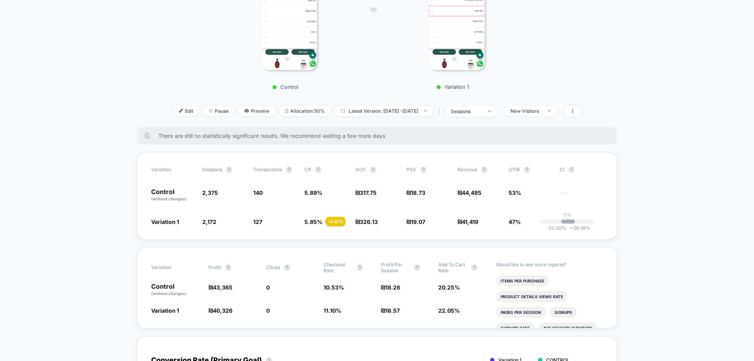
click at [536, 106] on div "Edit Pause Preview Allocation: 50% Latest Version: Sep 11, 2025 - Sep 21, 2025 …" at bounding box center [376, 111] width 445 height 11
click at [536, 106] on span "New Visitors" at bounding box center [531, 111] width 52 height 11
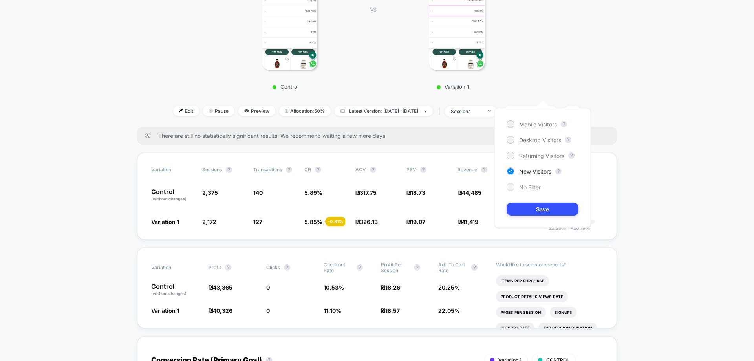
drag, startPoint x: 527, startPoint y: 183, endPoint x: 530, endPoint y: 190, distance: 7.1
click at [527, 185] on span "No Filter" at bounding box center [530, 187] width 22 height 7
click at [548, 211] on button "Save" at bounding box center [543, 209] width 72 height 13
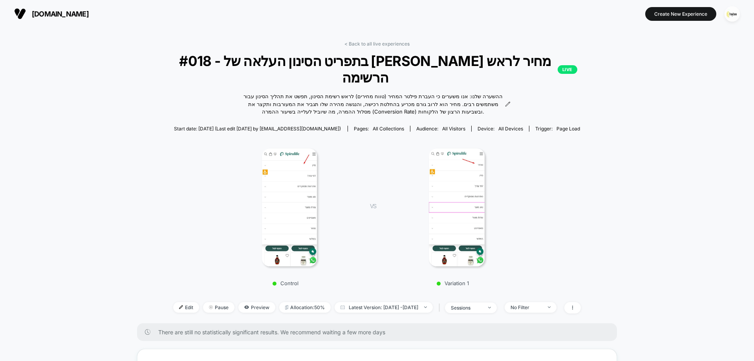
click at [342, 159] on div at bounding box center [289, 207] width 137 height 118
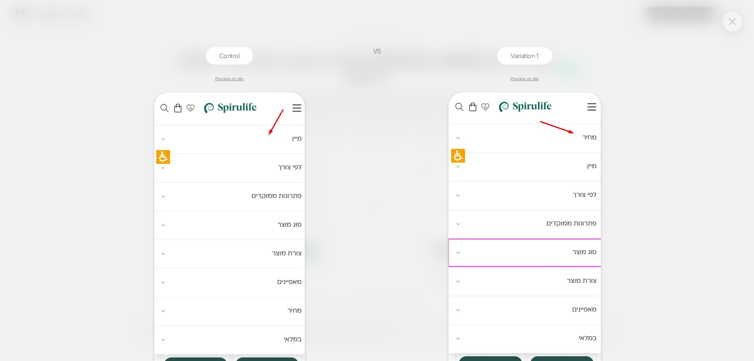
click at [731, 22] on img at bounding box center [732, 21] width 7 height 7
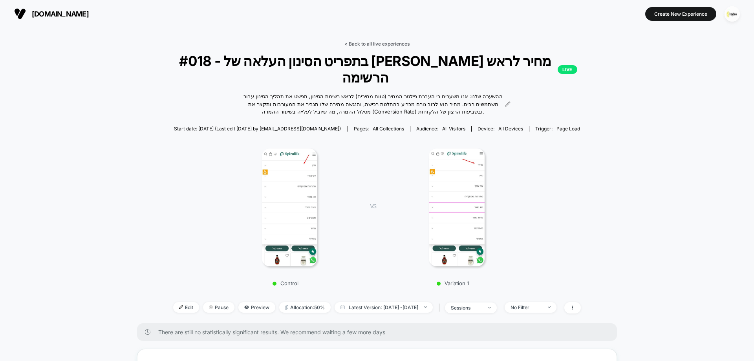
click at [395, 43] on link "< Back to all live experiences" at bounding box center [376, 44] width 65 height 6
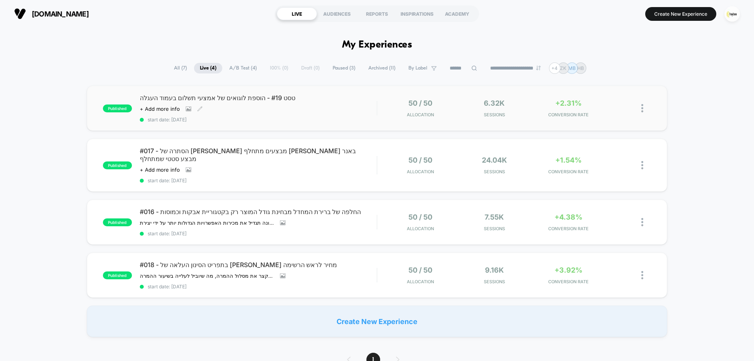
click at [241, 107] on div "Click to view images Click to edit experience details + Add more info" at bounding box center [223, 109] width 166 height 6
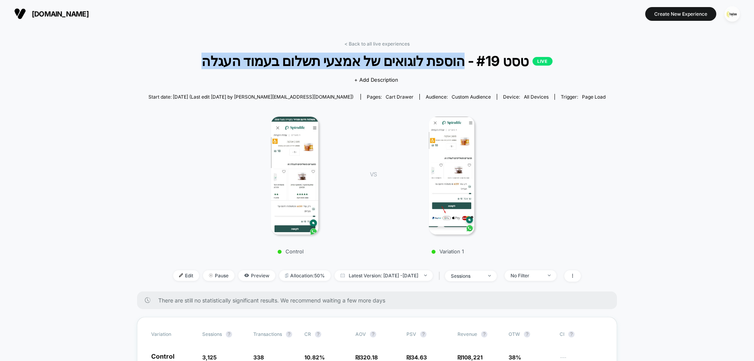
drag, startPoint x: 224, startPoint y: 60, endPoint x: 445, endPoint y: 62, distance: 220.7
click at [445, 62] on span "טסט #19 - הוספת לוגואים של אמצעי תשלום בעמוד העגלה LIVE" at bounding box center [376, 61] width 411 height 16
copy span "הוספת לוגואים של אמצעי תשלום בעמוד העגלה"
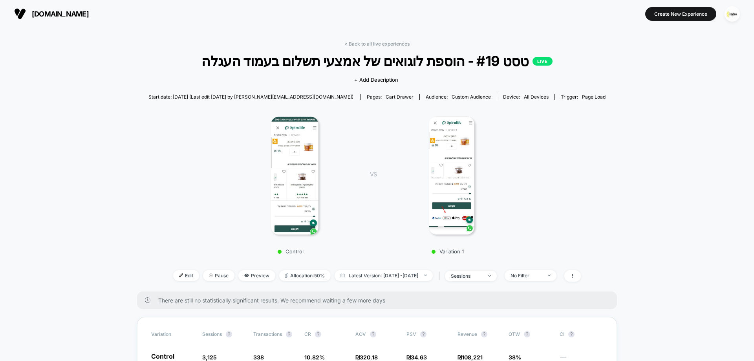
click at [195, 146] on div "Control VS Variation 1" at bounding box center [373, 183] width 457 height 151
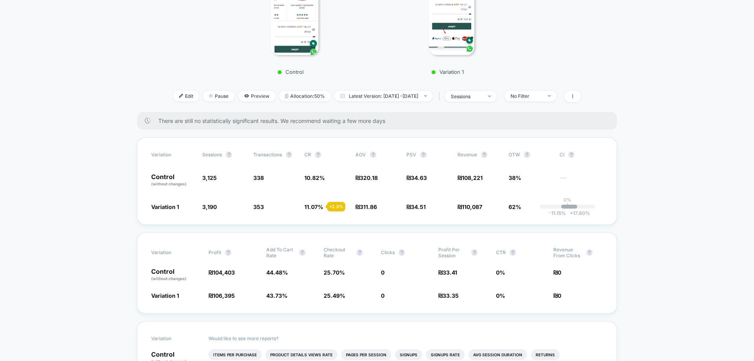
scroll to position [196, 0]
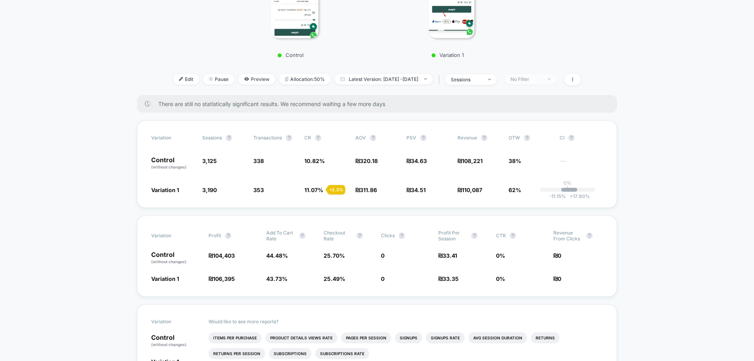
click at [542, 78] on div "No Filter" at bounding box center [525, 79] width 31 height 6
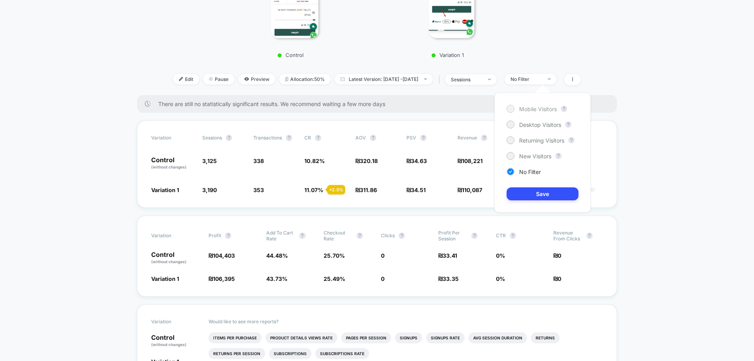
click at [534, 110] on span "Mobile Visitors" at bounding box center [538, 109] width 38 height 7
click at [541, 189] on button "Save" at bounding box center [543, 193] width 72 height 13
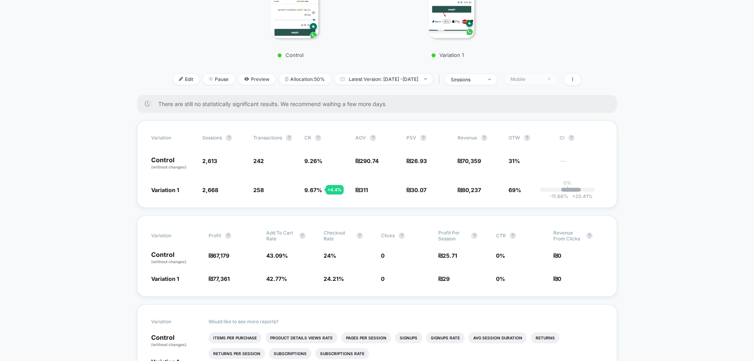
click at [538, 80] on div "Mobile" at bounding box center [525, 79] width 31 height 6
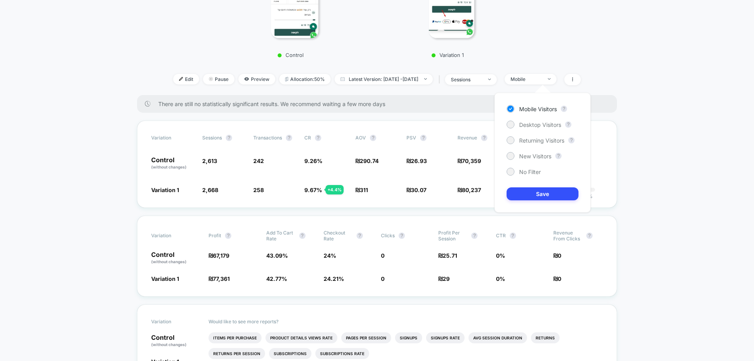
click at [536, 132] on div "Mobile Visitors ? Desktop Visitors ? Returning Visitors ? New Visitors ? No Fil…" at bounding box center [542, 153] width 96 height 120
click at [534, 126] on span "Desktop Visitors" at bounding box center [540, 124] width 42 height 7
click at [547, 194] on button "Save" at bounding box center [543, 193] width 72 height 13
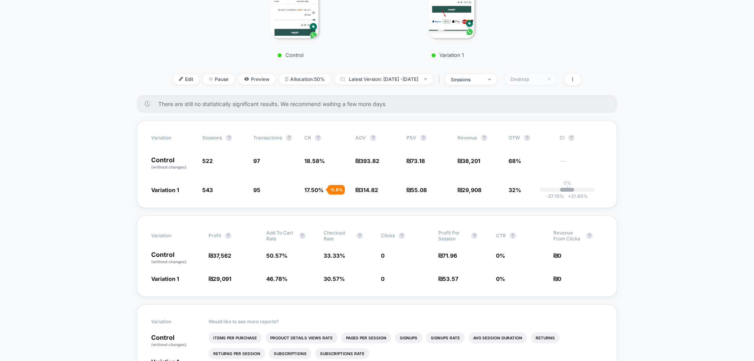
click at [542, 81] on div "Desktop" at bounding box center [525, 79] width 31 height 6
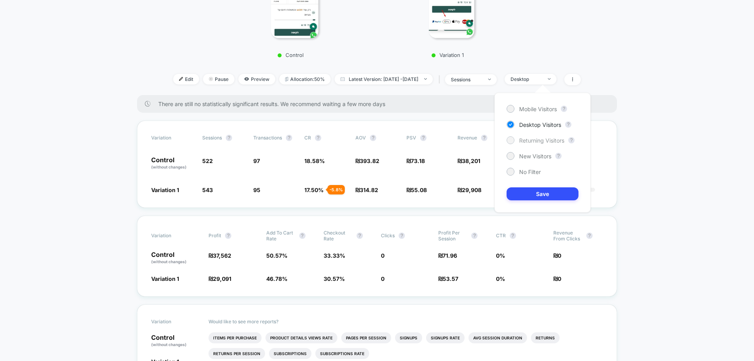
click at [531, 141] on span "Returning Visitors" at bounding box center [541, 140] width 45 height 7
click at [549, 195] on button "Save" at bounding box center [543, 193] width 72 height 13
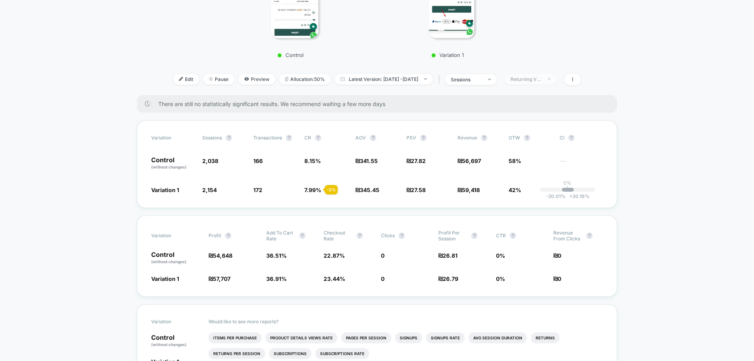
click at [556, 79] on span "Returning Visitors" at bounding box center [531, 79] width 52 height 11
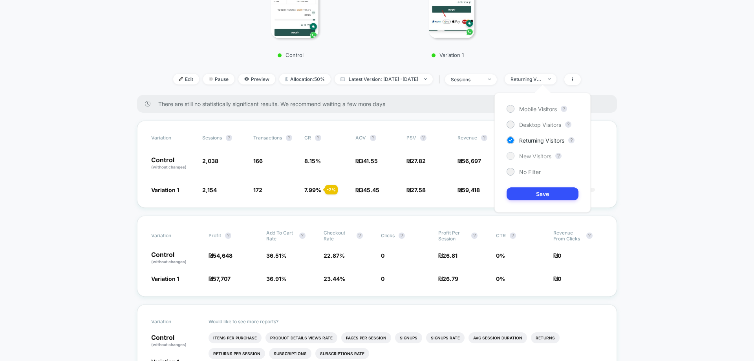
click at [521, 153] on span "New Visitors" at bounding box center [535, 156] width 32 height 7
click at [535, 186] on div "Mobile Visitors ? Desktop Visitors ? Returning Visitors ? New Visitors ? No Fil…" at bounding box center [542, 153] width 96 height 120
click at [538, 191] on button "Save" at bounding box center [543, 193] width 72 height 13
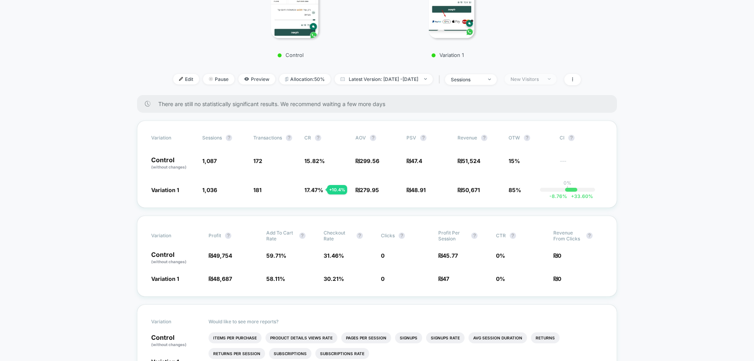
click at [542, 80] on div "New Visitors" at bounding box center [525, 79] width 31 height 6
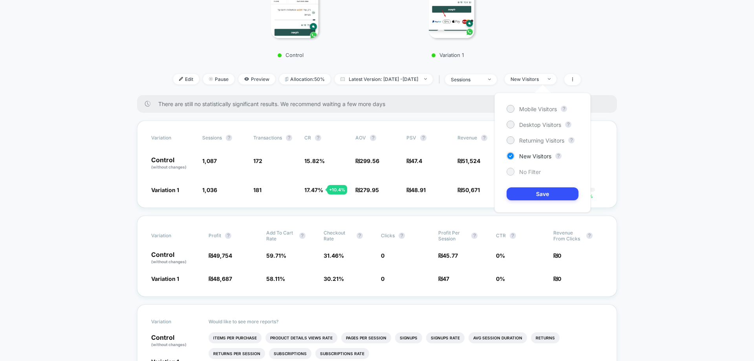
click at [529, 172] on span "No Filter" at bounding box center [530, 171] width 22 height 7
click at [538, 190] on button "Save" at bounding box center [543, 193] width 72 height 13
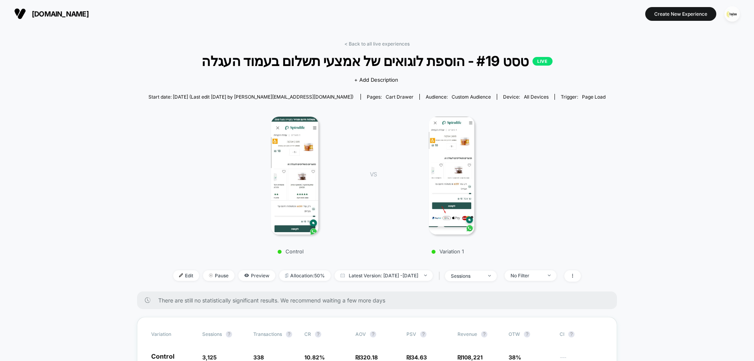
click at [298, 156] on img at bounding box center [294, 176] width 47 height 118
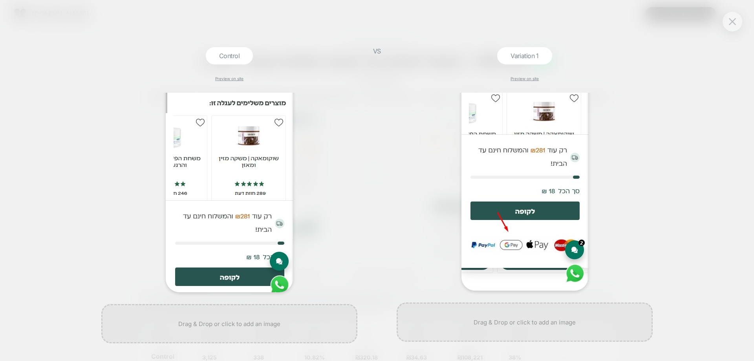
scroll to position [130, 0]
click at [728, 19] on button at bounding box center [732, 22] width 12 height 12
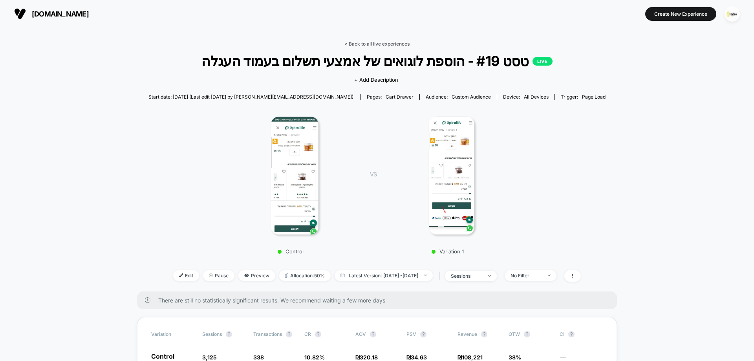
click at [380, 44] on link "< Back to all live experiences" at bounding box center [376, 44] width 65 height 6
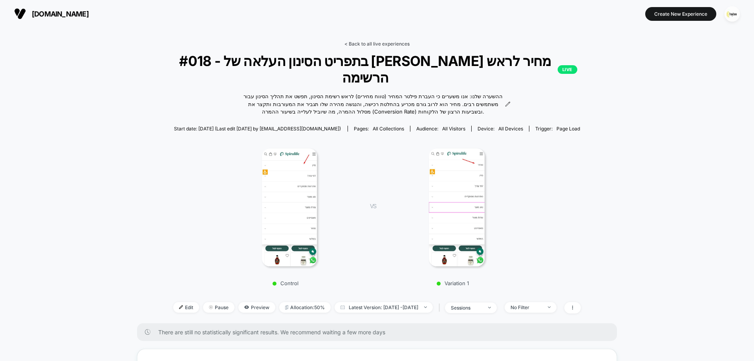
click at [380, 43] on link "< Back to all live experiences" at bounding box center [376, 44] width 65 height 6
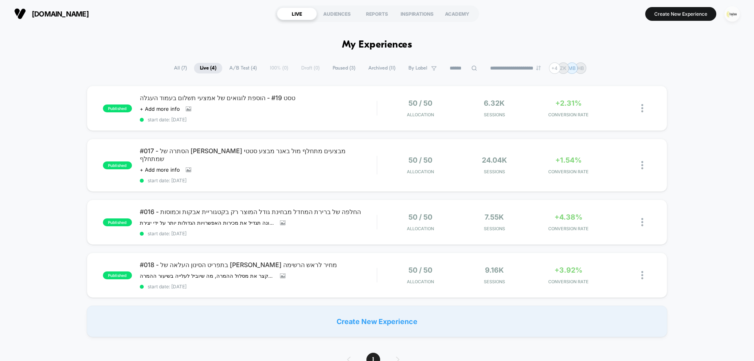
click at [733, 16] on img "button" at bounding box center [732, 13] width 15 height 15
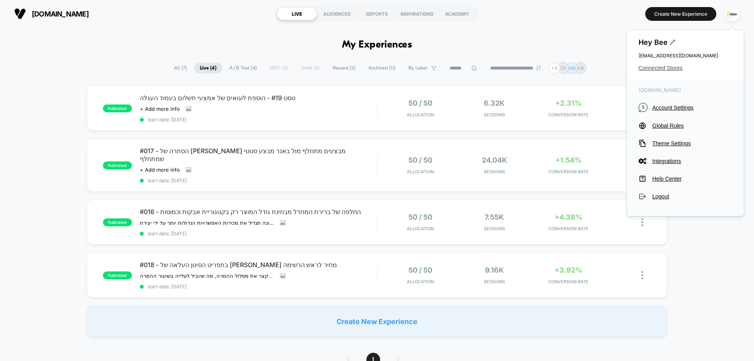
click at [660, 68] on span "Connected Stores" at bounding box center [685, 68] width 93 height 6
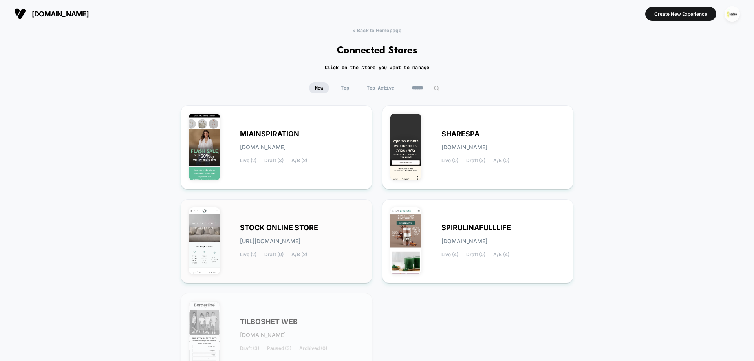
click at [274, 241] on span "[URL][DOMAIN_NAME]" at bounding box center [270, 240] width 60 height 5
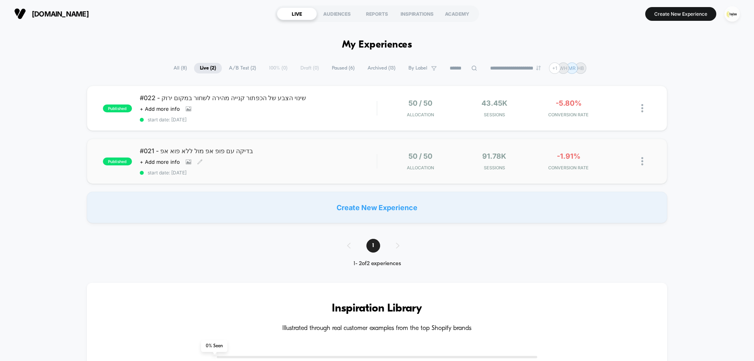
click at [289, 154] on span "#021 - בדיקה עם פופ אפ מול ללא פוא אפ" at bounding box center [258, 151] width 237 height 8
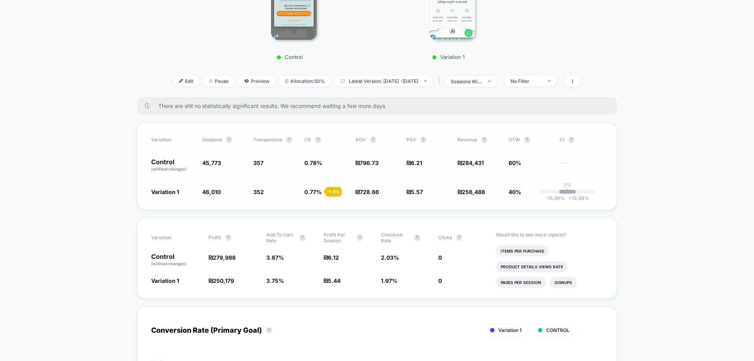
scroll to position [196, 0]
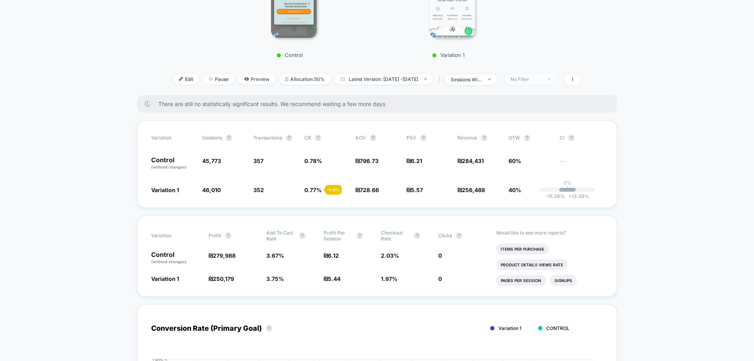
click at [542, 81] on div "No Filter" at bounding box center [525, 79] width 31 height 6
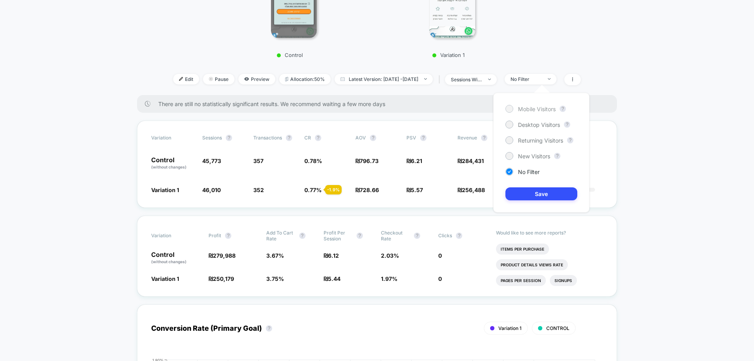
click at [538, 112] on div "Mobile Visitors" at bounding box center [530, 109] width 50 height 8
click at [545, 192] on button "Save" at bounding box center [541, 193] width 72 height 13
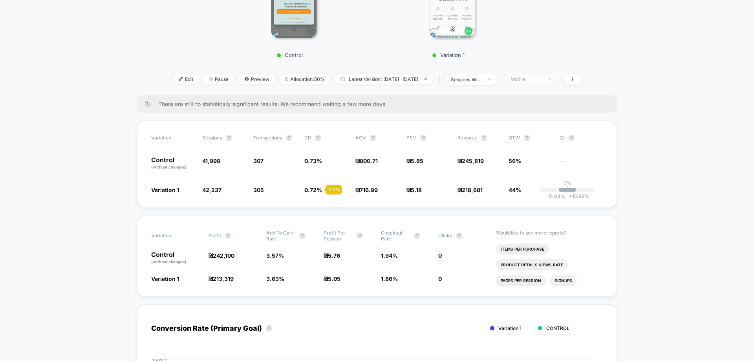
click at [539, 79] on div "Mobile" at bounding box center [525, 79] width 31 height 6
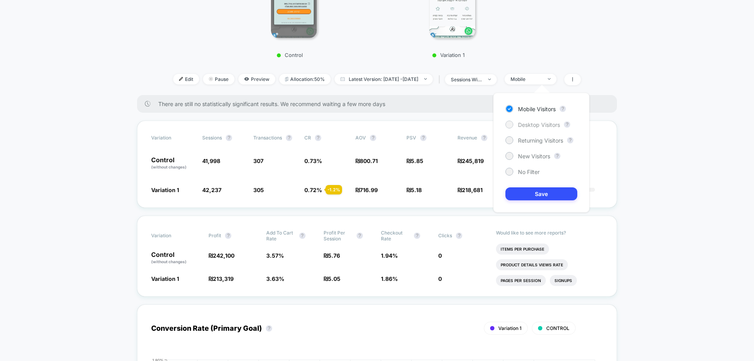
click at [536, 127] on span "Desktop Visitors" at bounding box center [539, 124] width 42 height 7
click at [538, 188] on button "Save" at bounding box center [541, 193] width 72 height 13
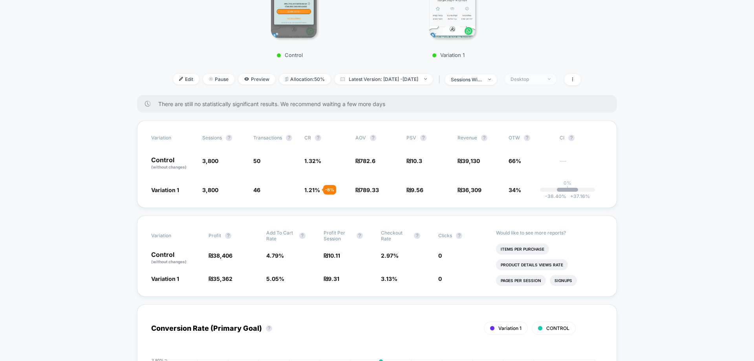
click at [541, 82] on div "Desktop" at bounding box center [525, 79] width 31 height 6
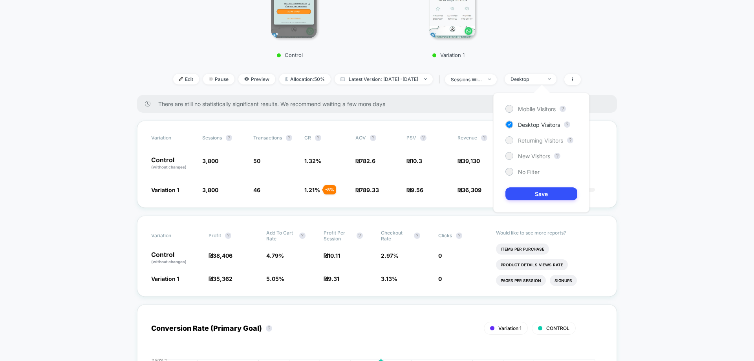
click at [529, 139] on span "Returning Visitors" at bounding box center [540, 140] width 45 height 7
click at [543, 192] on button "Save" at bounding box center [541, 193] width 72 height 13
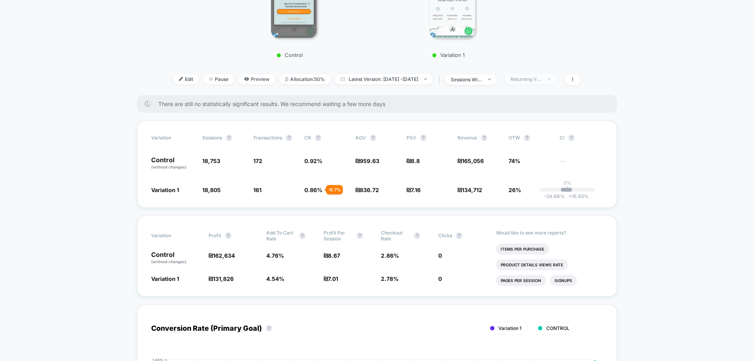
click at [542, 79] on div "Returning Visitors" at bounding box center [525, 79] width 31 height 6
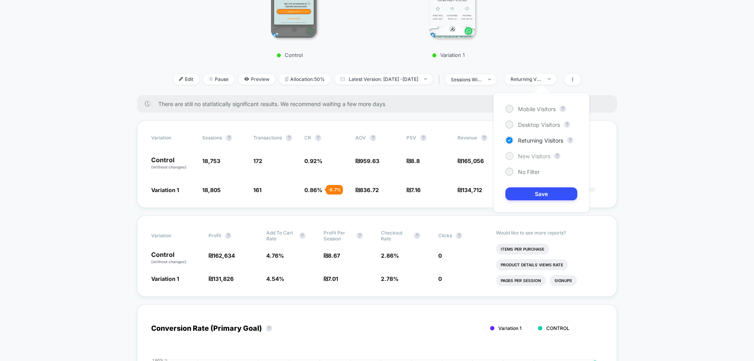
click at [529, 157] on span "New Visitors" at bounding box center [534, 156] width 32 height 7
drag, startPoint x: 543, startPoint y: 191, endPoint x: 510, endPoint y: 201, distance: 33.7
click at [543, 192] on button "Save" at bounding box center [541, 193] width 72 height 13
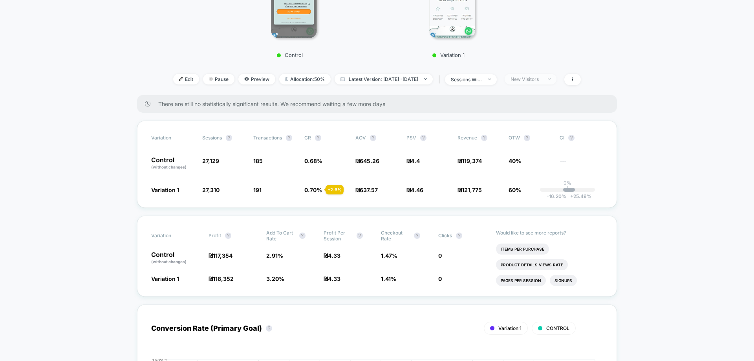
click at [542, 79] on div "New Visitors" at bounding box center [525, 79] width 31 height 6
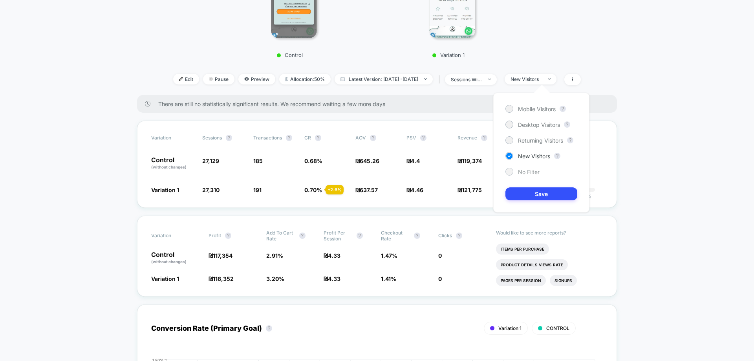
click at [529, 169] on span "No Filter" at bounding box center [529, 171] width 22 height 7
click at [538, 195] on button "Save" at bounding box center [541, 193] width 72 height 13
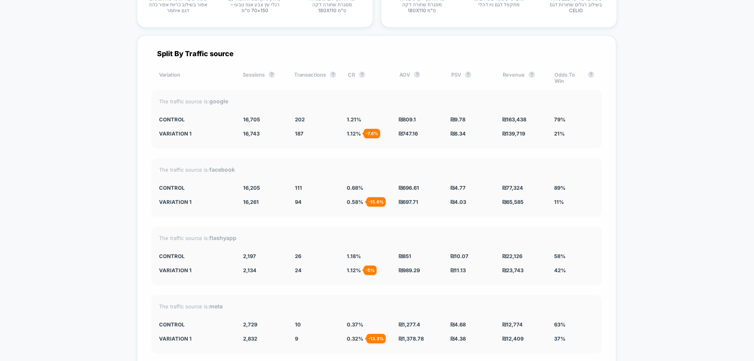
scroll to position [2945, 0]
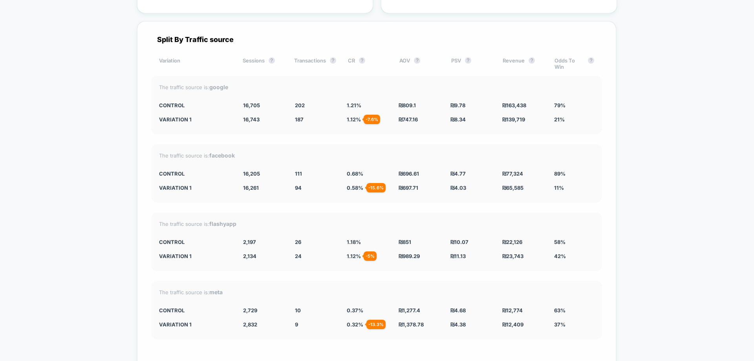
drag, startPoint x: 377, startPoint y: 351, endPoint x: 375, endPoint y: 347, distance: 4.2
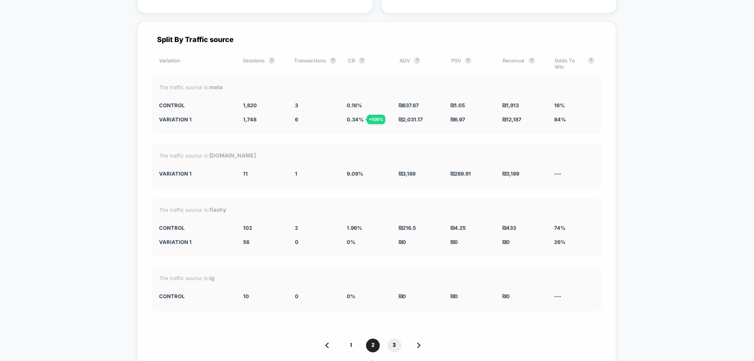
click at [391, 338] on span "3" at bounding box center [395, 345] width 14 height 14
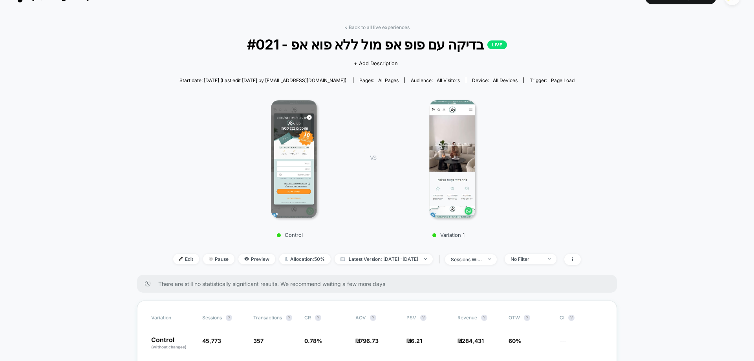
scroll to position [0, 0]
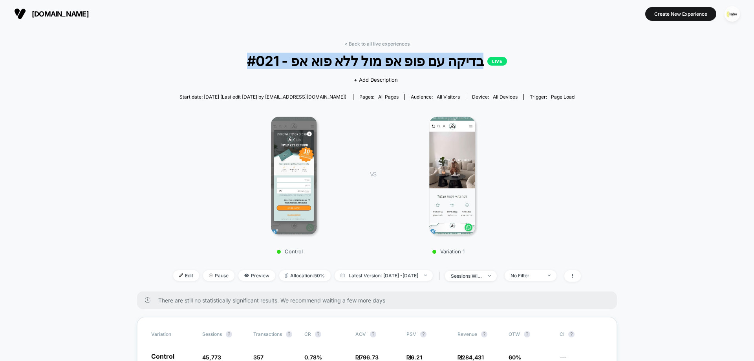
drag, startPoint x: 266, startPoint y: 59, endPoint x: 468, endPoint y: 64, distance: 201.5
click at [468, 64] on span "#021 - בדיקה עם פופ אפ מול ללא פוא אפ LIVE" at bounding box center [377, 61] width 367 height 16
copy span "#021 - בדיקה עם פופ אפ מול ללא פוא אפ LIVE"
click at [287, 176] on img at bounding box center [294, 176] width 46 height 118
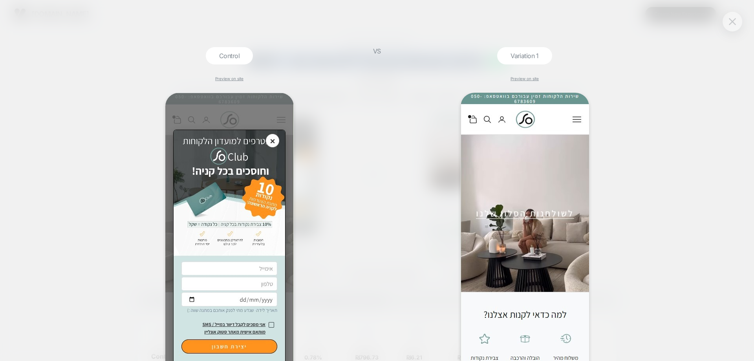
click at [732, 18] on button at bounding box center [732, 22] width 12 height 12
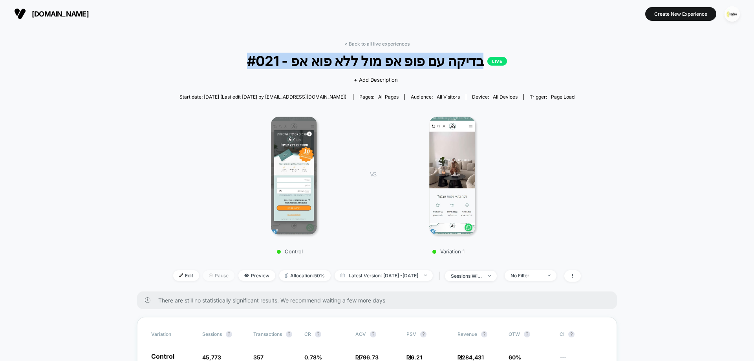
click at [206, 271] on span "Pause" at bounding box center [218, 275] width 31 height 11
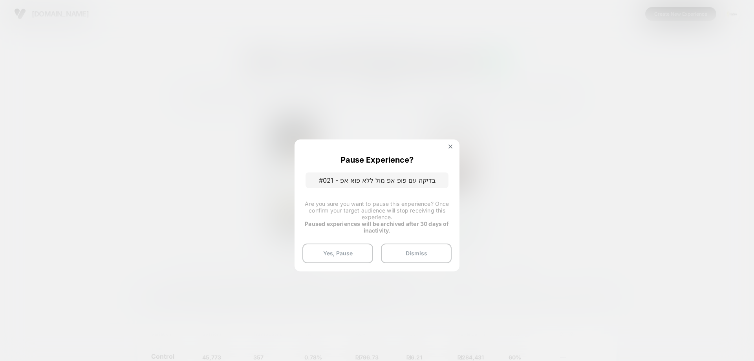
click at [450, 143] on div "Pause Experience? #021 - בדיקה עם פופ אפ מול ללא פוא אפ Are you sure you want t…" at bounding box center [377, 205] width 165 height 132
click at [453, 146] on button at bounding box center [450, 147] width 9 height 7
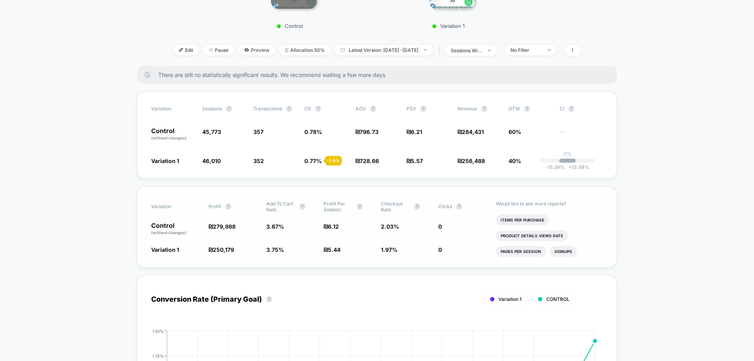
scroll to position [118, 0]
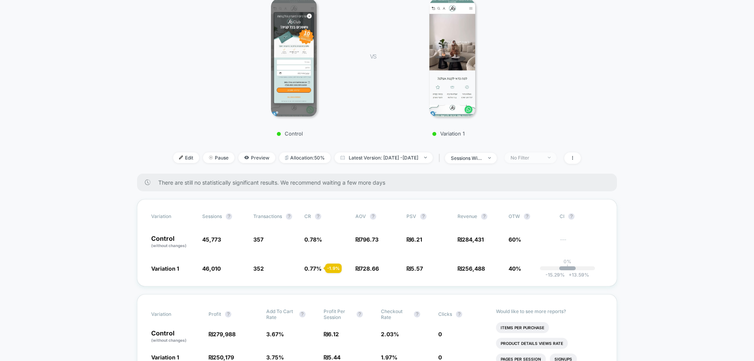
click at [535, 156] on div "No Filter" at bounding box center [525, 158] width 31 height 6
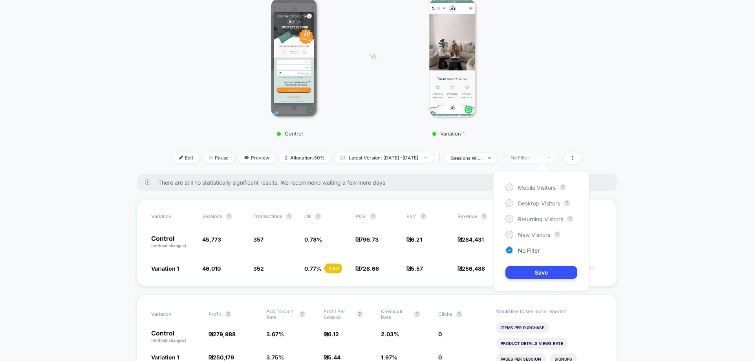
click at [535, 156] on div "No Filter" at bounding box center [525, 158] width 31 height 6
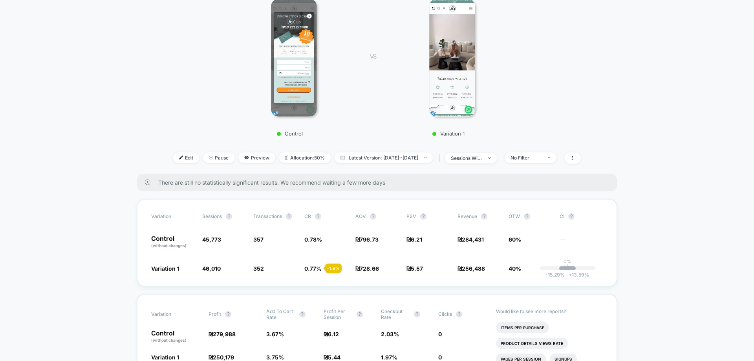
click at [577, 95] on div "Control VS Variation 1" at bounding box center [373, 65] width 408 height 151
click at [207, 157] on span "Pause" at bounding box center [218, 157] width 31 height 11
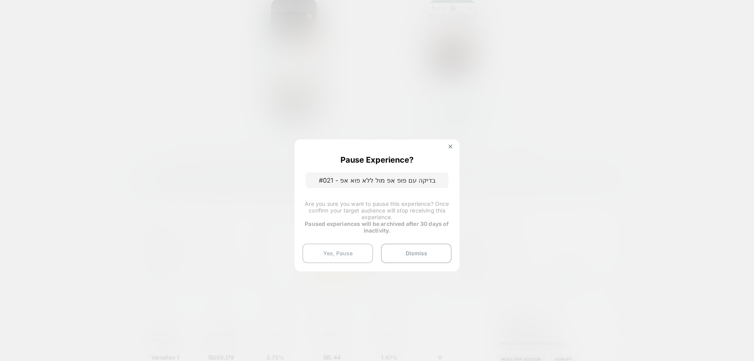
click at [336, 250] on button "Yes, Pause" at bounding box center [337, 253] width 71 height 20
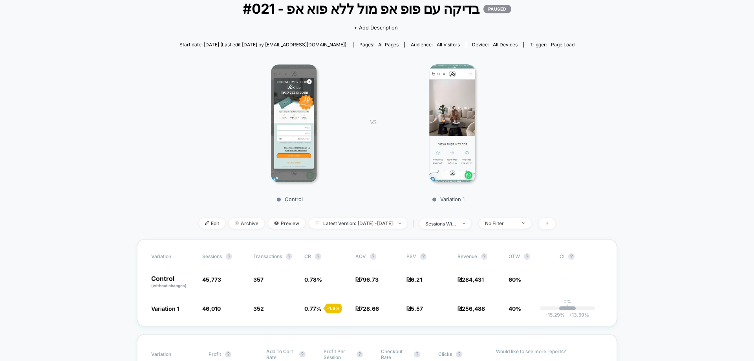
scroll to position [0, 0]
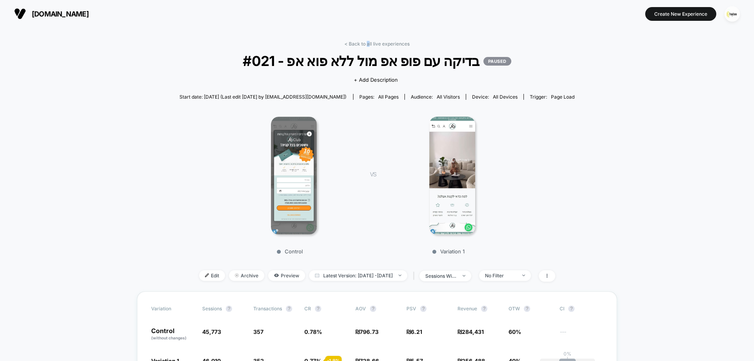
drag, startPoint x: 369, startPoint y: 44, endPoint x: 368, endPoint y: 48, distance: 4.0
click at [368, 44] on link "< Back to all live experiences" at bounding box center [376, 44] width 65 height 6
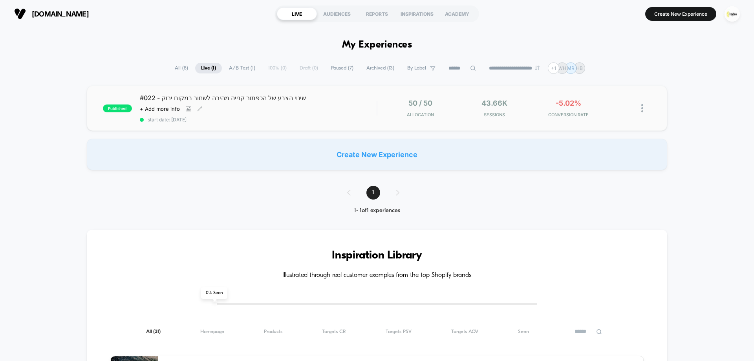
click at [314, 109] on div "#022 - שינוי הצבע של הכפתור קנייה מהירה לשחור במקום ירוק Click to view images C…" at bounding box center [258, 108] width 237 height 29
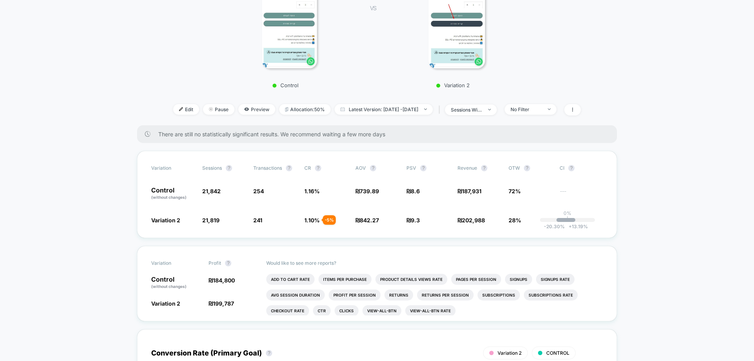
scroll to position [196, 0]
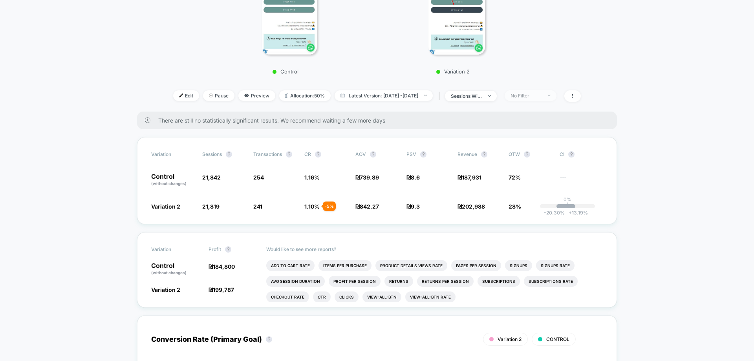
click at [542, 93] on div "No Filter" at bounding box center [525, 96] width 31 height 6
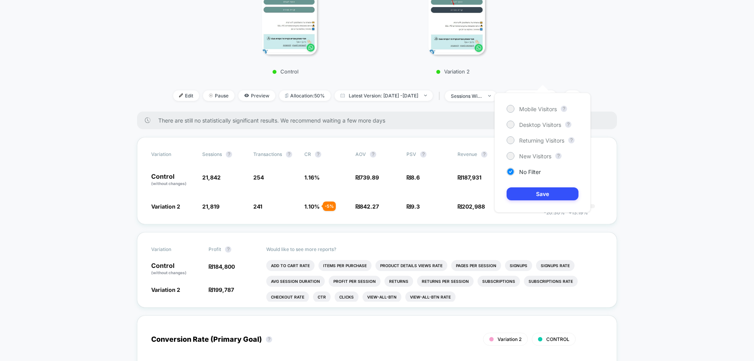
click at [538, 113] on div "Mobile Visitors ? Desktop Visitors ? Returning Visitors ? New Visitors ? No Fil…" at bounding box center [542, 153] width 96 height 120
click at [529, 107] on span "Mobile Visitors" at bounding box center [538, 109] width 38 height 7
click at [544, 197] on button "Save" at bounding box center [543, 193] width 72 height 13
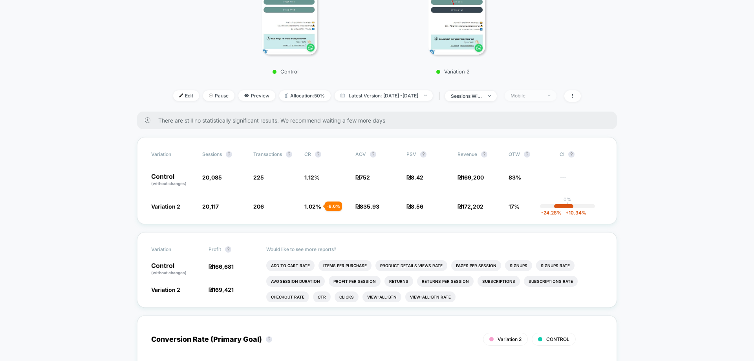
click at [542, 93] on div "Mobile" at bounding box center [525, 96] width 31 height 6
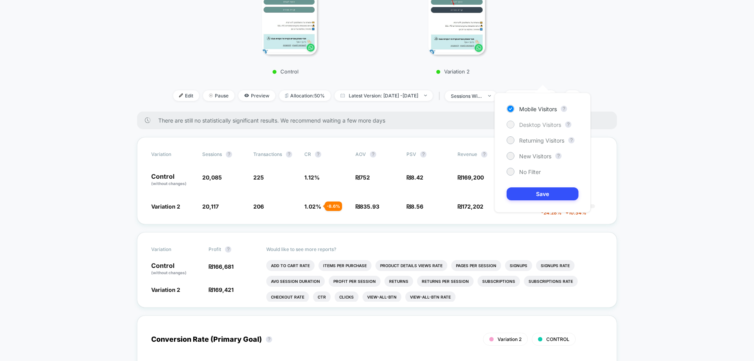
click at [528, 126] on span "Desktop Visitors" at bounding box center [540, 124] width 42 height 7
click at [546, 196] on button "Save" at bounding box center [543, 193] width 72 height 13
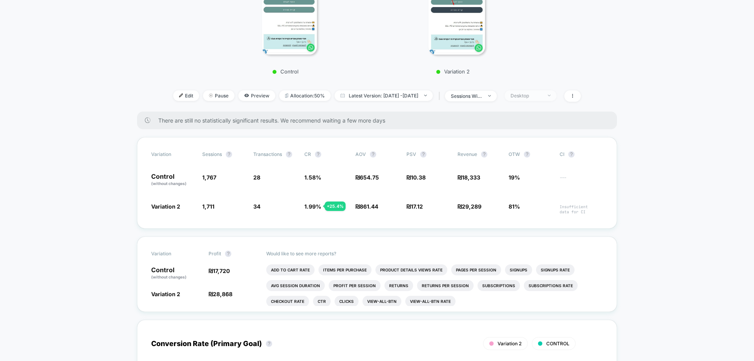
click at [537, 93] on div "Desktop" at bounding box center [525, 96] width 31 height 6
click at [532, 142] on span "Returning Visitors" at bounding box center [541, 140] width 45 height 7
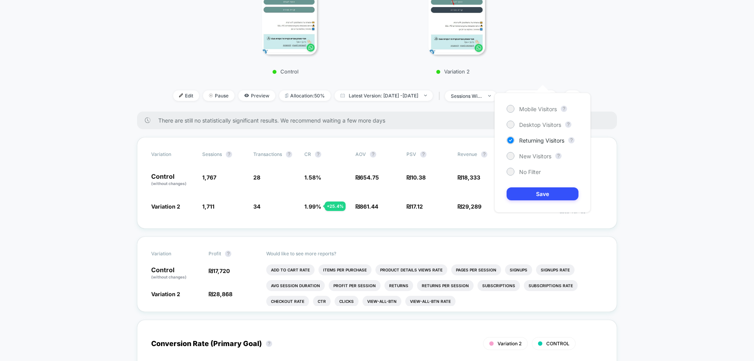
click at [553, 202] on div "Mobile Visitors ? Desktop Visitors ? Returning Visitors ? New Visitors ? No Fil…" at bounding box center [542, 153] width 96 height 120
click at [533, 194] on button "Save" at bounding box center [543, 193] width 72 height 13
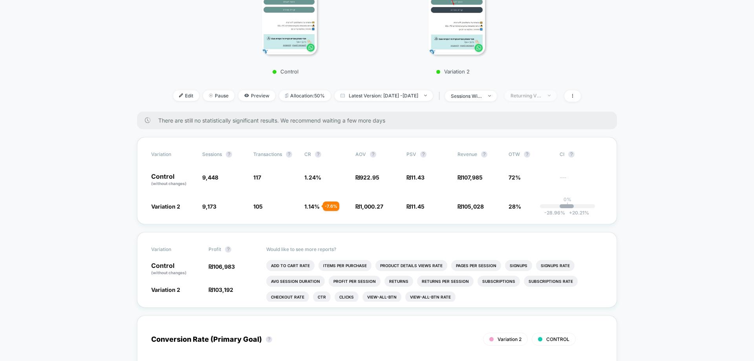
click at [542, 93] on div "Returning Visitors" at bounding box center [525, 96] width 31 height 6
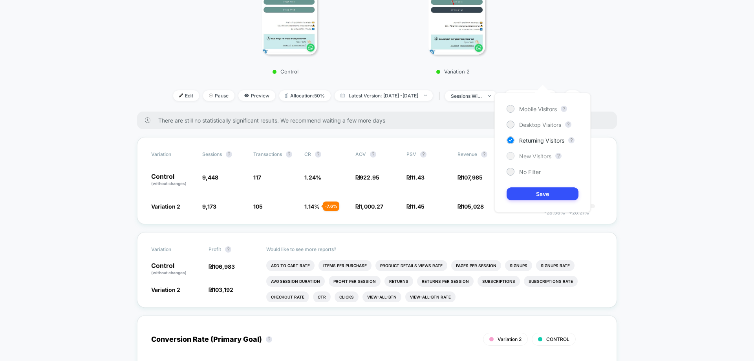
click at [534, 154] on span "New Visitors" at bounding box center [535, 156] width 32 height 7
click at [539, 190] on button "Save" at bounding box center [543, 193] width 72 height 13
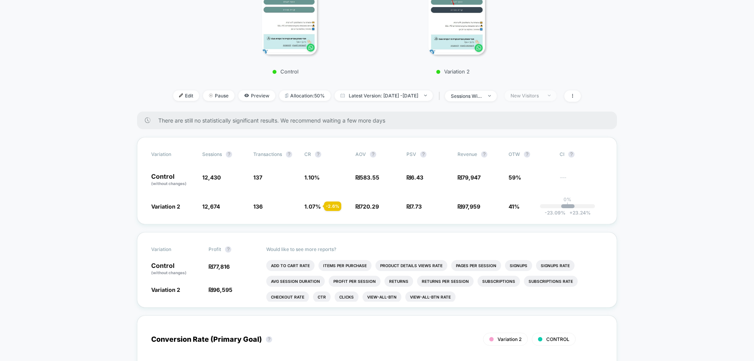
click at [542, 93] on div "New Visitors" at bounding box center [525, 96] width 31 height 6
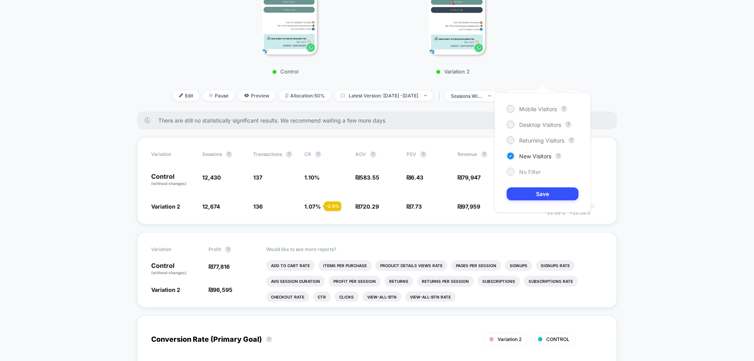
click at [533, 171] on span "No Filter" at bounding box center [530, 171] width 22 height 7
drag, startPoint x: 543, startPoint y: 189, endPoint x: 532, endPoint y: 223, distance: 35.4
click at [543, 190] on button "Save" at bounding box center [543, 193] width 72 height 13
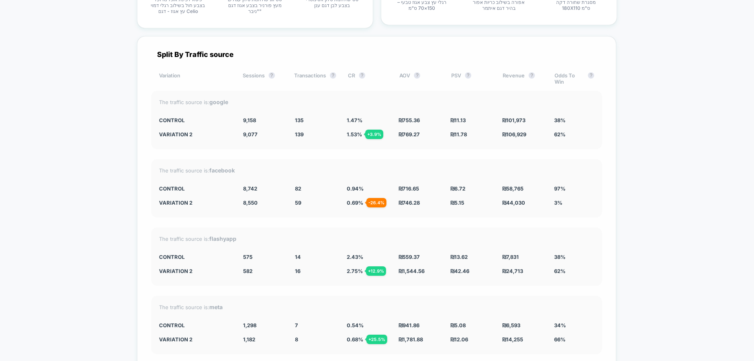
scroll to position [1614, 0]
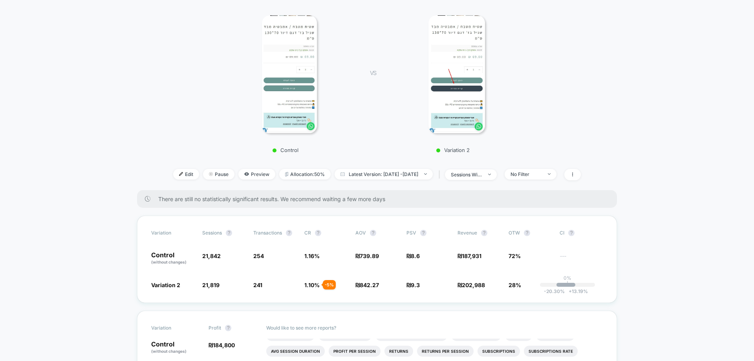
scroll to position [0, 0]
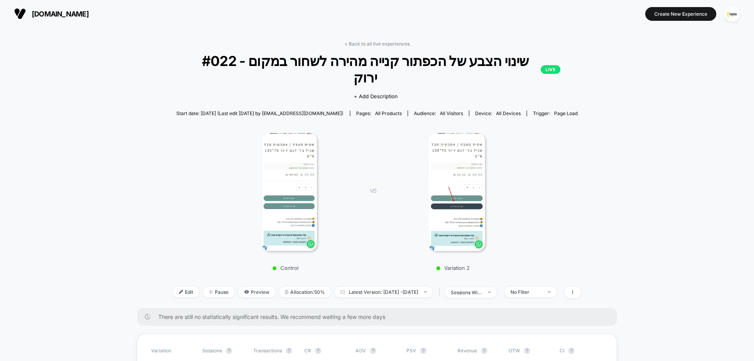
click at [289, 157] on img at bounding box center [289, 192] width 55 height 118
